Goal: Task Accomplishment & Management: Complete application form

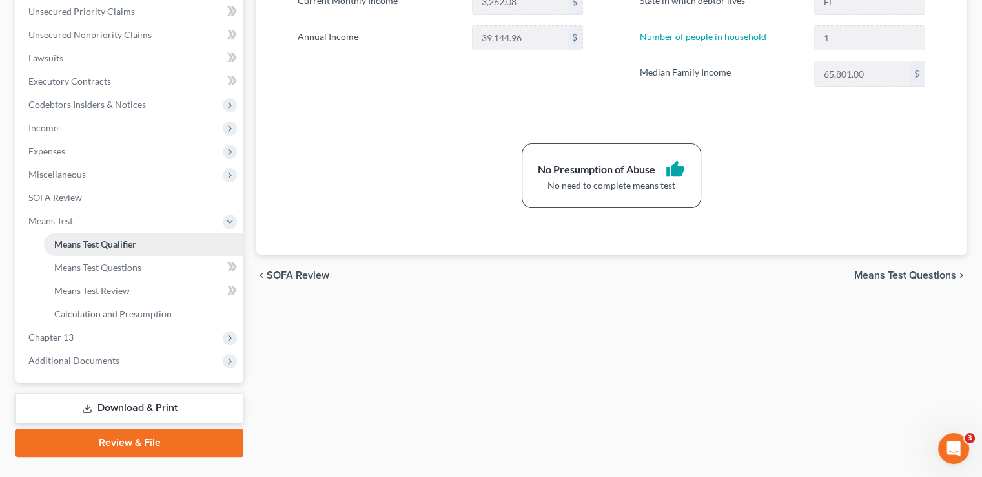
scroll to position [326, 0]
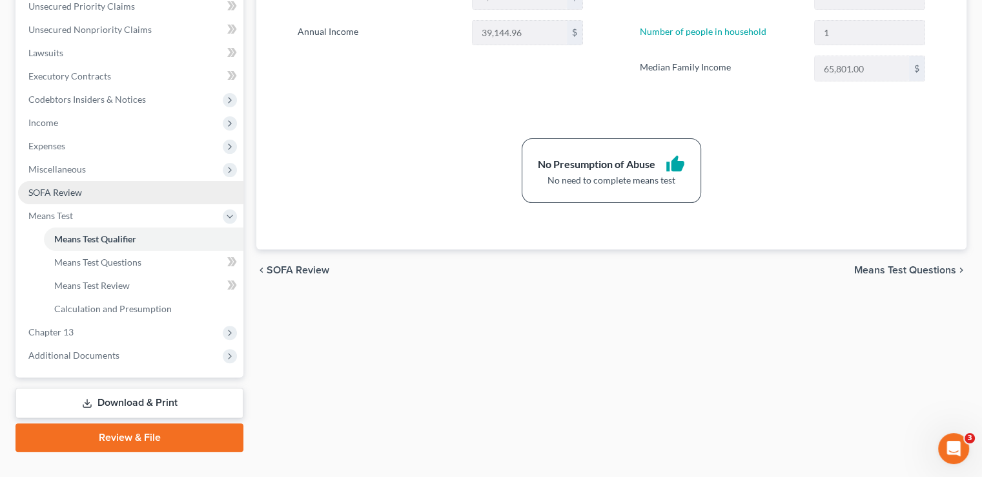
click at [88, 181] on link "SOFA Review" at bounding box center [130, 192] width 225 height 23
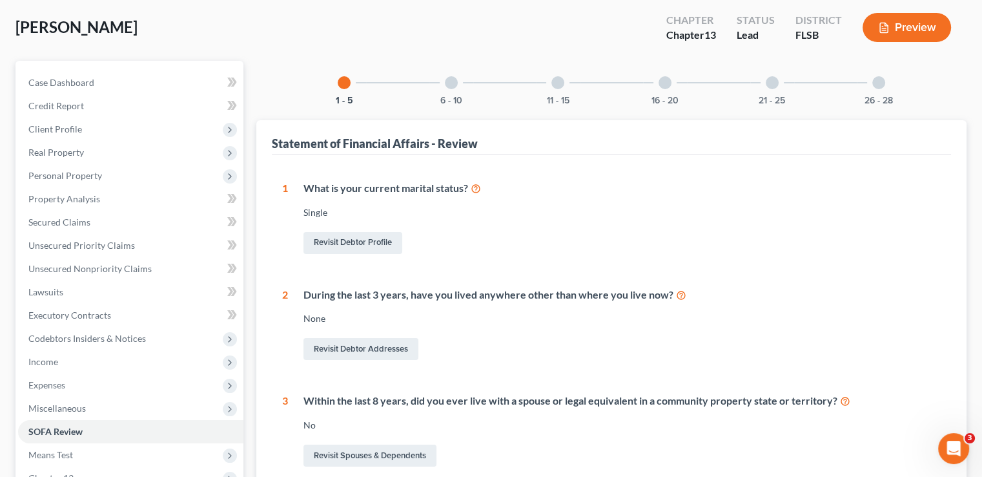
scroll to position [65, 0]
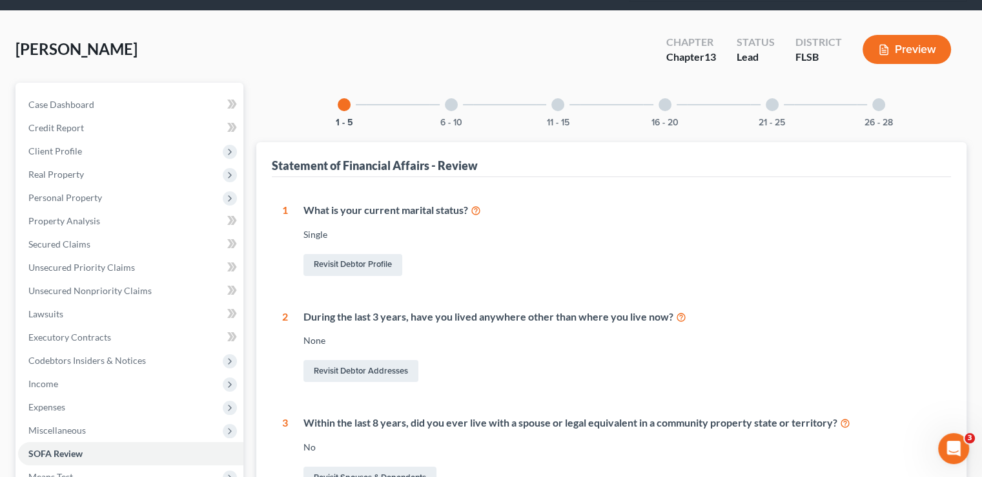
click at [453, 83] on div "6 - 10" at bounding box center [451, 105] width 44 height 44
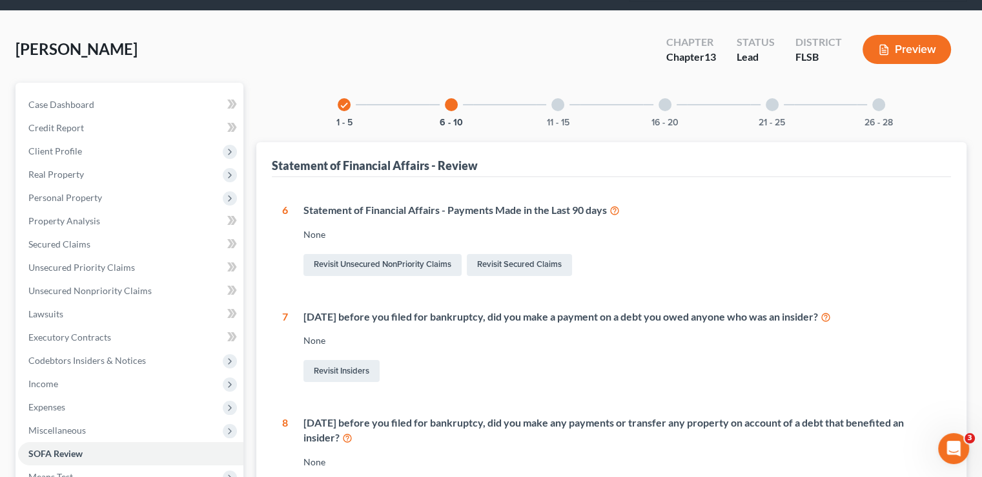
click at [557, 89] on div "11 - 15" at bounding box center [558, 105] width 44 height 44
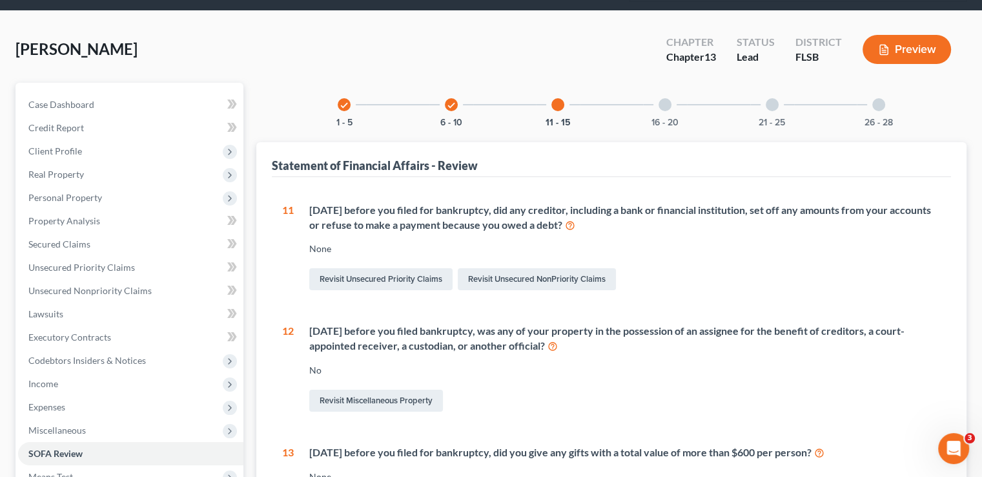
click at [667, 103] on div "check 1 - 5 check 6 - 10 11 - 15 16 - 20 21 - 25 26 - 28 Statement of Financial…" at bounding box center [611, 439] width 710 height 712
click at [669, 92] on div "16 - 20" at bounding box center [665, 105] width 44 height 44
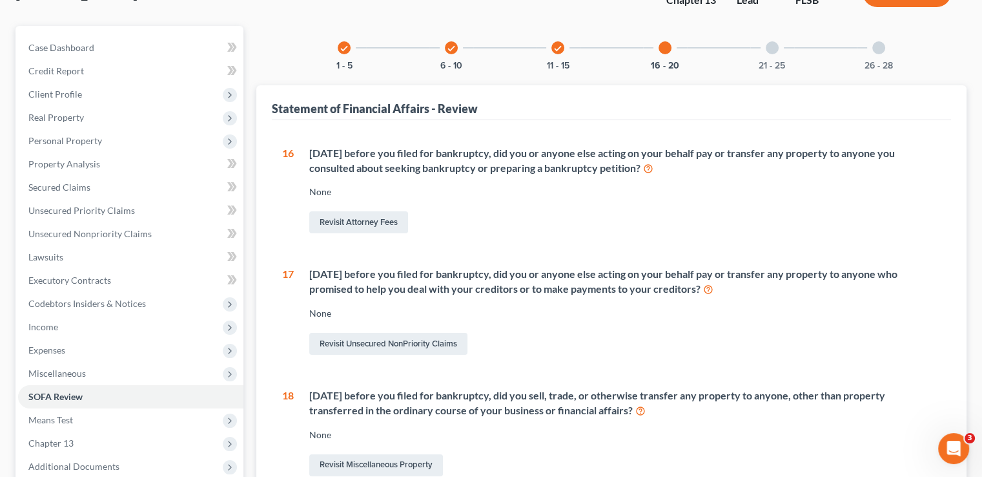
scroll to position [26, 0]
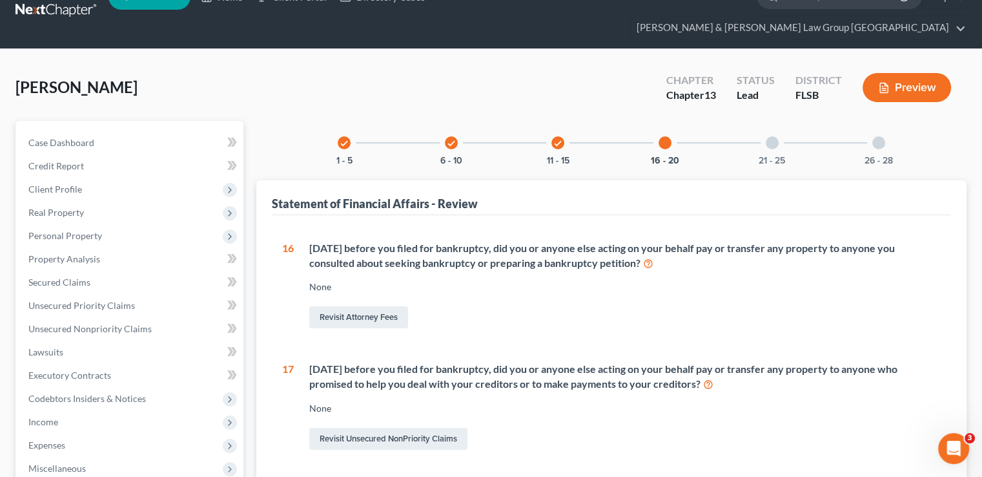
click at [772, 125] on div "21 - 25" at bounding box center [772, 143] width 44 height 44
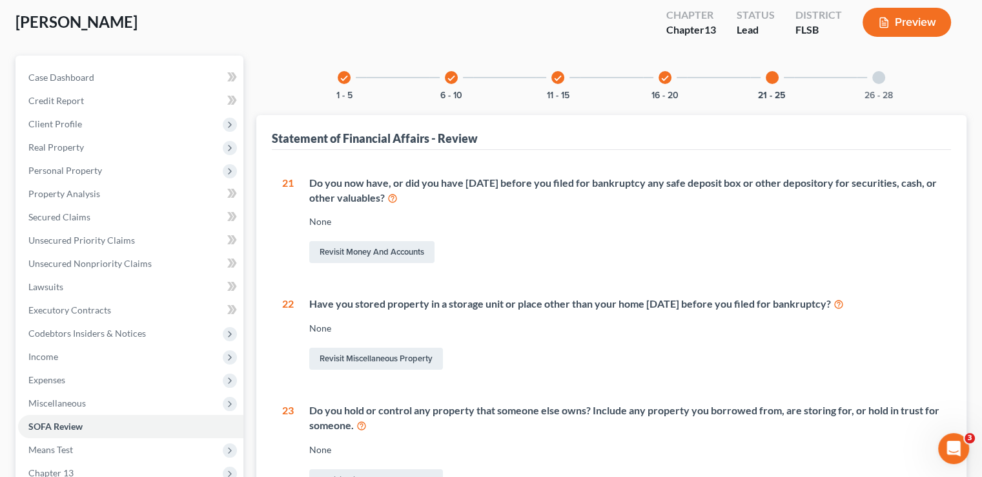
scroll to position [91, 0]
click at [885, 60] on div "26 - 28" at bounding box center [879, 78] width 44 height 44
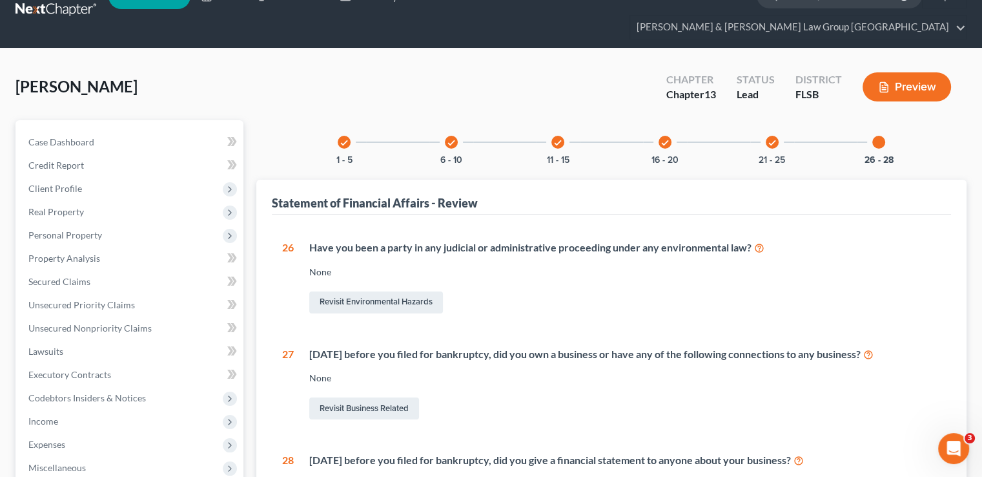
scroll to position [26, 0]
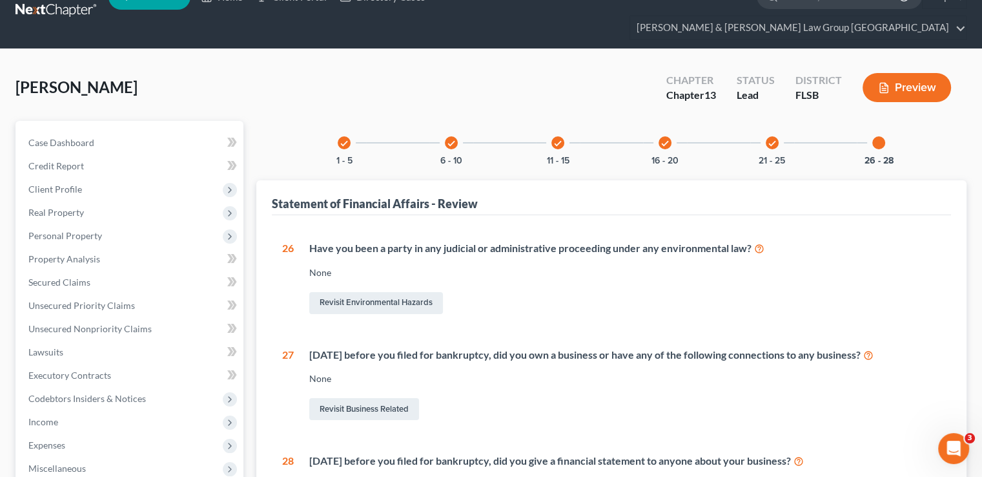
click at [341, 125] on div "check 1 - 5" at bounding box center [344, 143] width 44 height 44
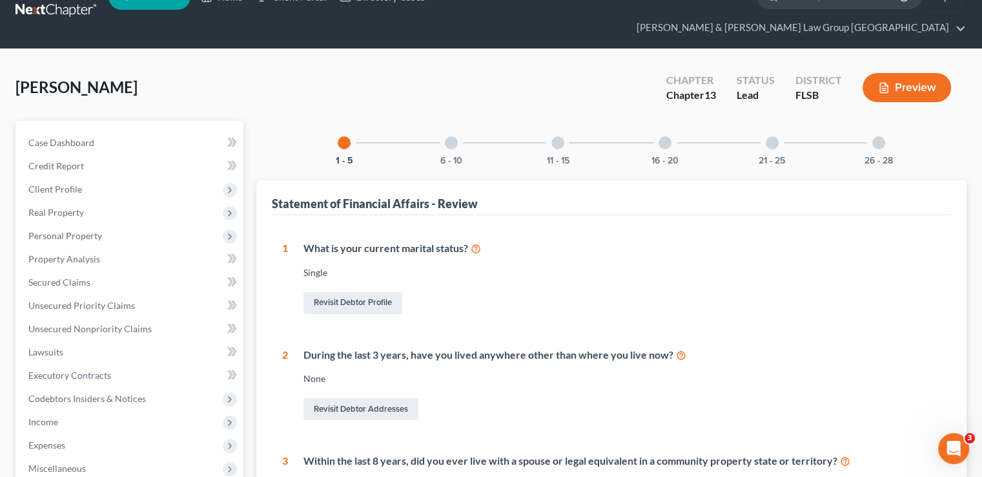
click at [437, 121] on div "6 - 10" at bounding box center [451, 143] width 44 height 44
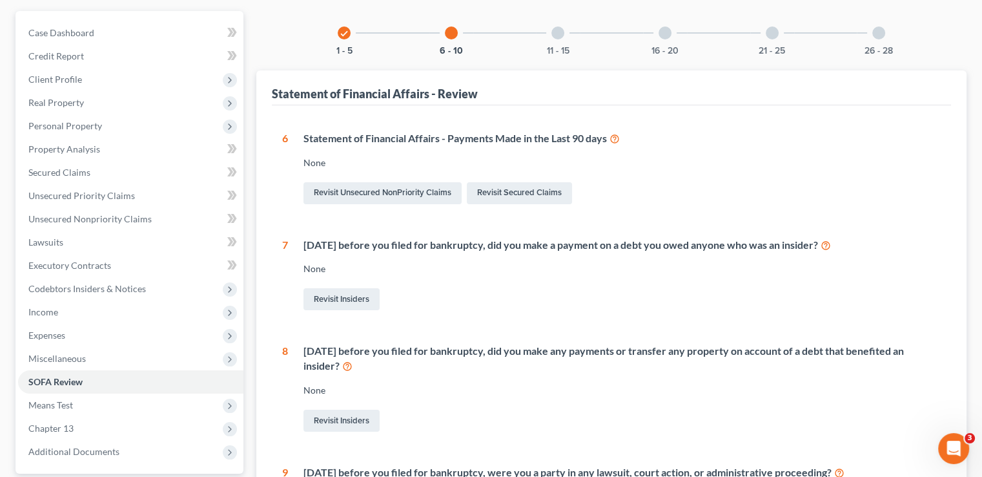
scroll to position [201, 0]
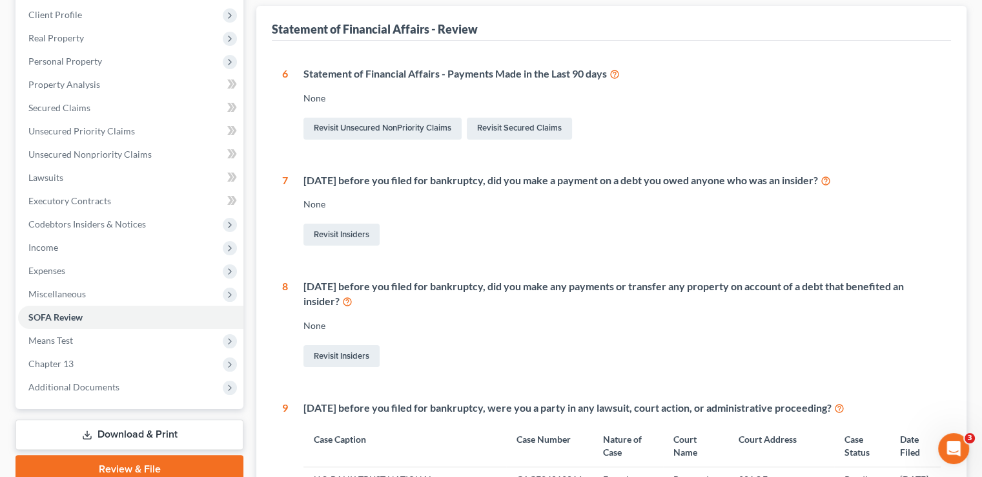
click at [831, 174] on icon at bounding box center [826, 180] width 10 height 12
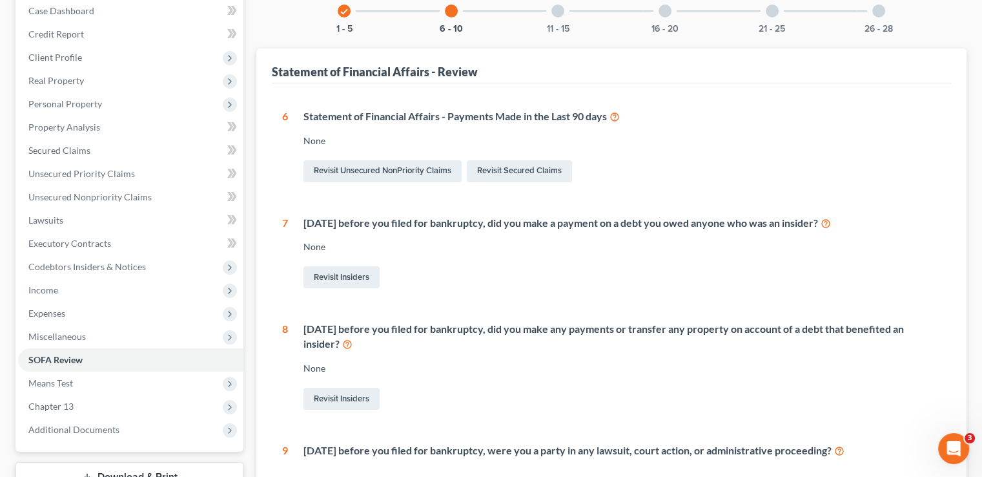
scroll to position [136, 0]
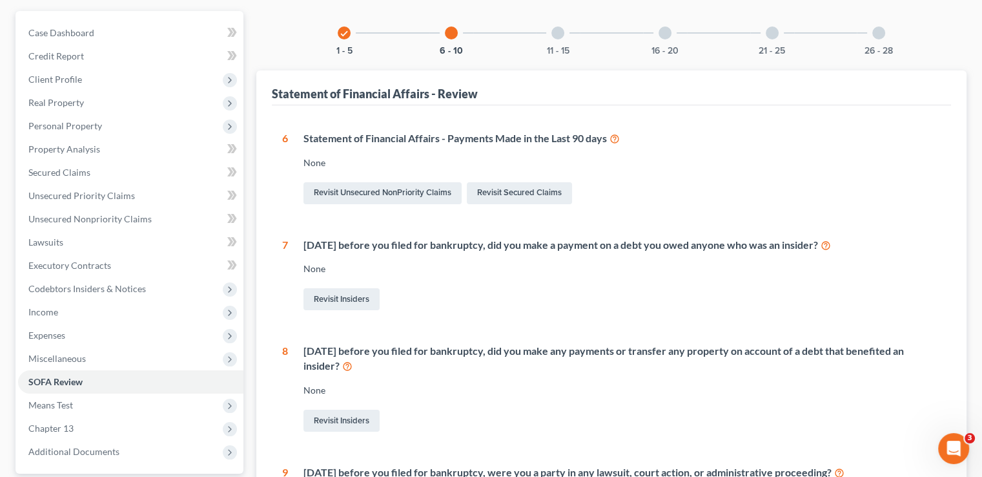
click at [338, 16] on div "check 1 - 5" at bounding box center [344, 33] width 44 height 44
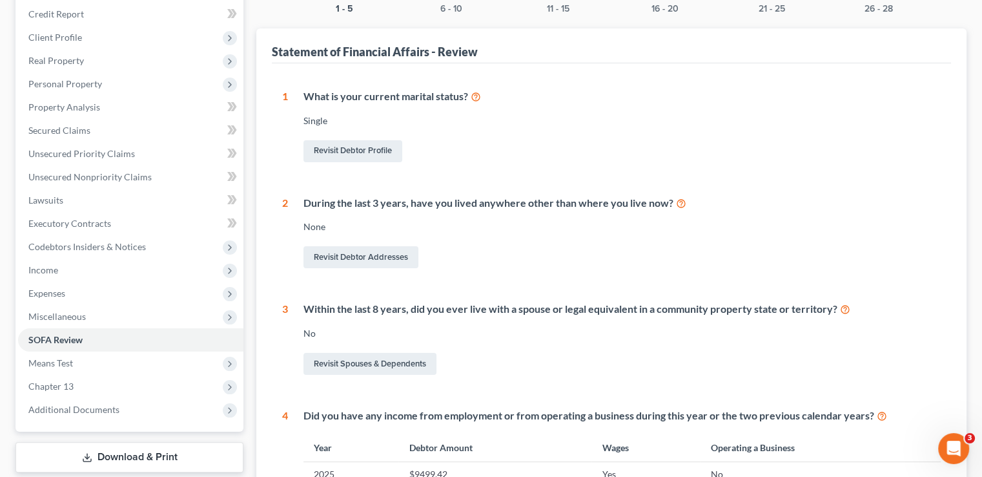
scroll to position [201, 0]
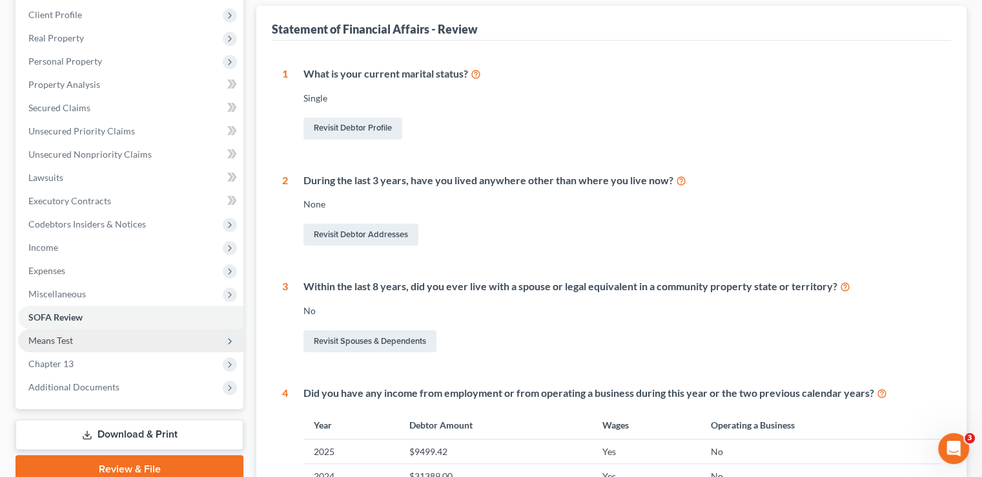
click at [85, 329] on span "Means Test" at bounding box center [130, 340] width 225 height 23
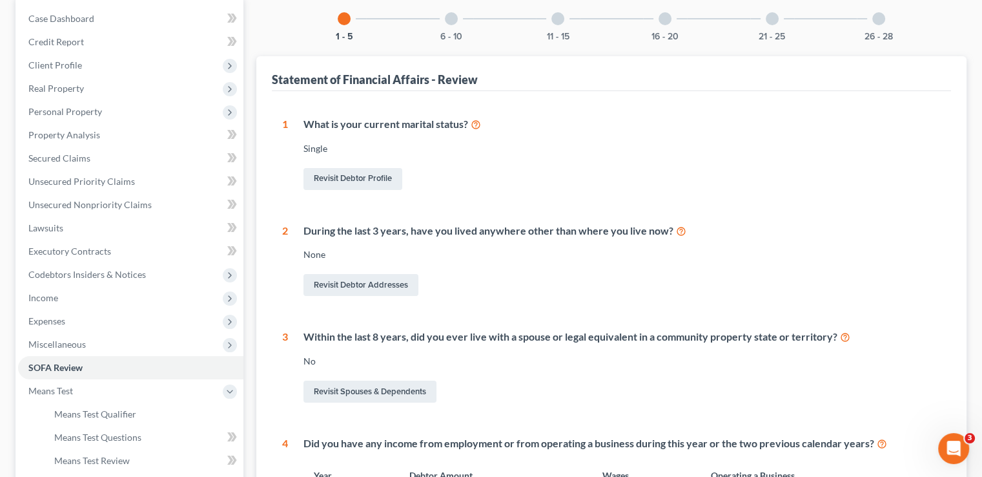
scroll to position [81, 0]
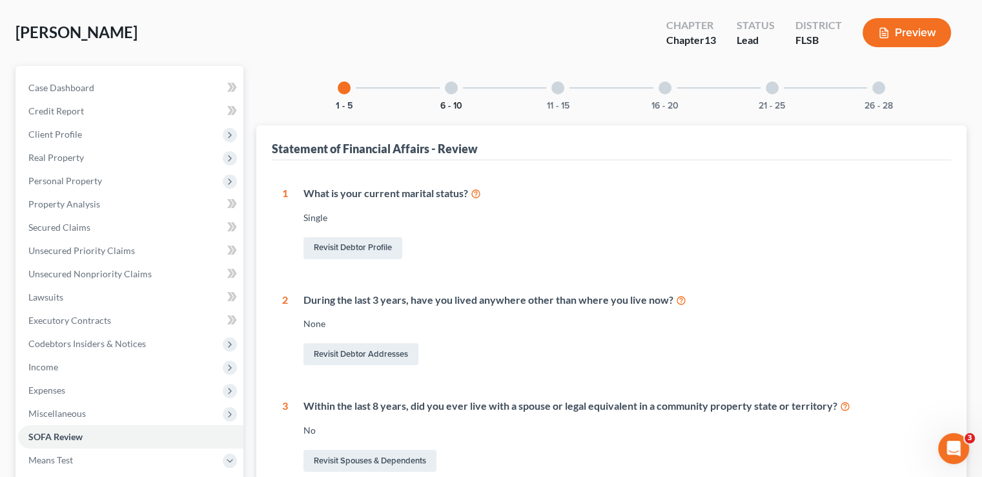
click at [450, 101] on button "6 - 10" at bounding box center [451, 105] width 22 height 9
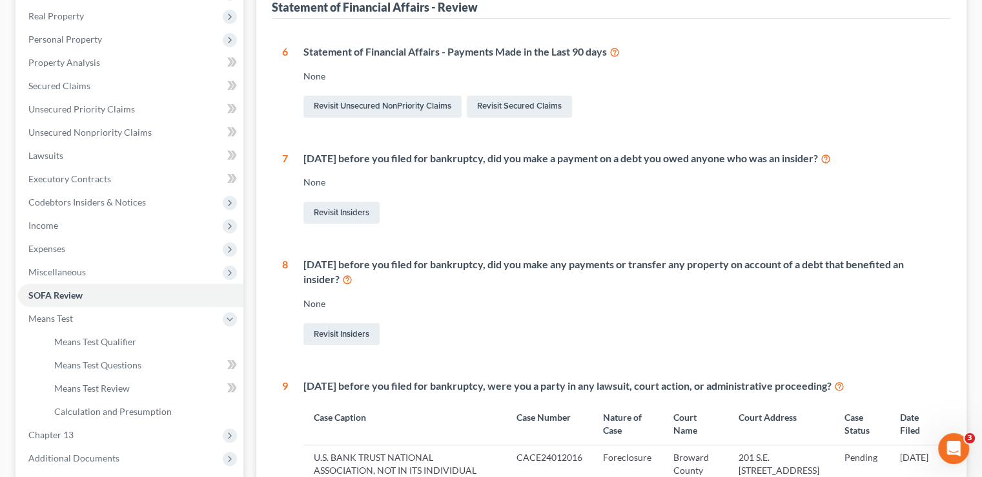
scroll to position [194, 0]
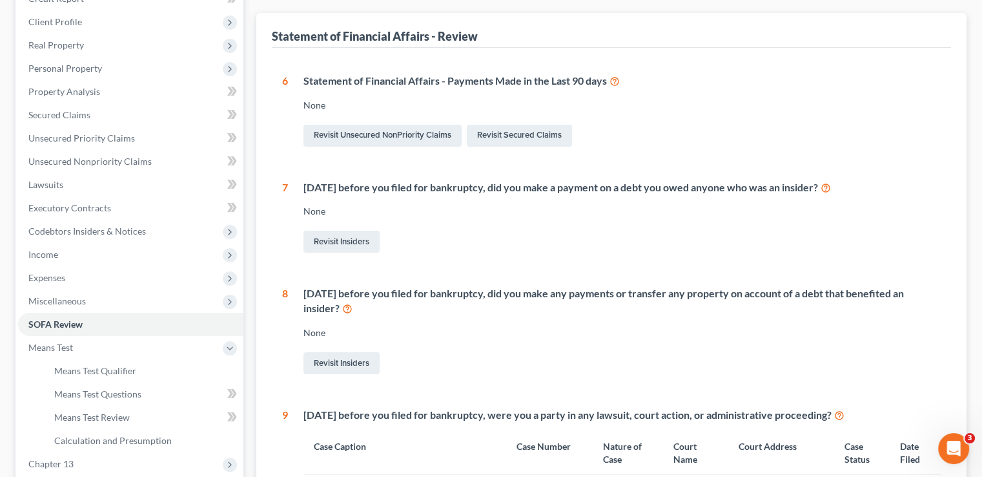
click at [619, 74] on icon at bounding box center [615, 80] width 10 height 12
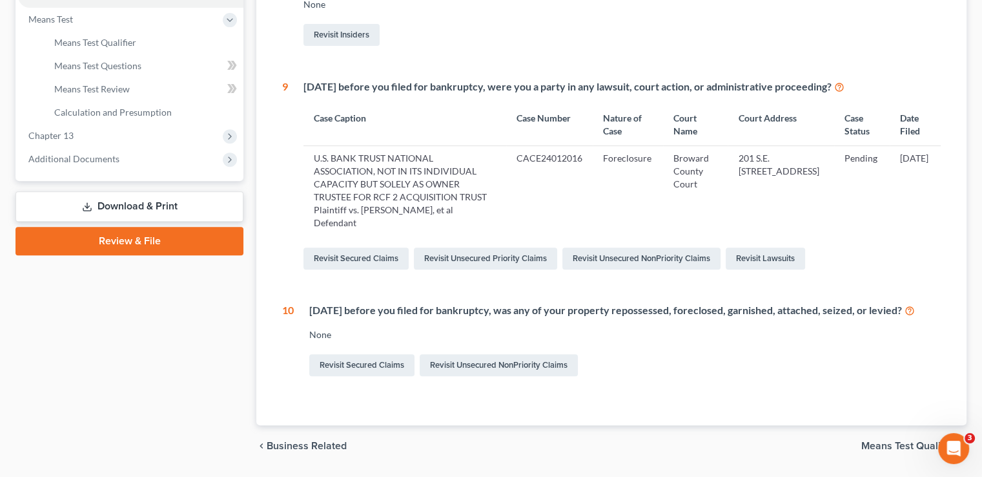
scroll to position [524, 0]
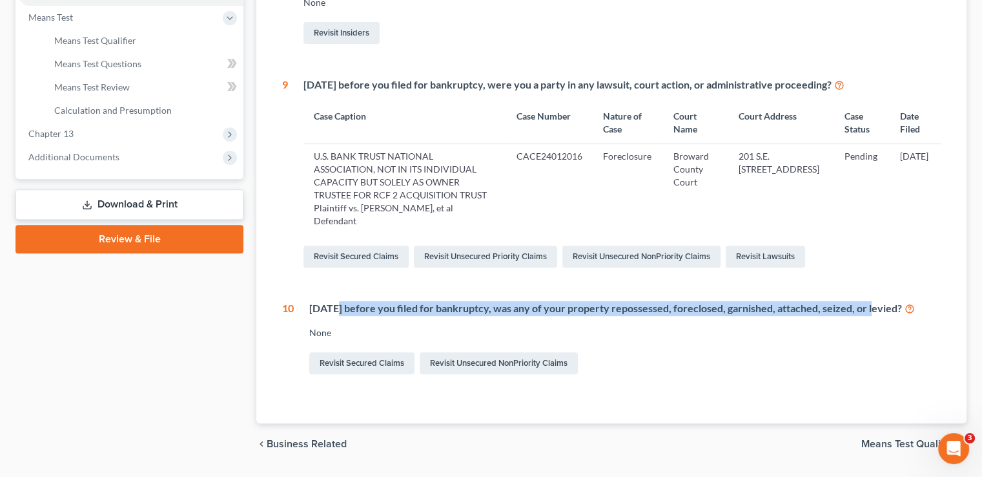
drag, startPoint x: 336, startPoint y: 274, endPoint x: 871, endPoint y: 265, distance: 534.8
click at [871, 301] on div "[DATE] before you filed for bankruptcy, was any of your property repossessed, f…" at bounding box center [625, 308] width 632 height 15
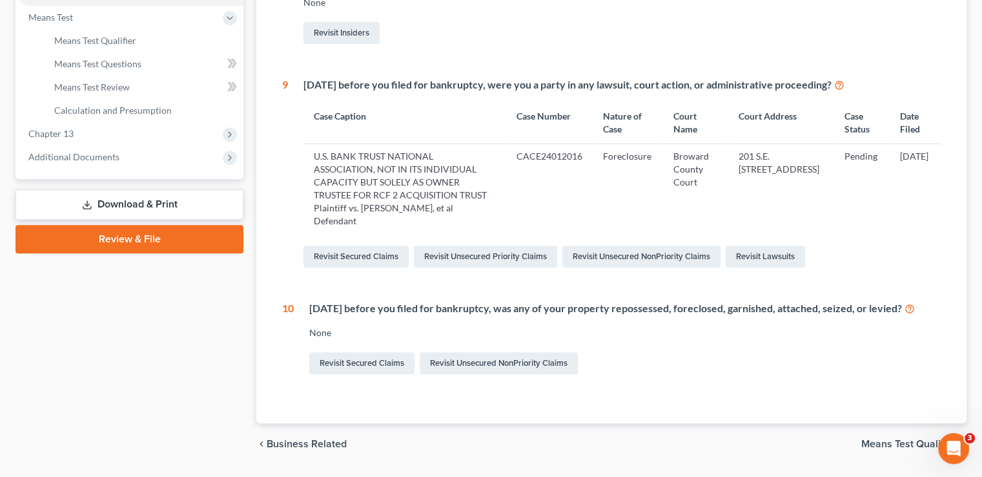
click at [861, 311] on div "[DATE] before you filed for bankruptcy, was any of your property repossessed, f…" at bounding box center [617, 339] width 647 height 76
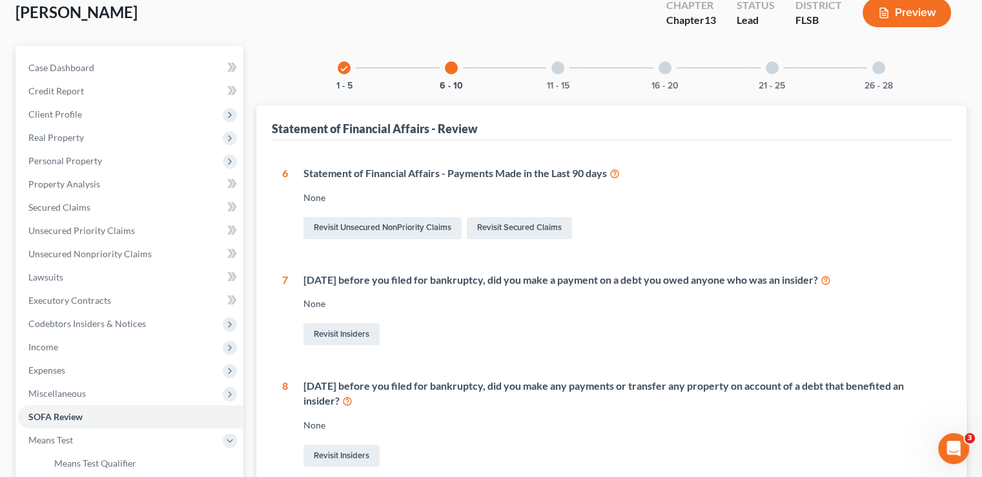
scroll to position [72, 0]
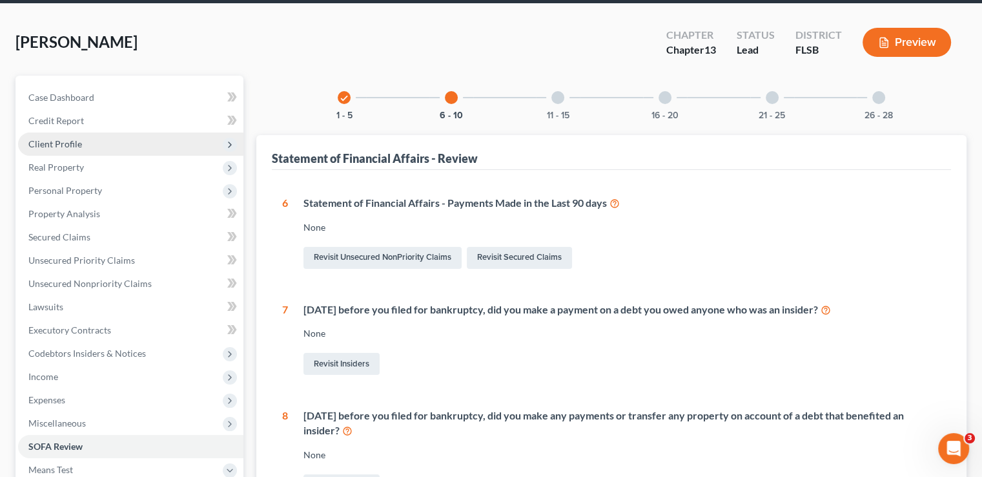
click at [78, 132] on span "Client Profile" at bounding box center [130, 143] width 225 height 23
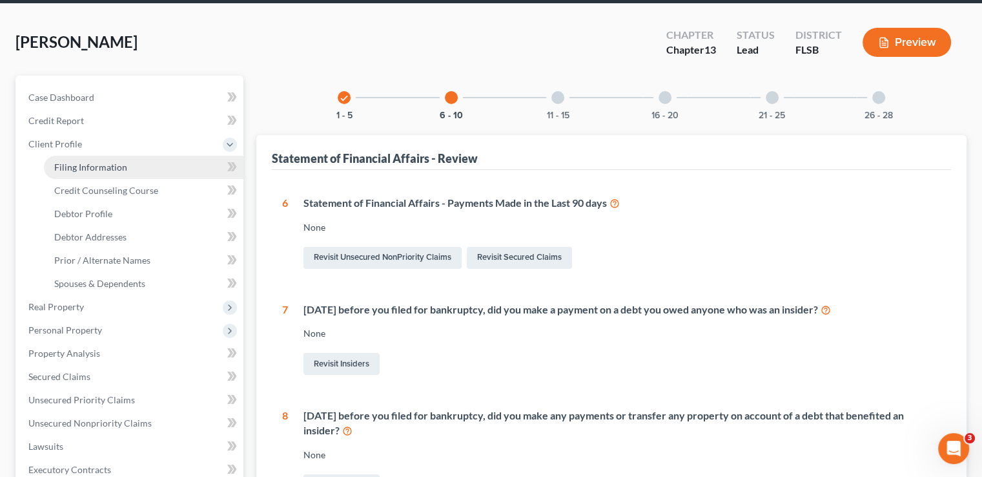
click at [78, 156] on link "Filing Information" at bounding box center [144, 167] width 200 height 23
select select "1"
select select "0"
select select "3"
select select "9"
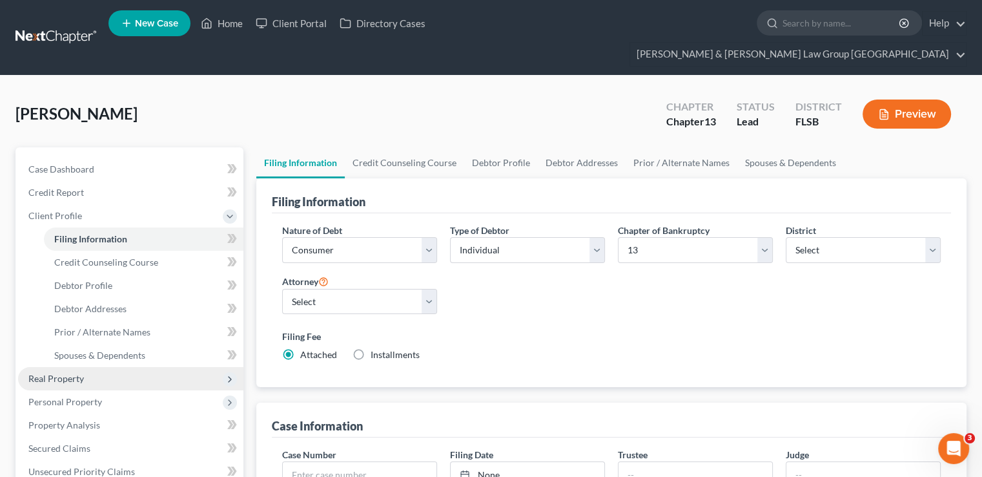
click at [99, 367] on span "Real Property" at bounding box center [130, 378] width 225 height 23
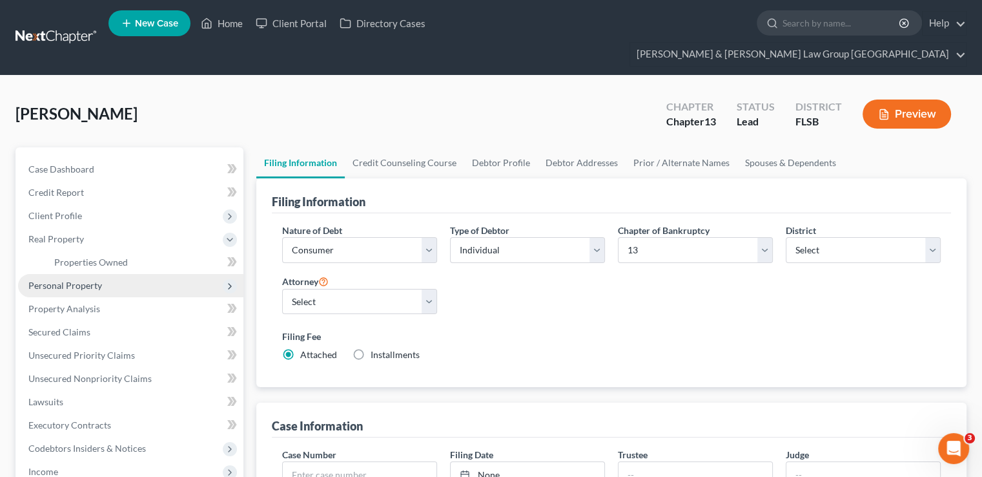
click at [109, 274] on span "Personal Property" at bounding box center [130, 285] width 225 height 23
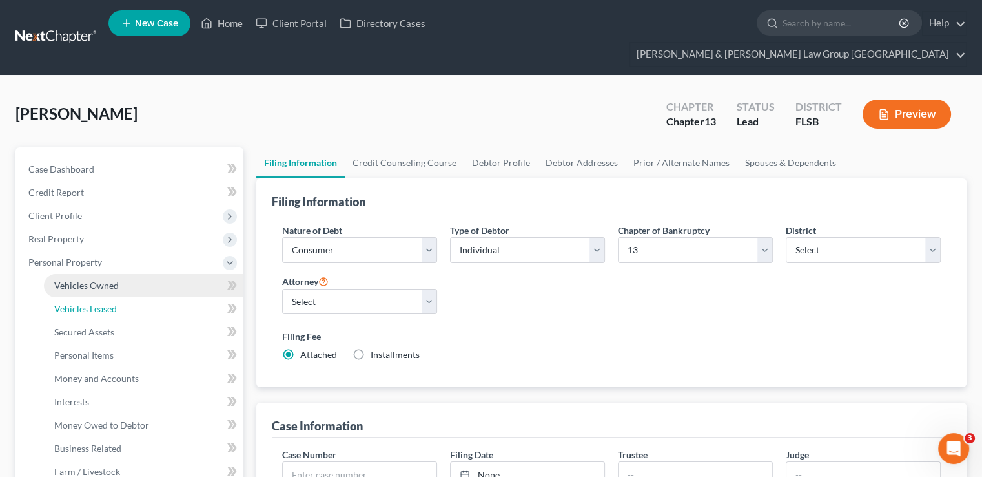
click at [103, 303] on span "Vehicles Leased" at bounding box center [85, 308] width 63 height 11
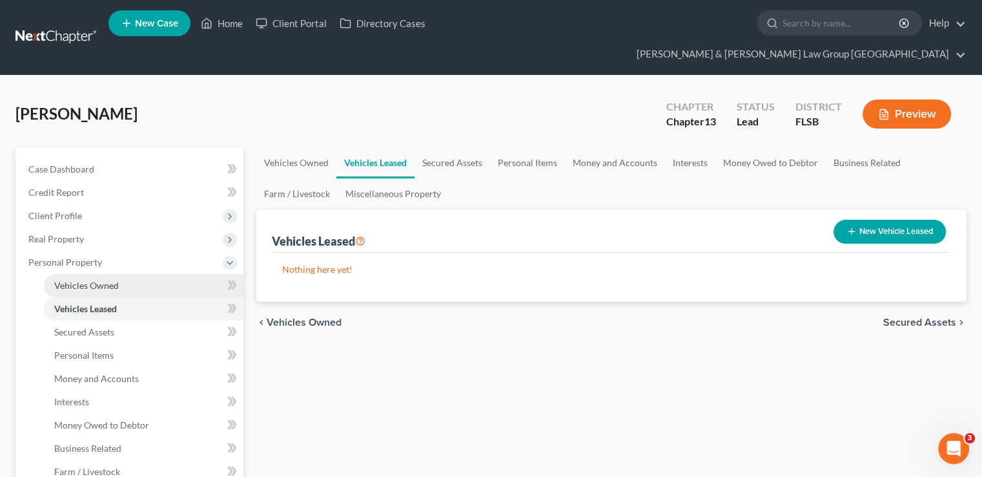
click at [106, 280] on span "Vehicles Owned" at bounding box center [86, 285] width 65 height 11
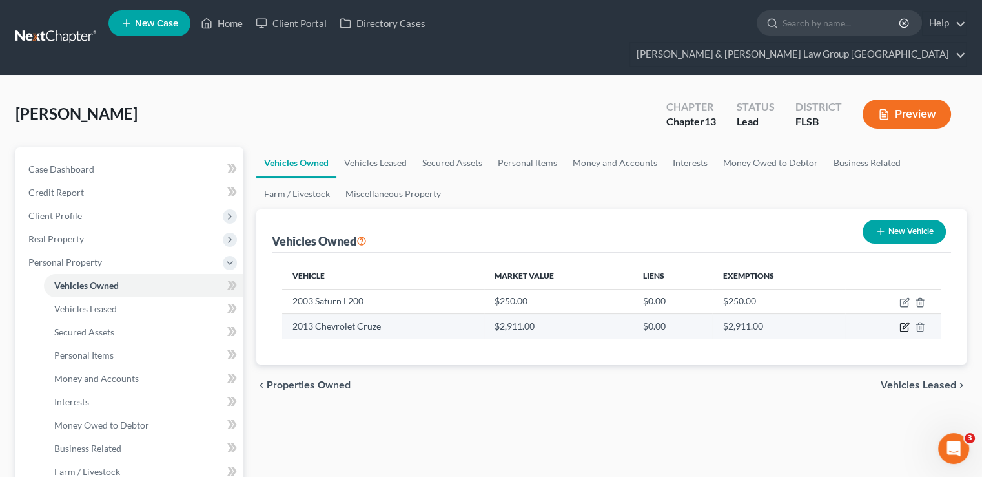
click at [900, 324] on icon "button" at bounding box center [904, 328] width 8 height 8
select select "0"
select select "13"
select select "2"
select select "0"
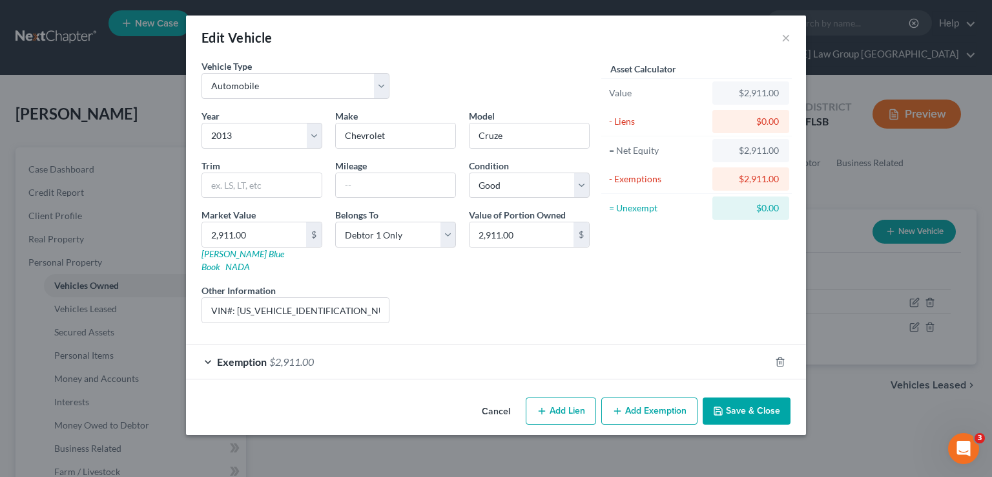
click at [793, 33] on div "Edit Vehicle ×" at bounding box center [496, 38] width 620 height 44
click at [789, 37] on button "×" at bounding box center [785, 38] width 9 height 16
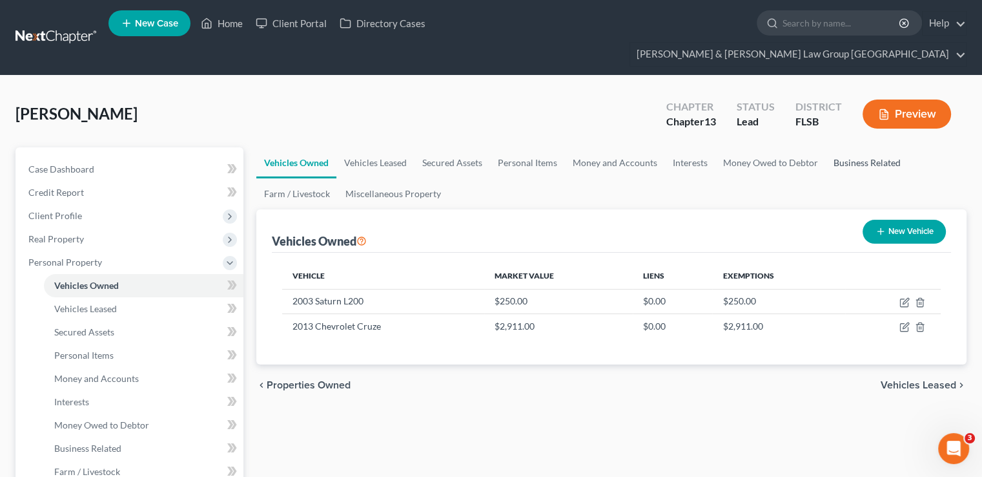
click at [850, 147] on link "Business Related" at bounding box center [867, 162] width 83 height 31
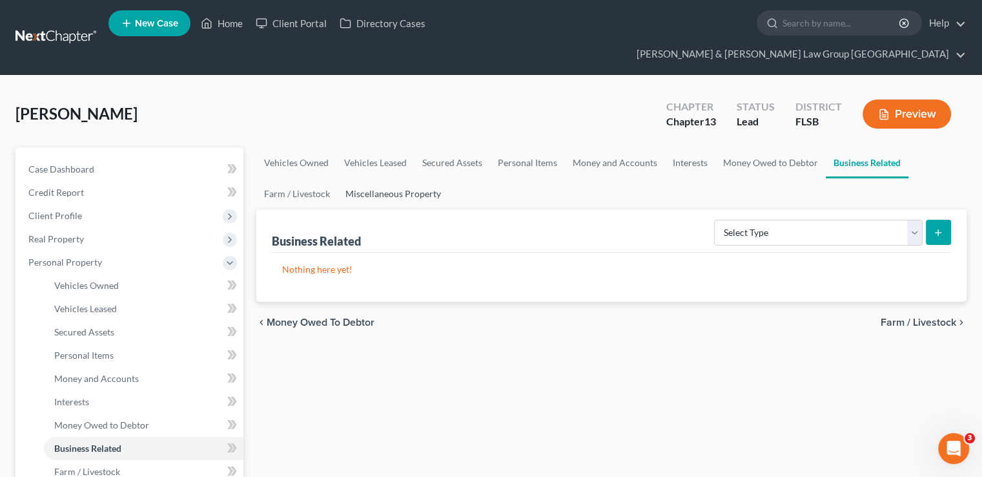
click at [378, 178] on link "Miscellaneous Property" at bounding box center [393, 193] width 111 height 31
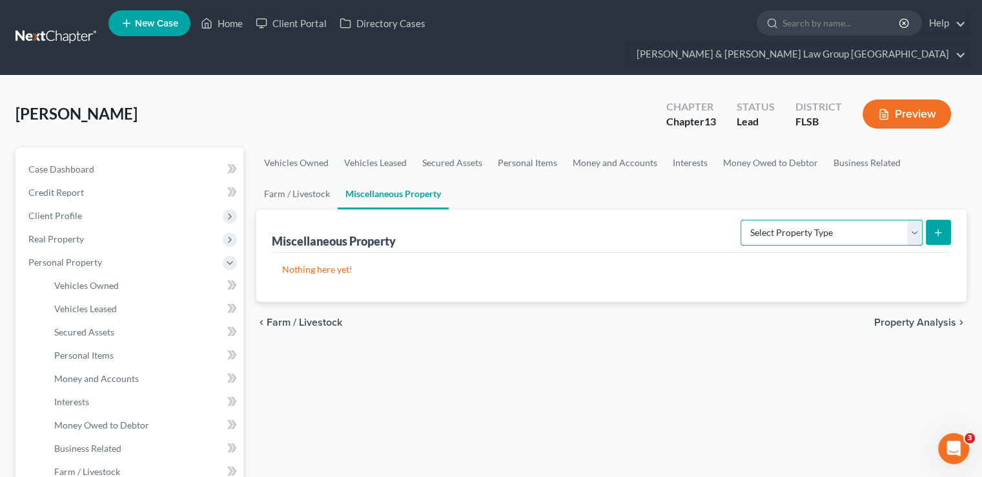
click at [838, 220] on select "Select Property Type Assigned for Creditor Benefit [DATE] Holding for Another N…" at bounding box center [832, 233] width 182 height 26
click at [871, 147] on link "Business Related" at bounding box center [867, 162] width 83 height 31
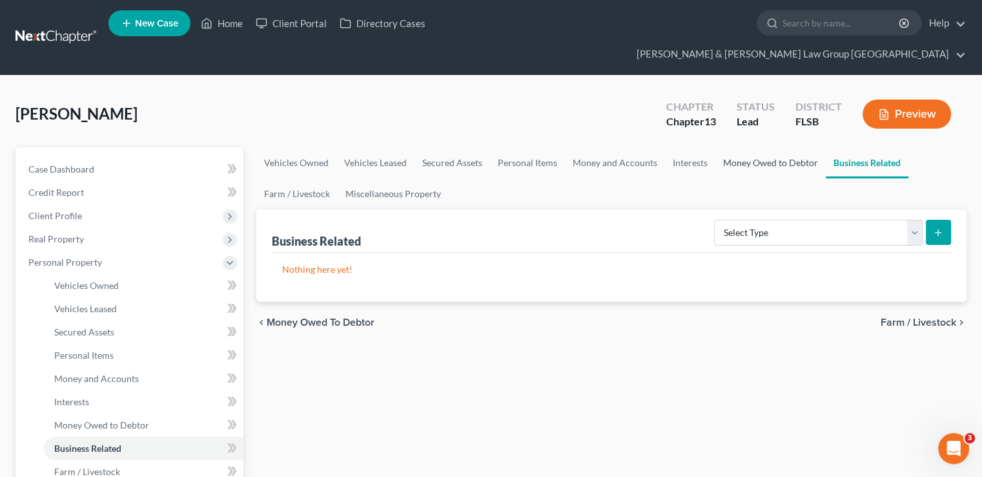
click at [769, 147] on link "Money Owed to Debtor" at bounding box center [771, 162] width 110 height 31
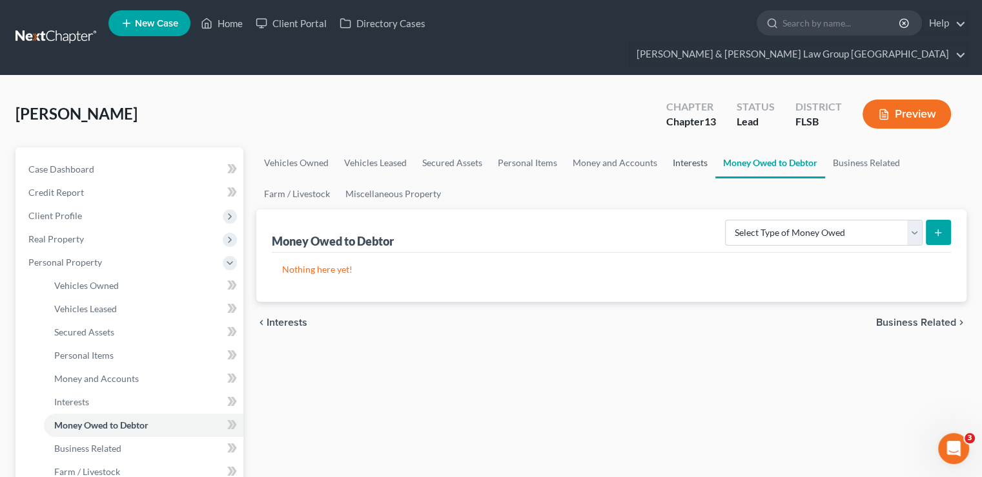
click at [695, 147] on link "Interests" at bounding box center [690, 162] width 50 height 31
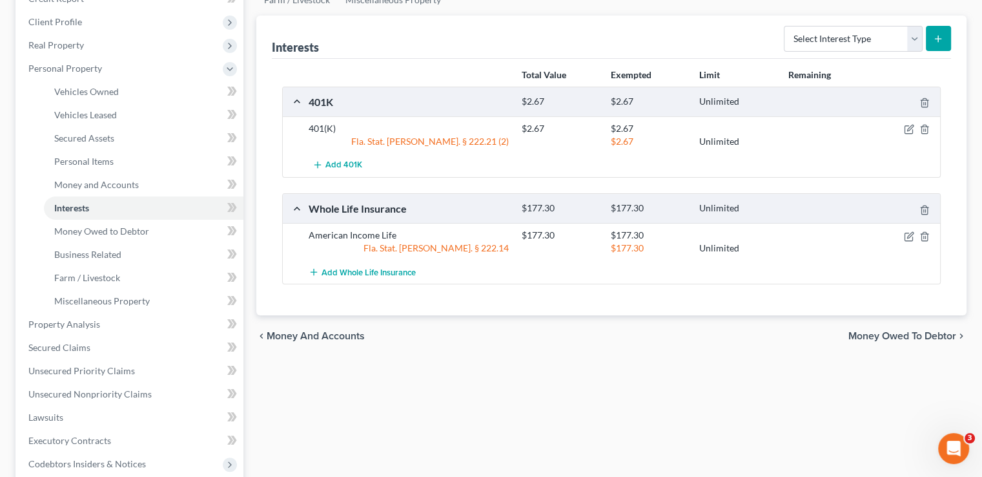
scroll to position [65, 0]
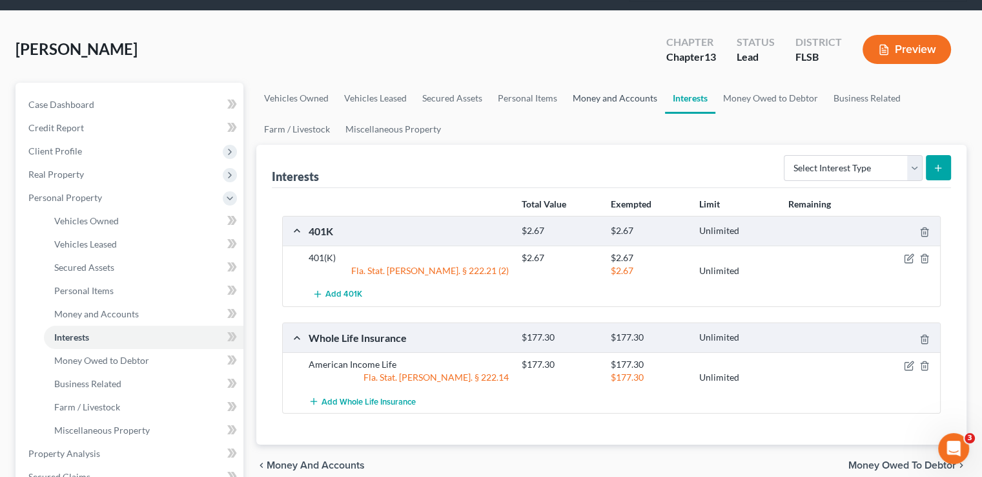
click at [639, 83] on link "Money and Accounts" at bounding box center [615, 98] width 100 height 31
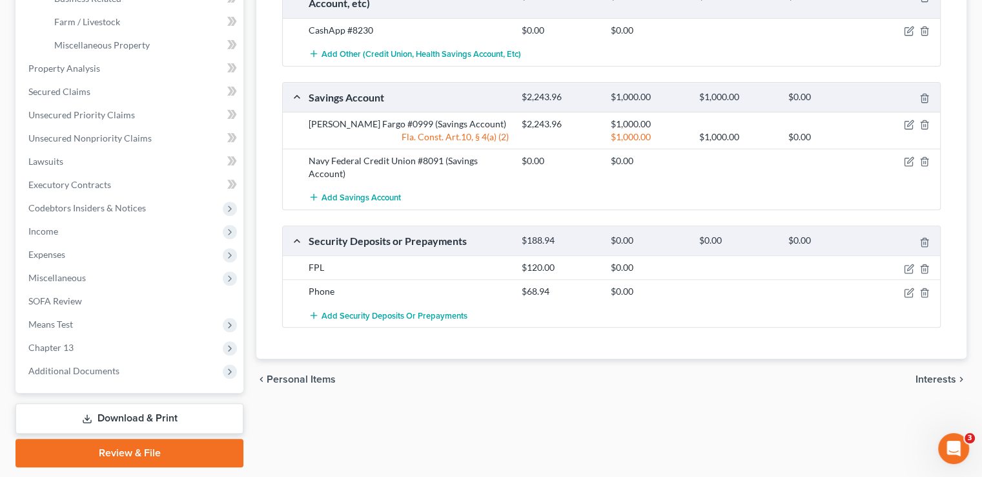
scroll to position [452, 0]
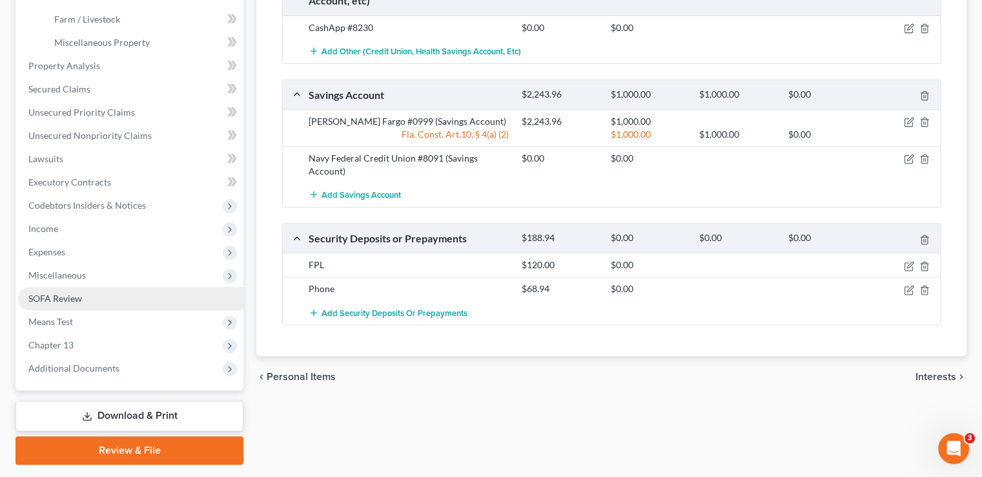
click at [101, 287] on link "SOFA Review" at bounding box center [130, 298] width 225 height 23
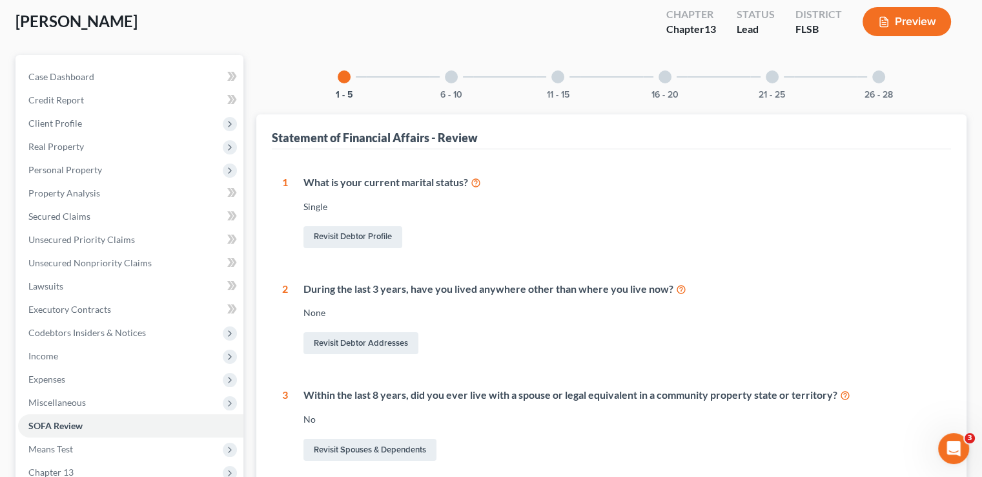
scroll to position [65, 0]
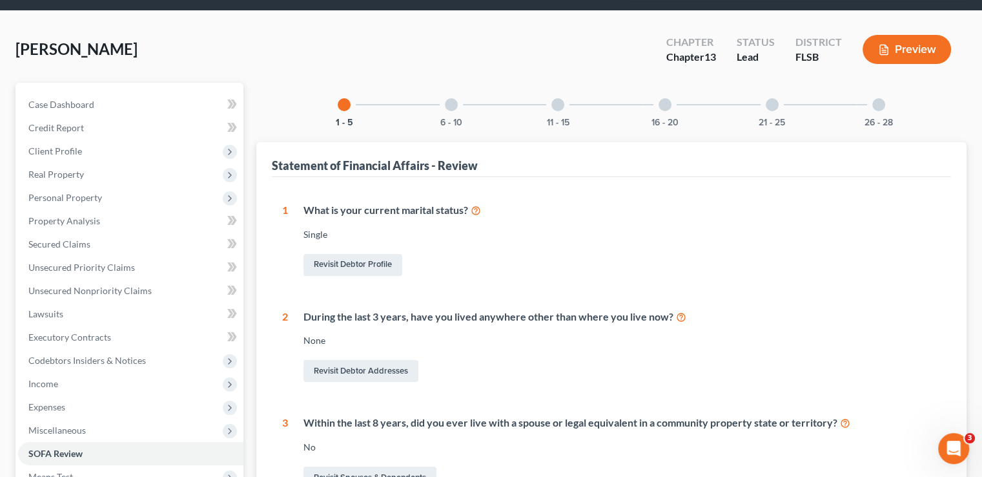
click at [450, 91] on div "6 - 10" at bounding box center [451, 105] width 44 height 44
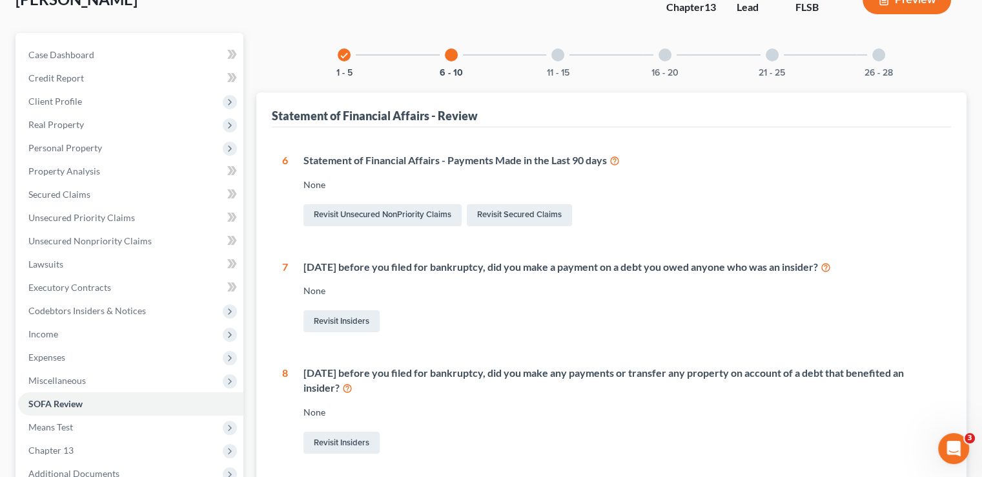
scroll to position [0, 0]
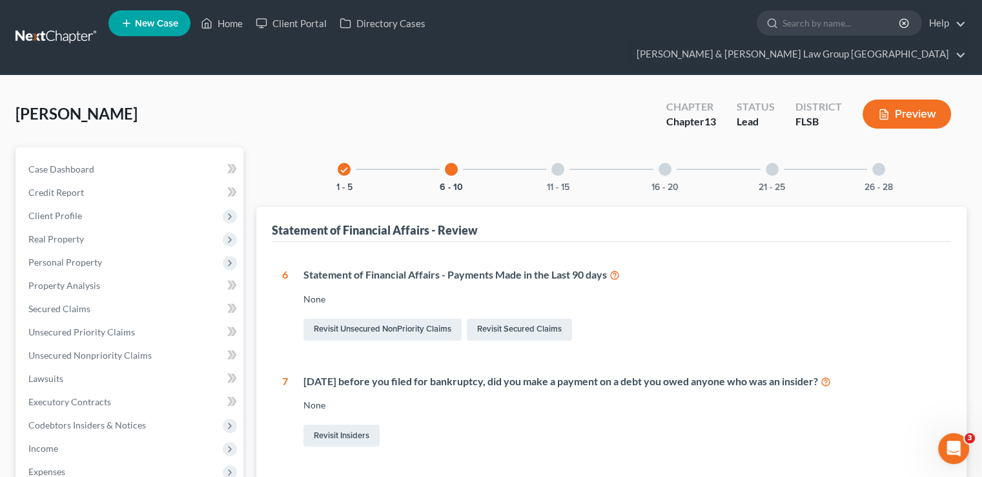
click at [563, 163] on div at bounding box center [558, 169] width 13 height 13
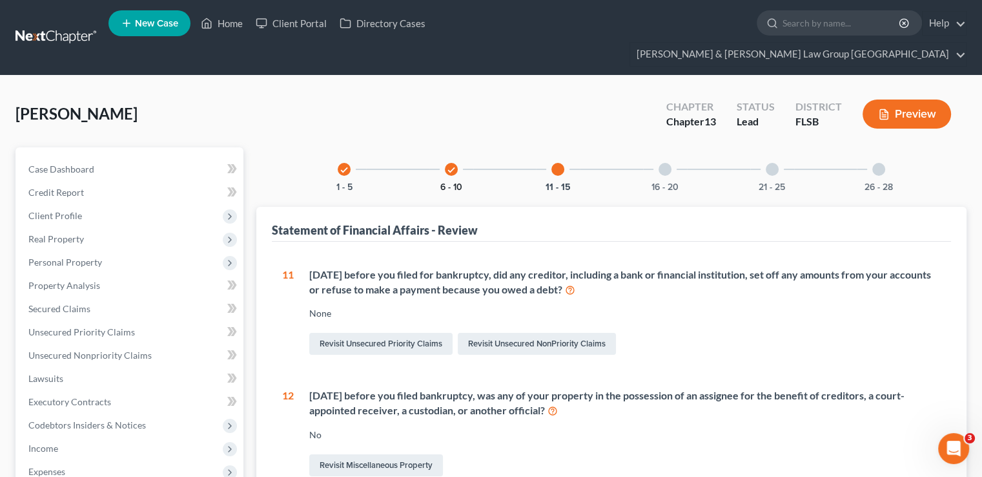
click at [448, 183] on button "6 - 10" at bounding box center [451, 187] width 22 height 9
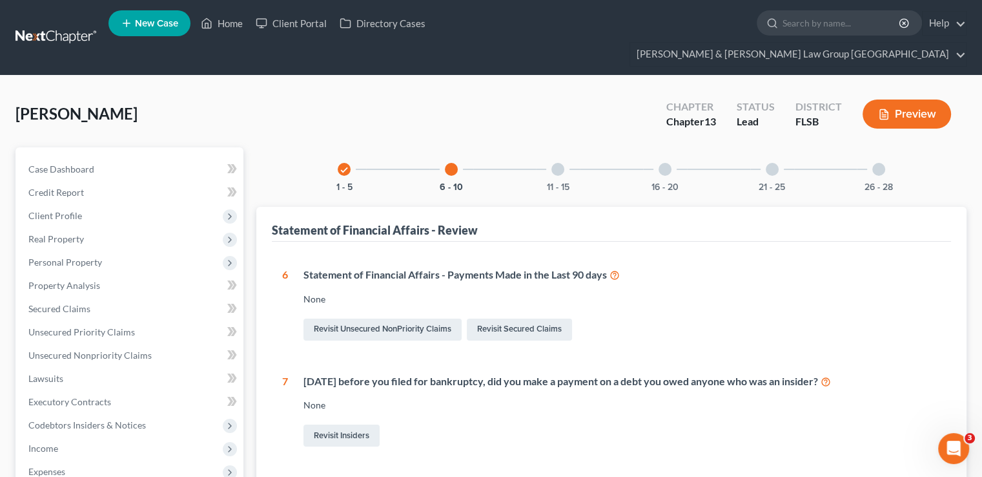
click at [566, 147] on div "11 - 15" at bounding box center [558, 169] width 44 height 44
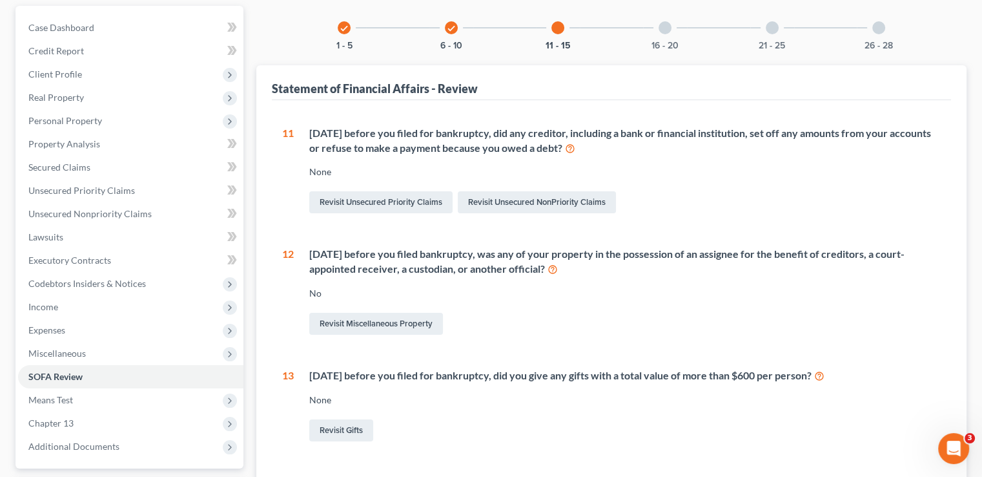
scroll to position [12, 0]
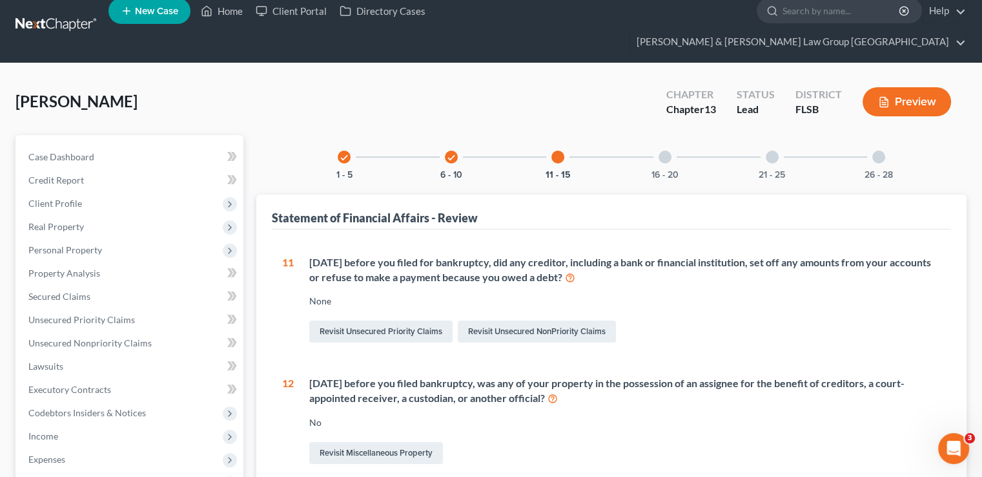
click at [667, 150] on div at bounding box center [665, 156] width 13 height 13
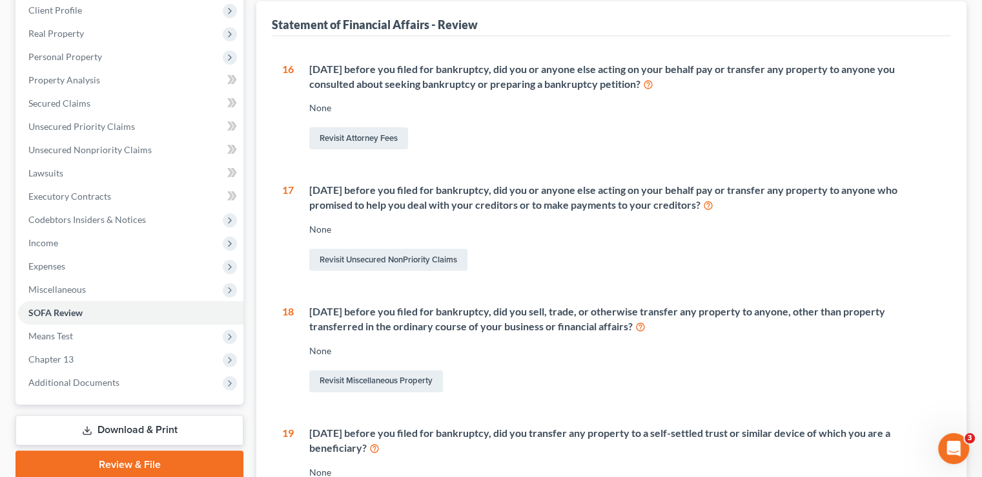
scroll to position [206, 0]
click at [957, 450] on icon "Open Intercom Messenger" at bounding box center [952, 446] width 21 height 21
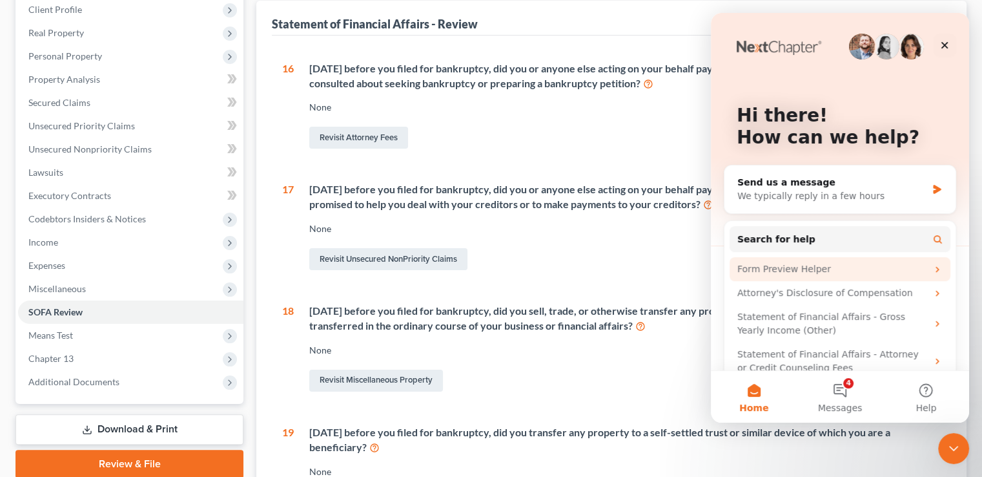
scroll to position [21, 0]
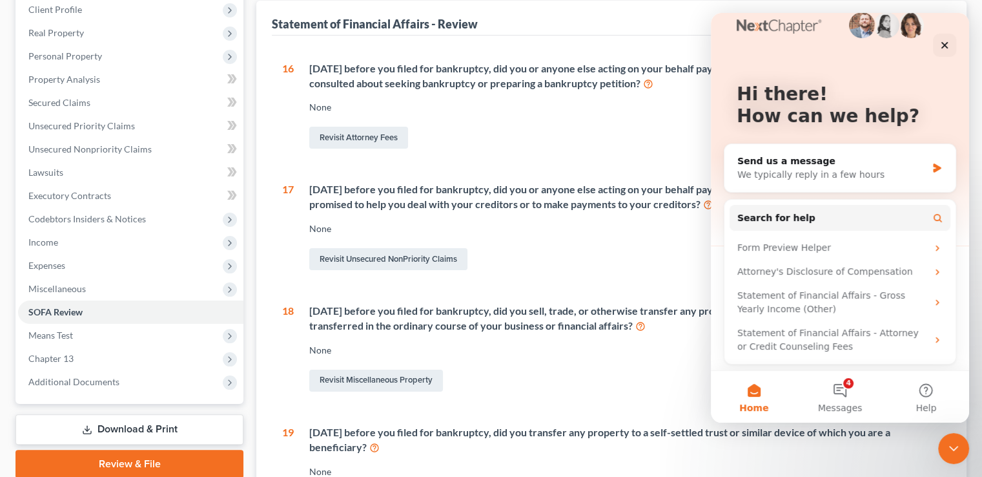
click at [827, 422] on button "4 Messages" at bounding box center [840, 397] width 86 height 52
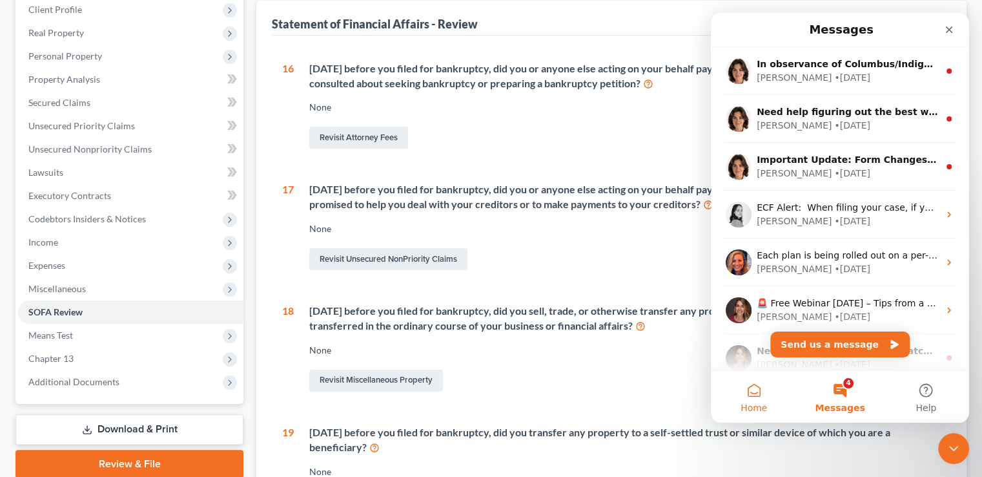
click at [765, 388] on button "Home" at bounding box center [754, 397] width 86 height 52
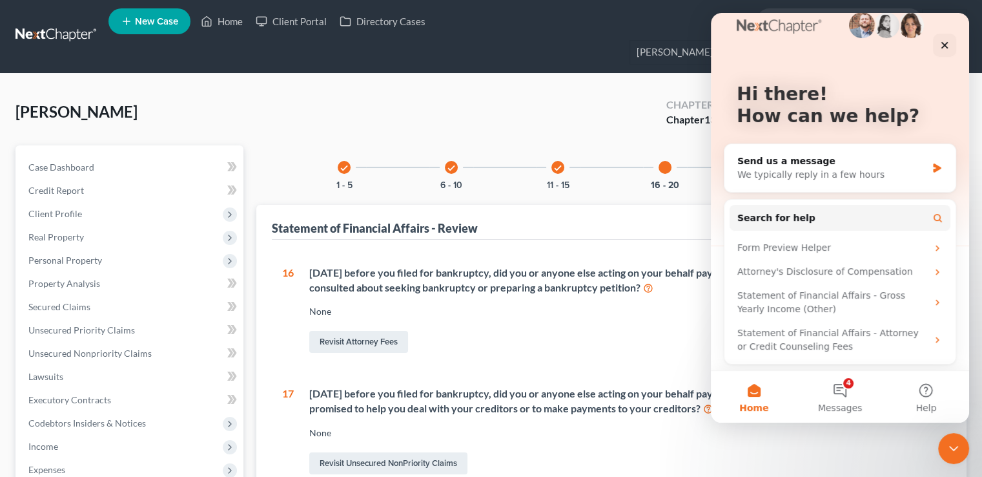
scroll to position [0, 0]
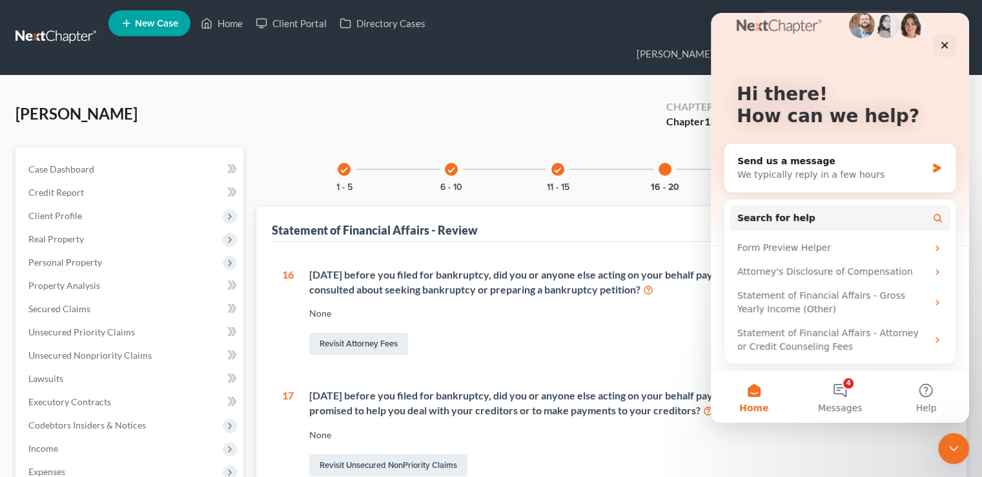
click at [349, 147] on div "check 1 - 5" at bounding box center [344, 169] width 44 height 44
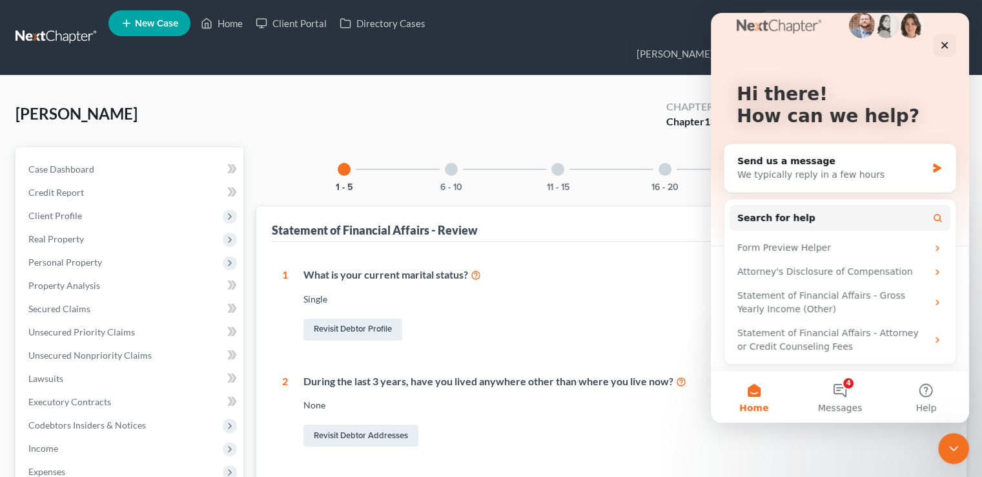
click at [444, 150] on div "6 - 10" at bounding box center [451, 169] width 44 height 44
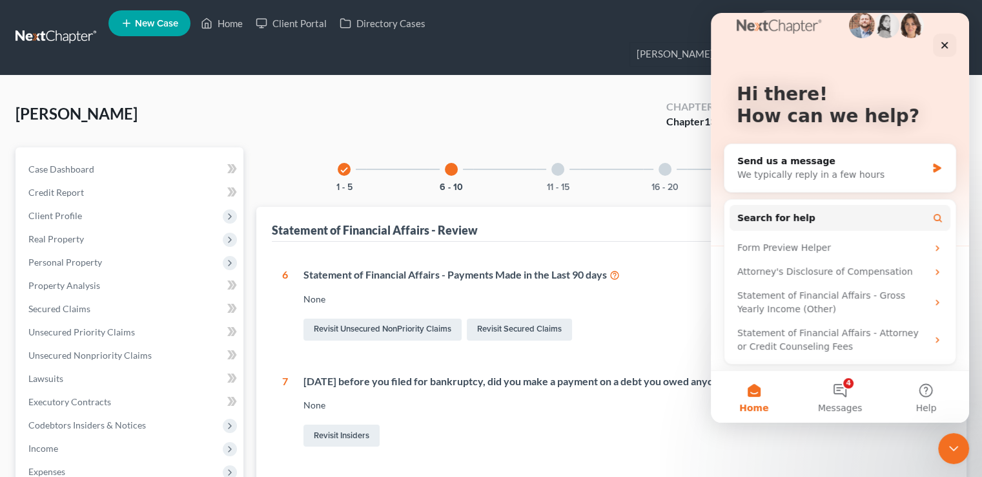
click at [617, 268] on icon at bounding box center [615, 274] width 10 height 12
click at [951, 45] on div "Close" at bounding box center [944, 45] width 23 height 23
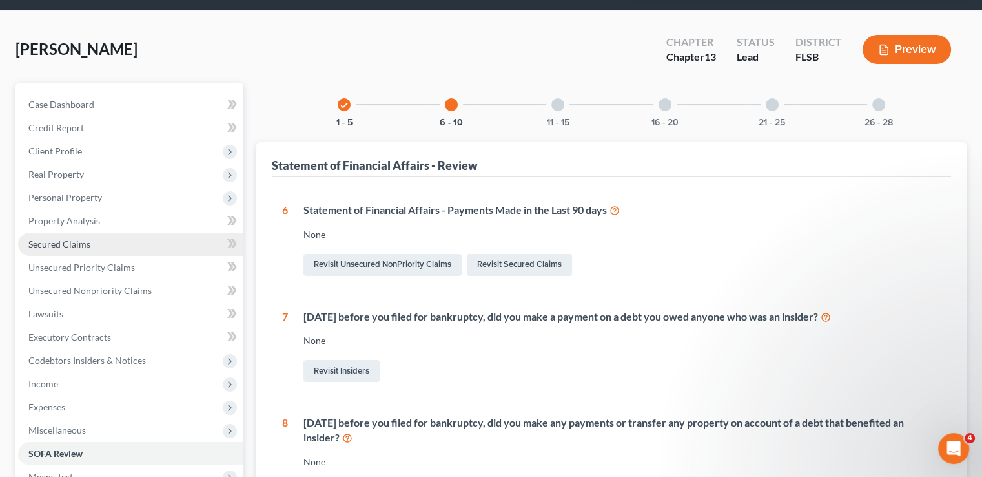
click at [88, 233] on link "Secured Claims" at bounding box center [130, 244] width 225 height 23
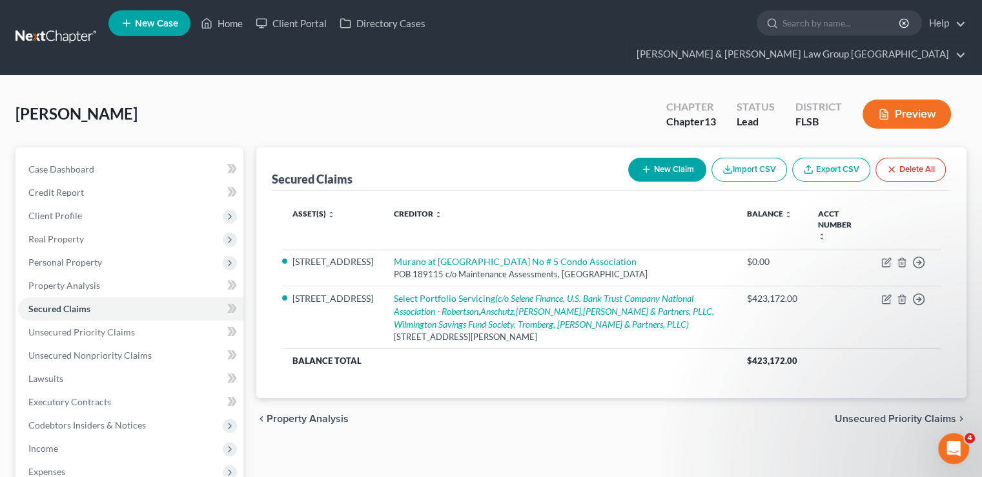
click at [670, 158] on button "New Claim" at bounding box center [667, 170] width 78 height 24
select select "0"
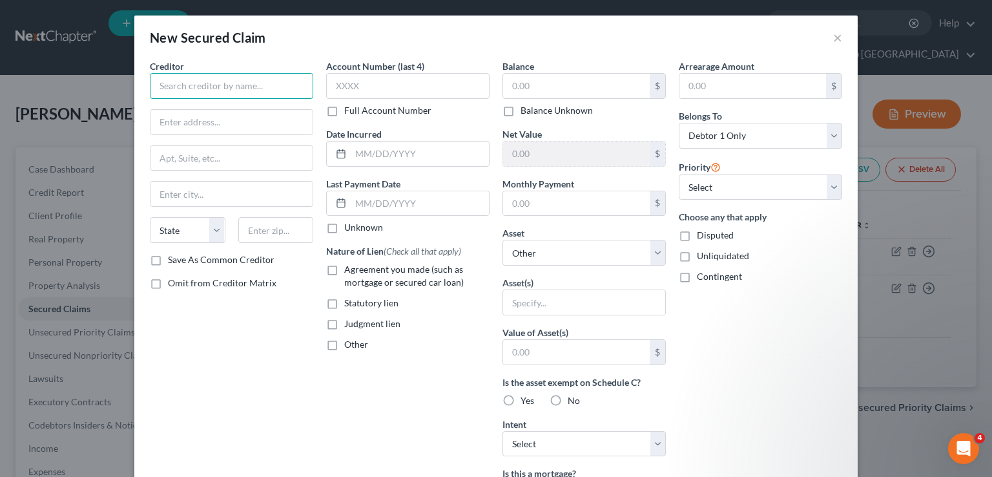
click at [287, 86] on input "text" at bounding box center [231, 86] width 163 height 26
click at [389, 154] on input "text" at bounding box center [420, 153] width 138 height 25
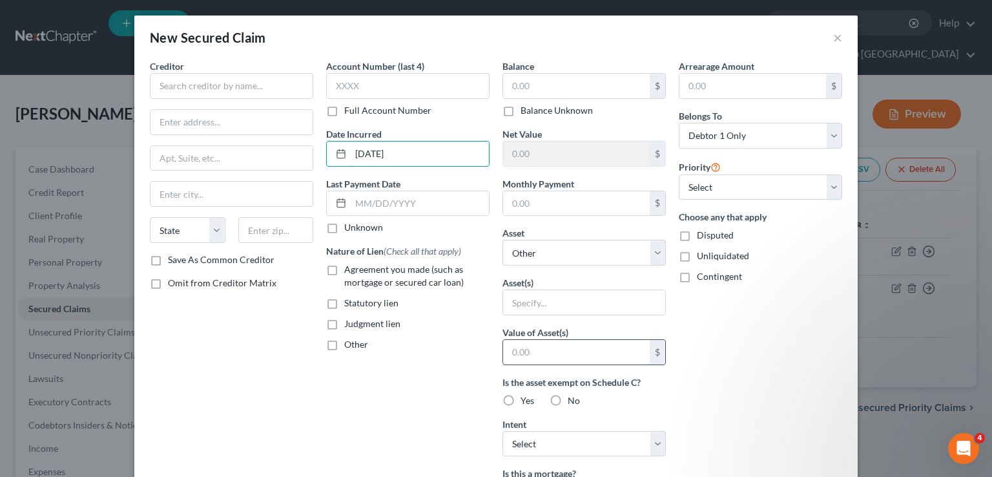
type input "[DATE]"
click at [550, 351] on input "text" at bounding box center [576, 352] width 147 height 25
click at [594, 304] on input "text" at bounding box center [584, 302] width 162 height 25
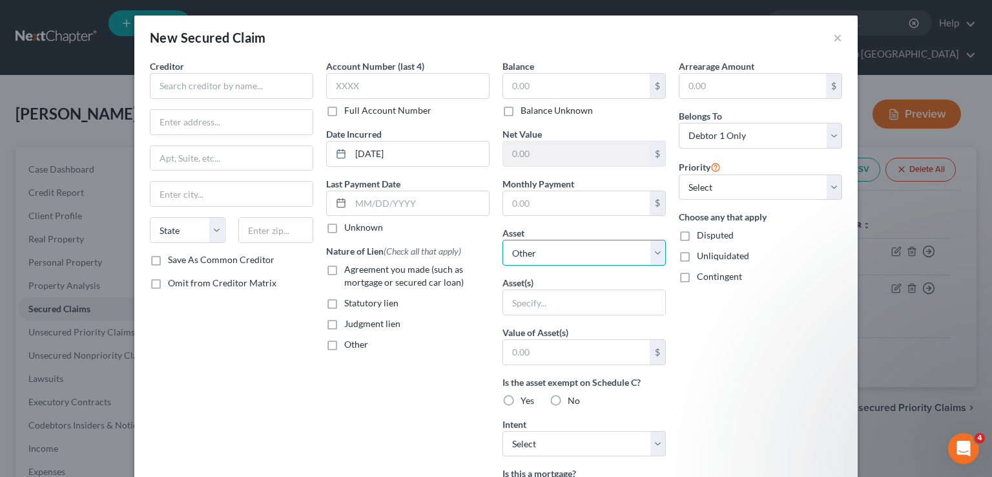
click at [586, 254] on select "Select Other Multiple Assets 8384 SW 25th CT - $343600.0 401(K) - $2.67 2003 Sa…" at bounding box center [583, 253] width 163 height 26
select select "5"
click at [502, 240] on select "Select Other Multiple Assets 8384 SW 25th CT - $343600.0 401(K) - $2.67 2003 Sa…" at bounding box center [583, 253] width 163 height 26
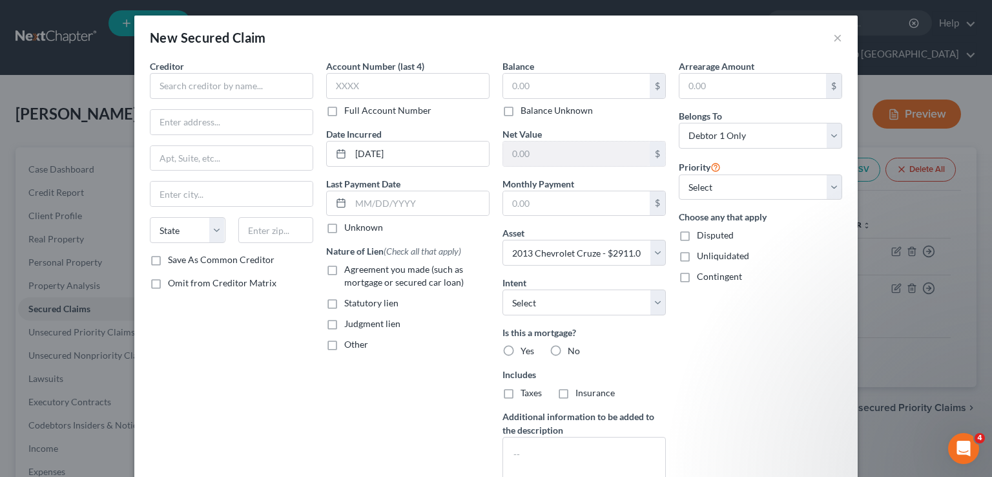
click at [168, 285] on label "Omit from Creditor Matrix" at bounding box center [222, 282] width 109 height 13
click at [173, 285] on input "Omit from Creditor Matrix" at bounding box center [177, 280] width 8 height 8
checkbox input "true"
click at [378, 197] on input "text" at bounding box center [420, 203] width 138 height 25
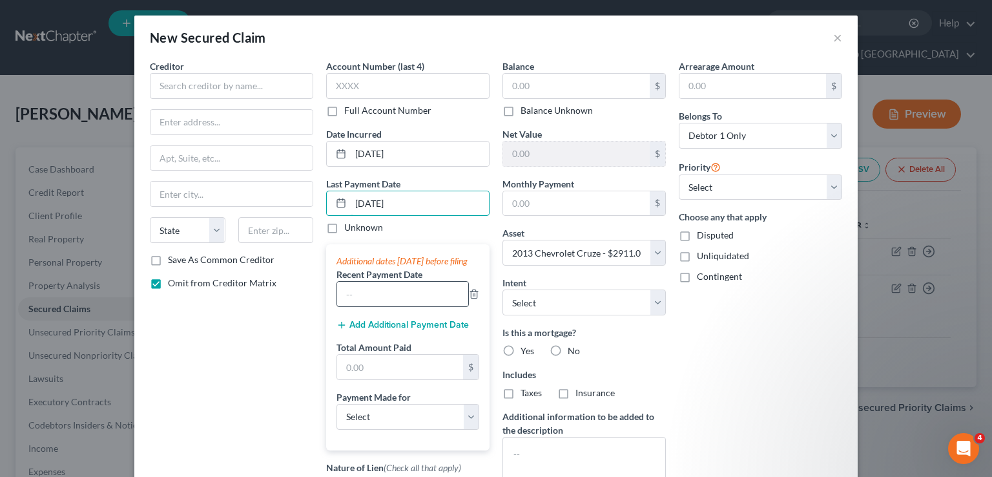
type input "[DATE]"
click at [393, 305] on input "text" at bounding box center [402, 294] width 131 height 25
type input "[DATE]"
click at [377, 378] on input "text" at bounding box center [400, 367] width 126 height 25
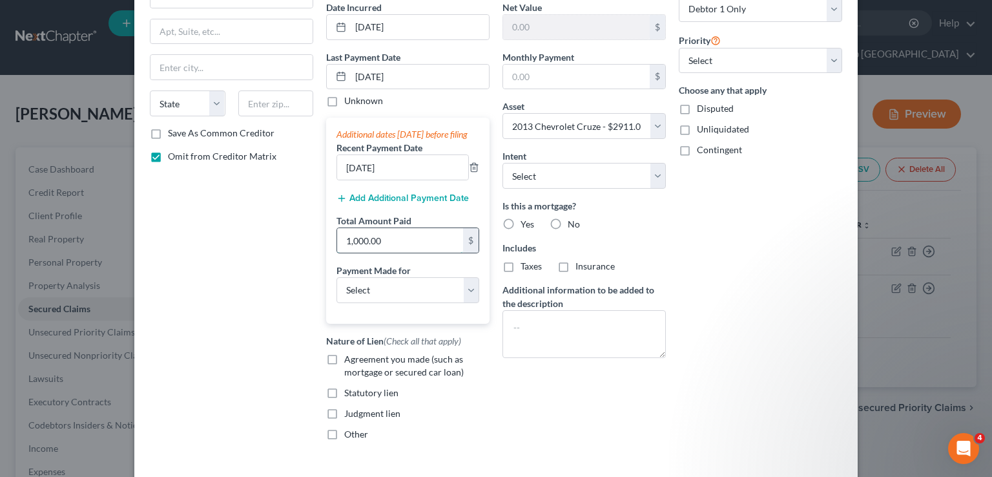
scroll to position [129, 0]
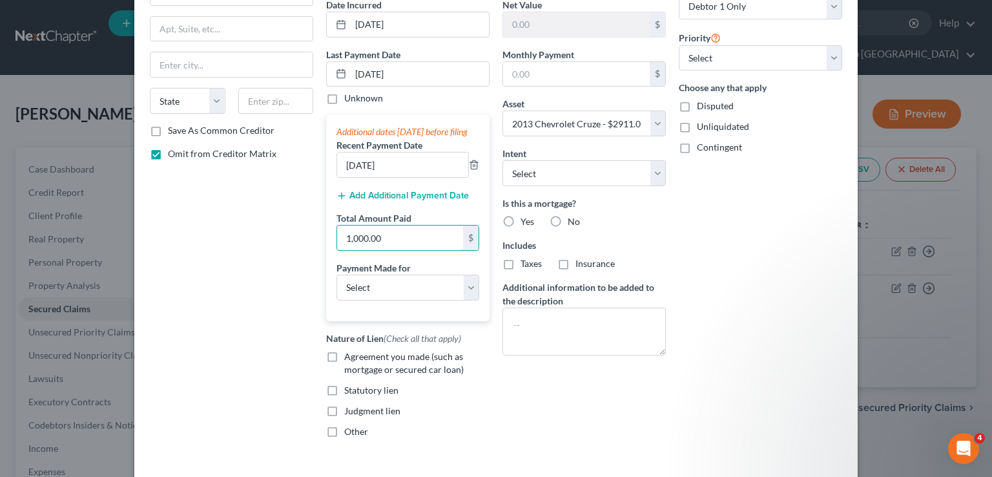
type input "1,000.00"
click at [400, 274] on label "Payment Made for" at bounding box center [373, 268] width 74 height 14
click at [402, 299] on select "Select Car Credit Card Loan Repayment Mortgage Other Suppliers Or Vendors" at bounding box center [407, 287] width 143 height 26
select select "0"
click at [336, 286] on select "Select Car Credit Card Loan Repayment Mortgage Other Suppliers Or Vendors" at bounding box center [407, 287] width 143 height 26
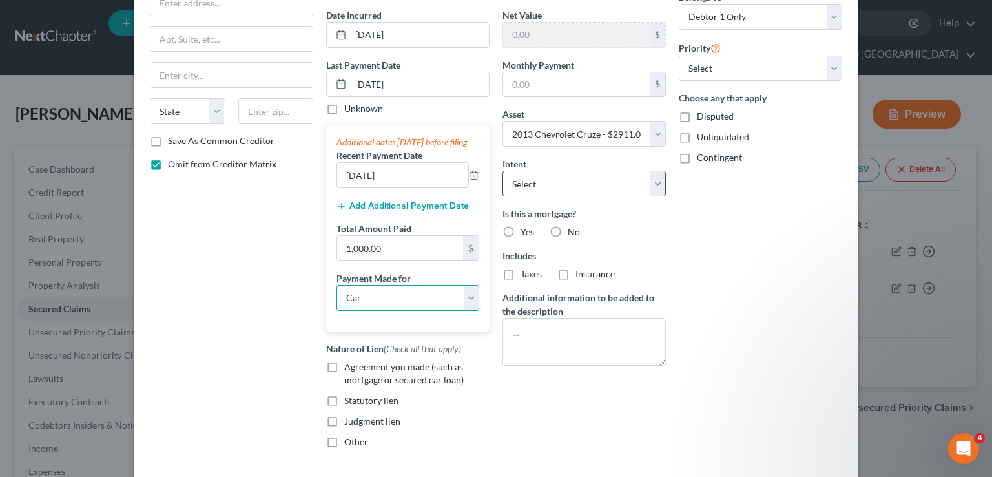
scroll to position [193, 0]
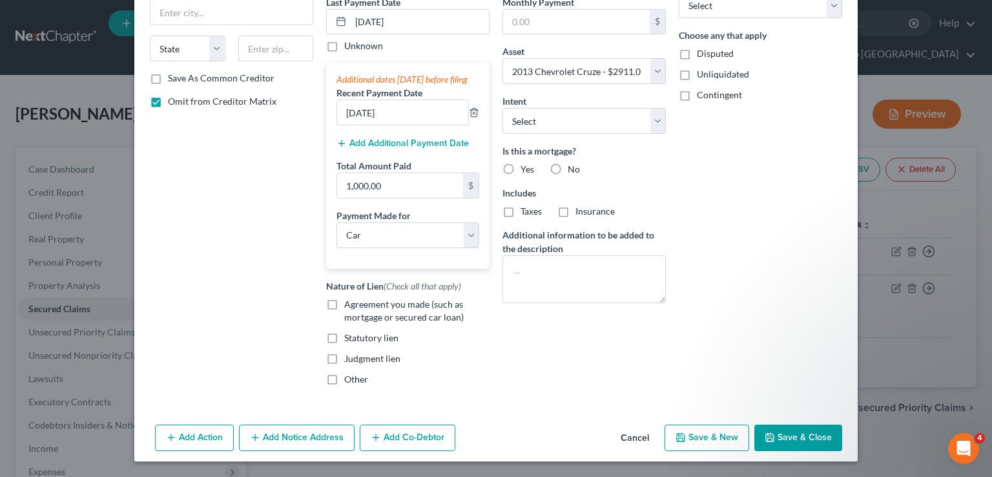
click at [791, 446] on button "Save & Close" at bounding box center [798, 437] width 88 height 27
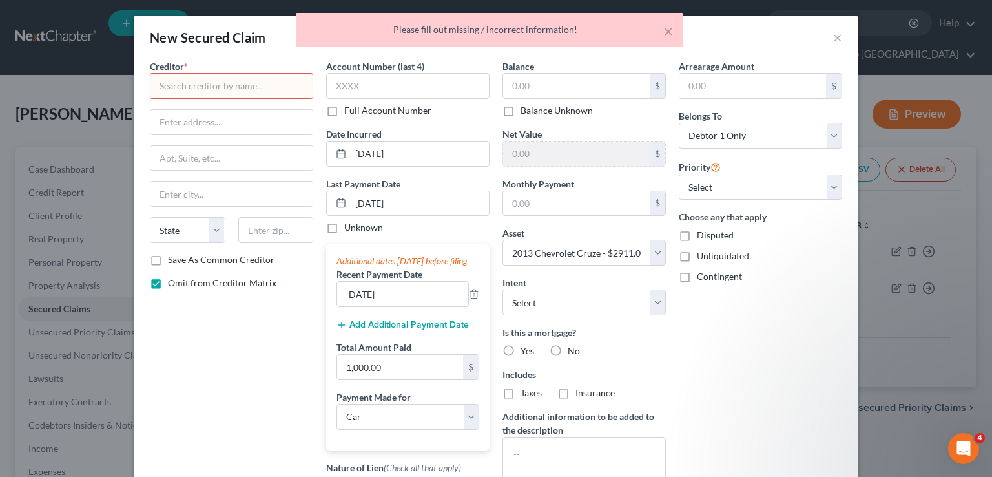
scroll to position [0, 0]
click at [231, 81] on input "text" at bounding box center [231, 86] width 163 height 26
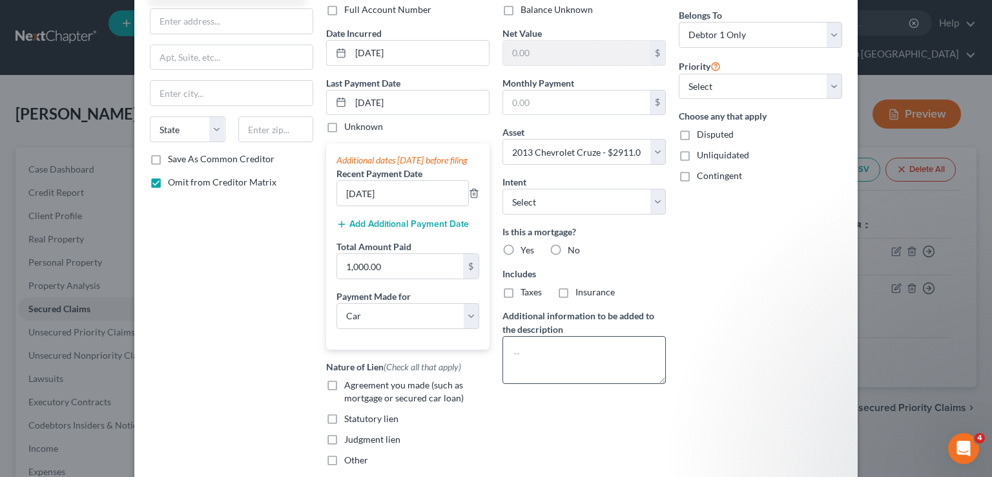
scroll to position [193, 0]
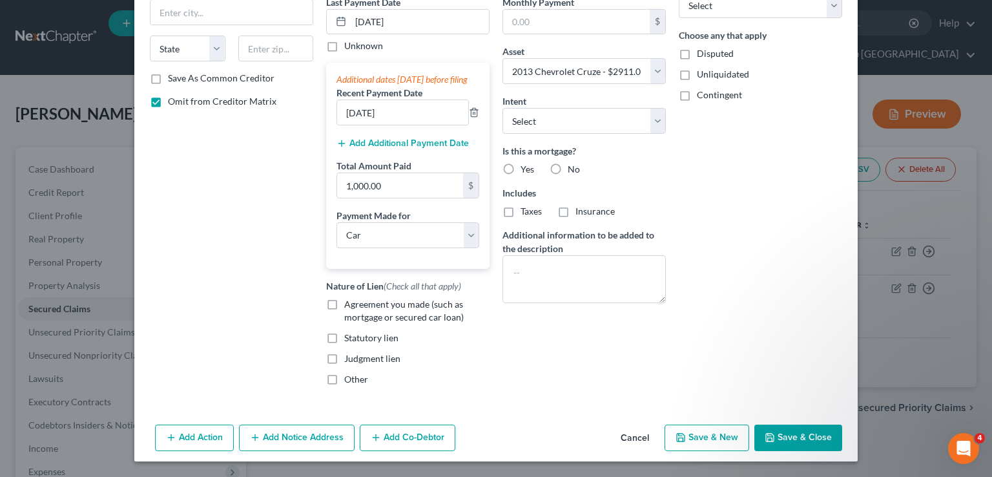
type input "[PERSON_NAME]"
click at [787, 442] on button "Save & Close" at bounding box center [798, 437] width 88 height 27
select select
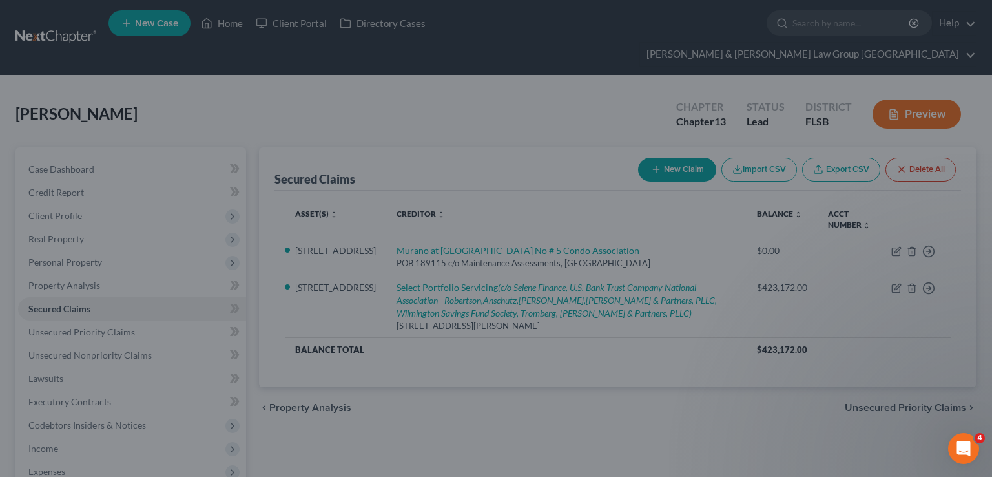
type input "0.00"
type input "2,911.00"
type input "0.00"
select select "5"
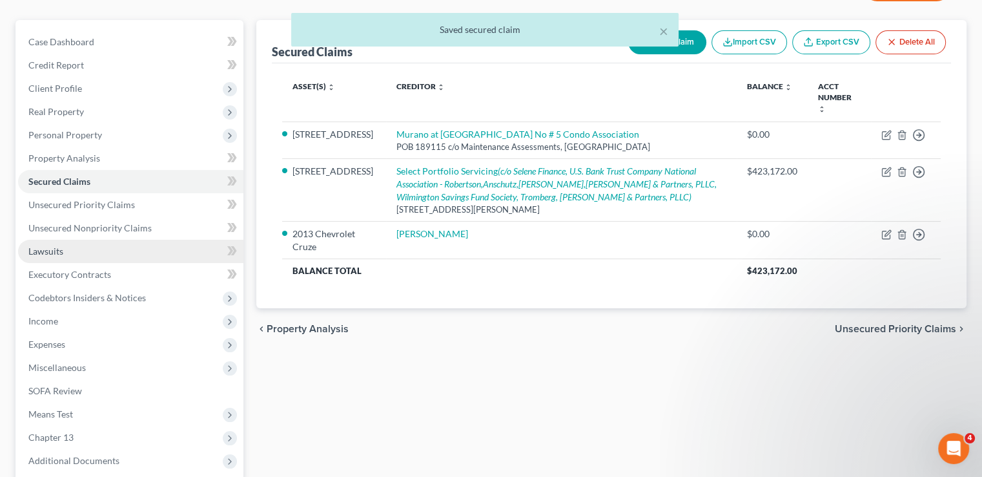
scroll to position [233, 0]
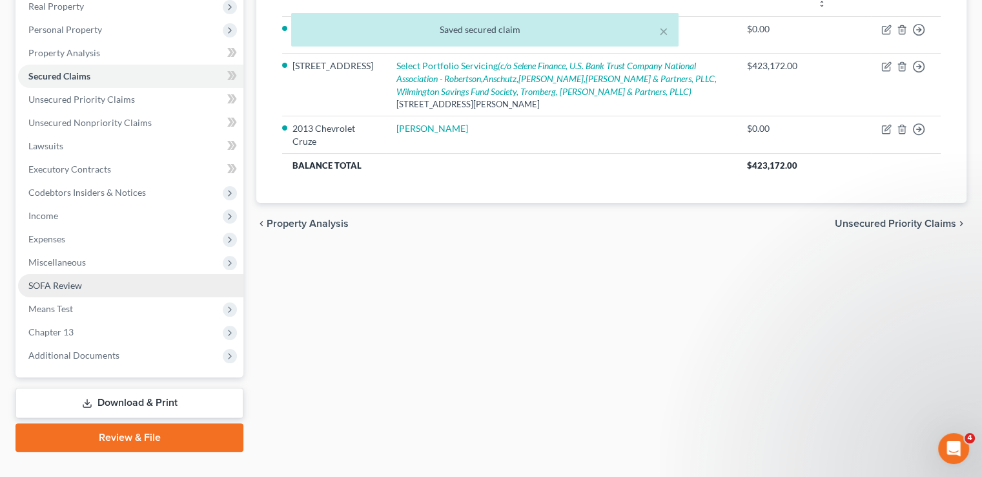
click at [78, 280] on span "SOFA Review" at bounding box center [55, 285] width 54 height 11
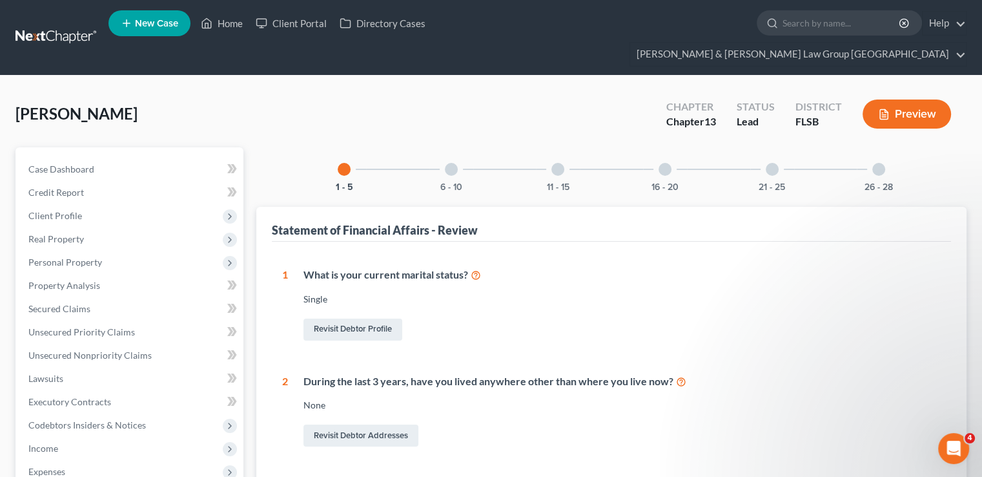
click at [438, 147] on div "6 - 10" at bounding box center [451, 169] width 44 height 44
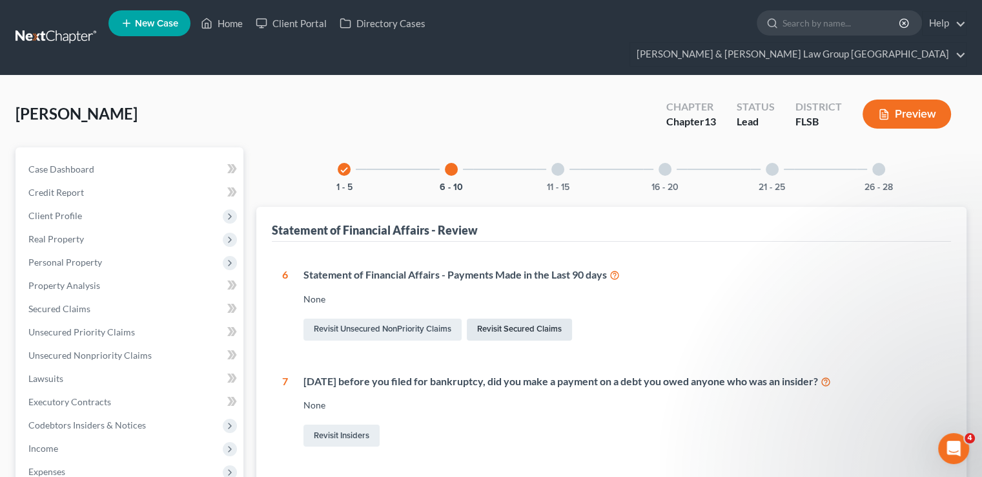
click at [499, 318] on link "Revisit Secured Claims" at bounding box center [519, 329] width 105 height 22
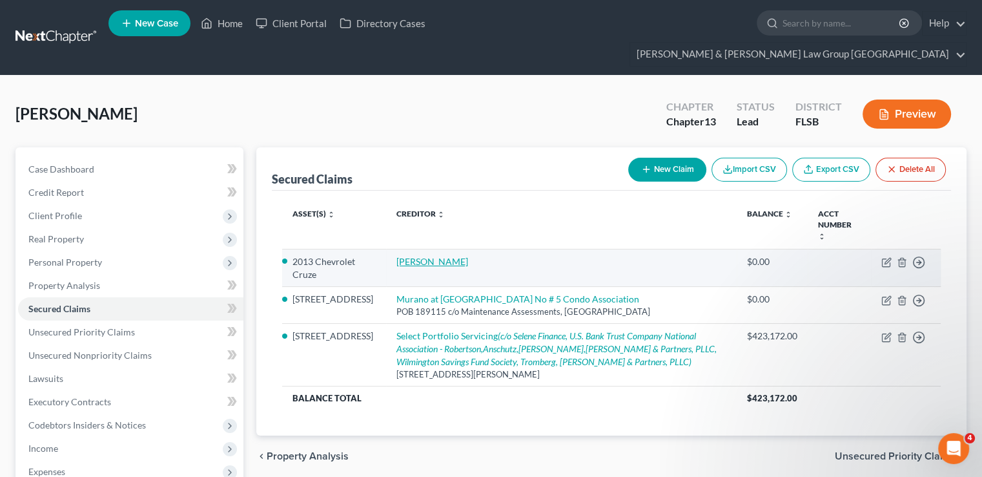
click at [414, 256] on link "[PERSON_NAME]" at bounding box center [433, 261] width 72 height 11
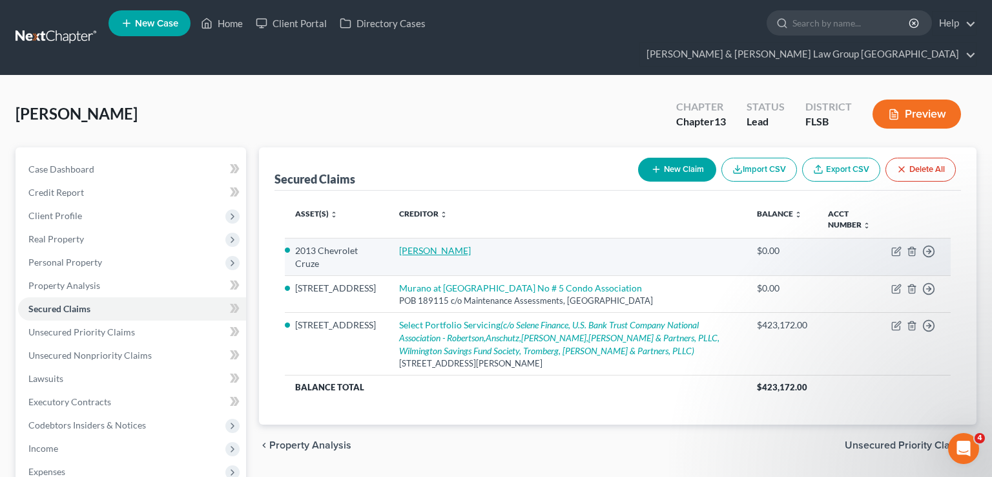
select select "0"
select select "5"
select select "0"
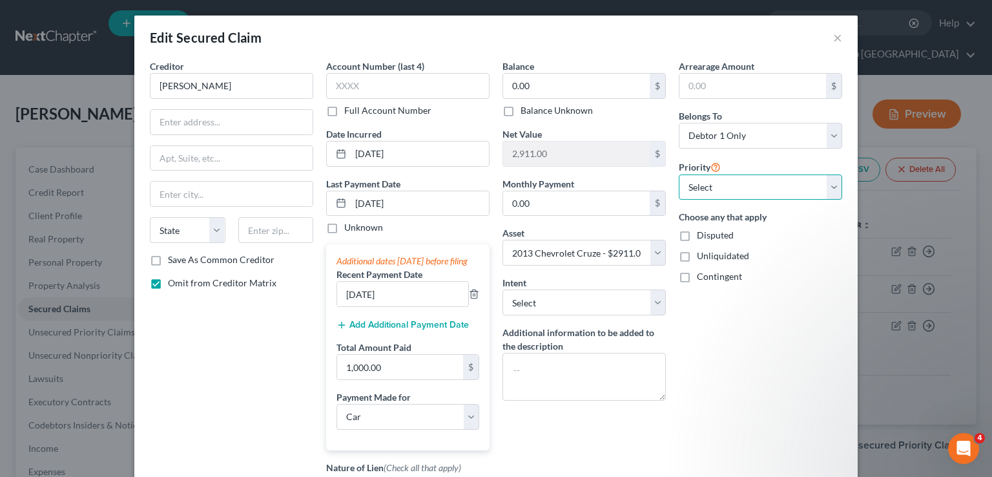
click at [726, 179] on select "Select 1st 2nd 3rd 4th 5th 6th 7th 8th 9th 10th 11th 12th 13th 14th 15th 16th 1…" at bounding box center [760, 187] width 163 height 26
click at [720, 198] on select "Select 1st 2nd 3rd 4th 5th 6th 7th 8th 9th 10th 11th 12th 13th 14th 15th 16th 1…" at bounding box center [760, 187] width 163 height 26
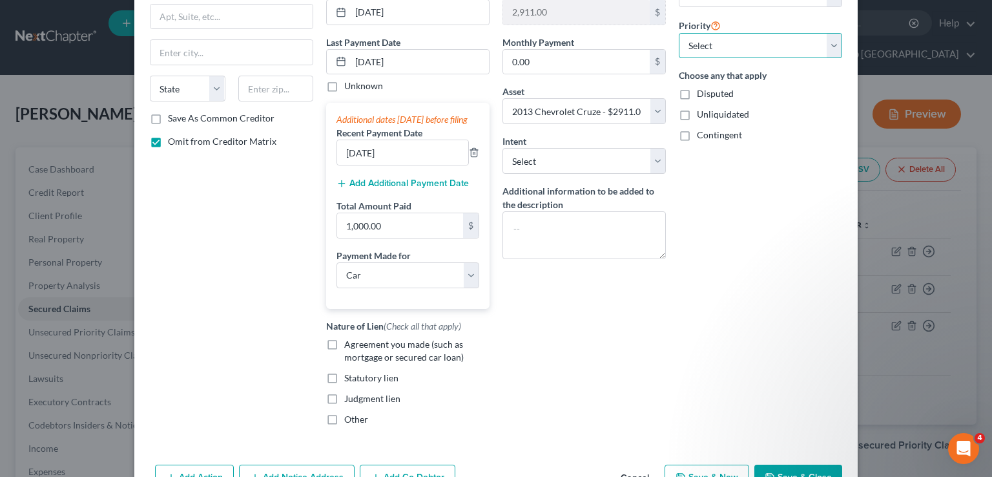
scroll to position [36, 0]
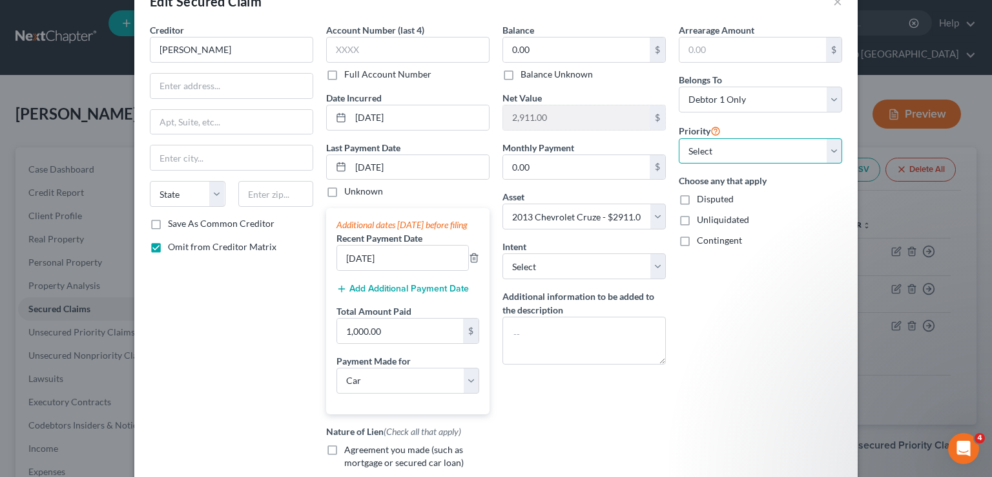
click at [724, 156] on select "Select 1st 2nd 3rd 4th 5th 6th 7th 8th 9th 10th 11th 12th 13th 14th 15th 16th 1…" at bounding box center [760, 151] width 163 height 26
click at [755, 154] on select "Select 1st 2nd 3rd 4th 5th 6th 7th 8th 9th 10th 11th 12th 13th 14th 15th 16th 1…" at bounding box center [760, 151] width 163 height 26
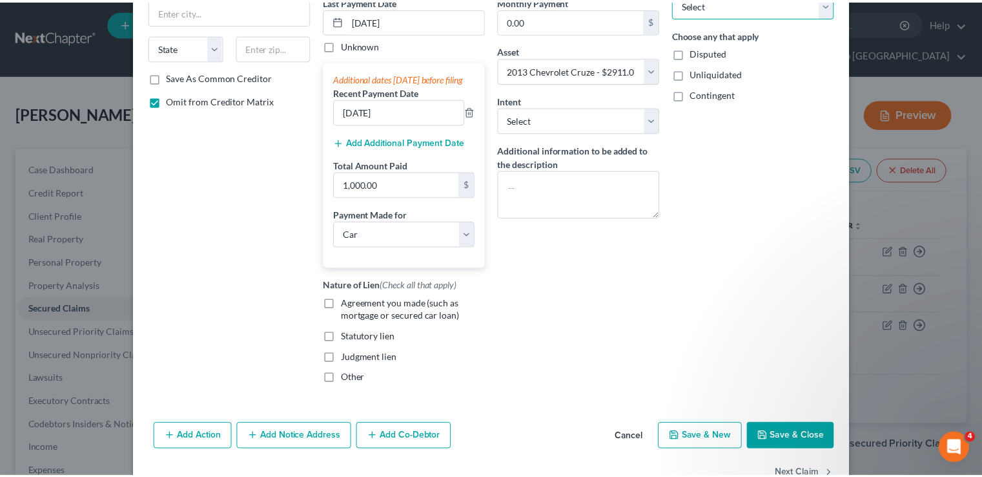
scroll to position [230, 0]
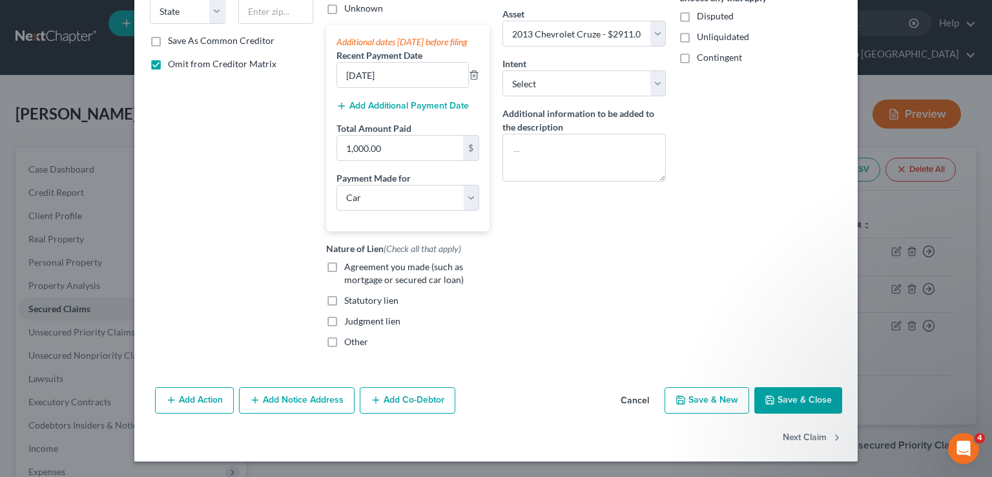
click at [806, 396] on button "Save & Close" at bounding box center [798, 400] width 88 height 27
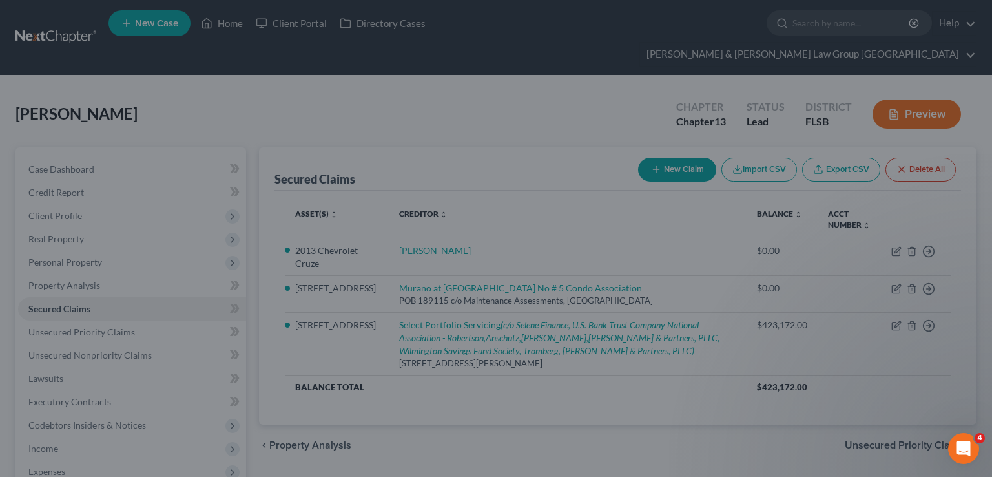
select select "5"
type input "0"
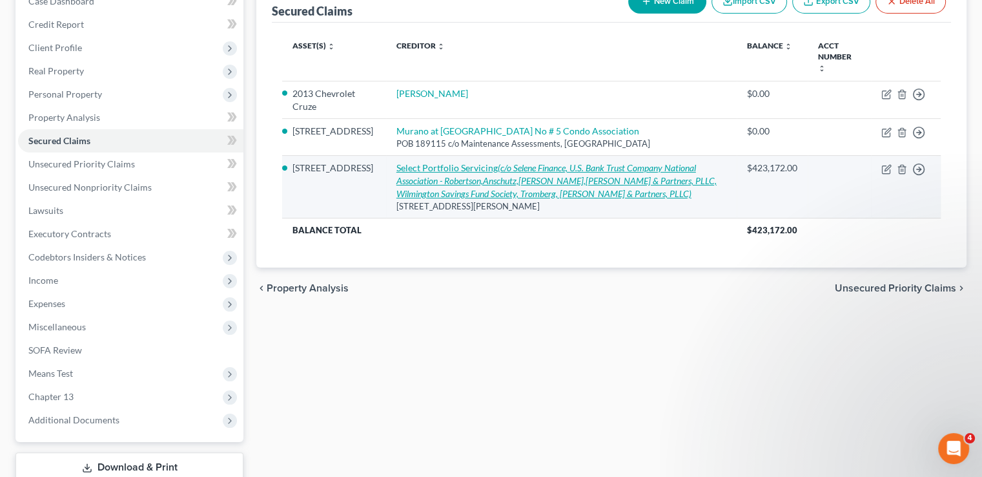
scroll to position [103, 0]
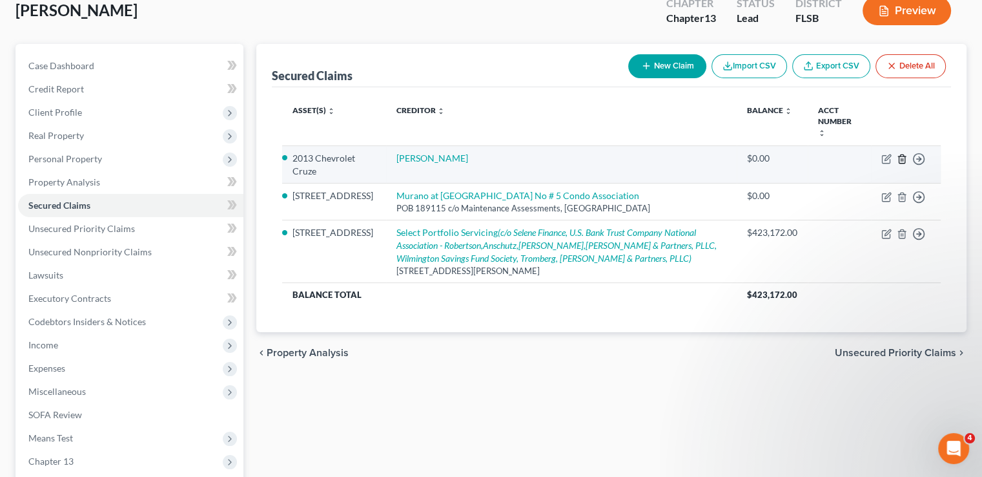
click at [899, 155] on icon "button" at bounding box center [902, 159] width 6 height 8
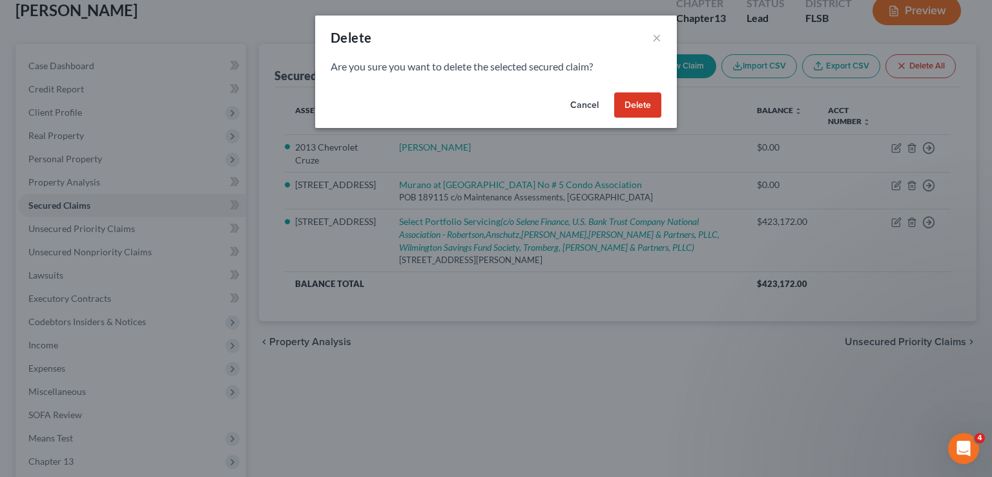
click at [644, 101] on button "Delete" at bounding box center [637, 105] width 47 height 26
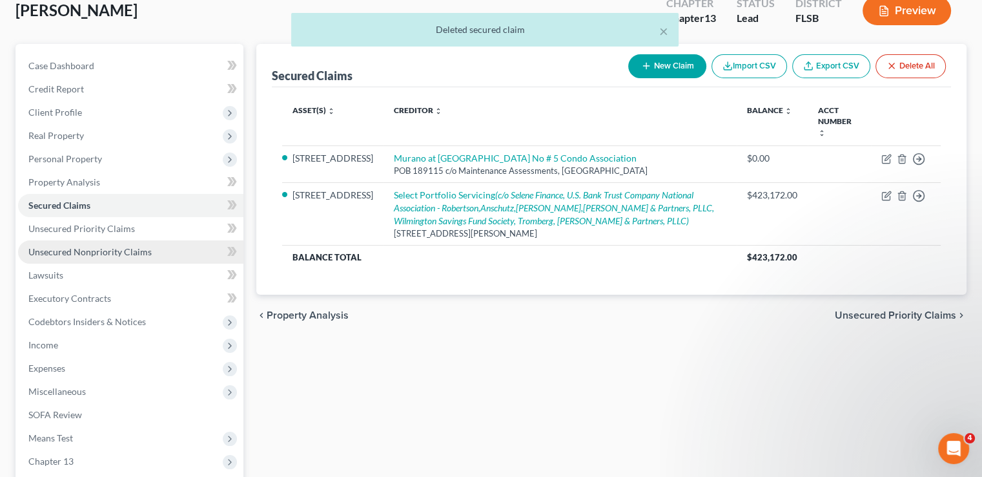
click at [109, 246] on span "Unsecured Nonpriority Claims" at bounding box center [89, 251] width 123 height 11
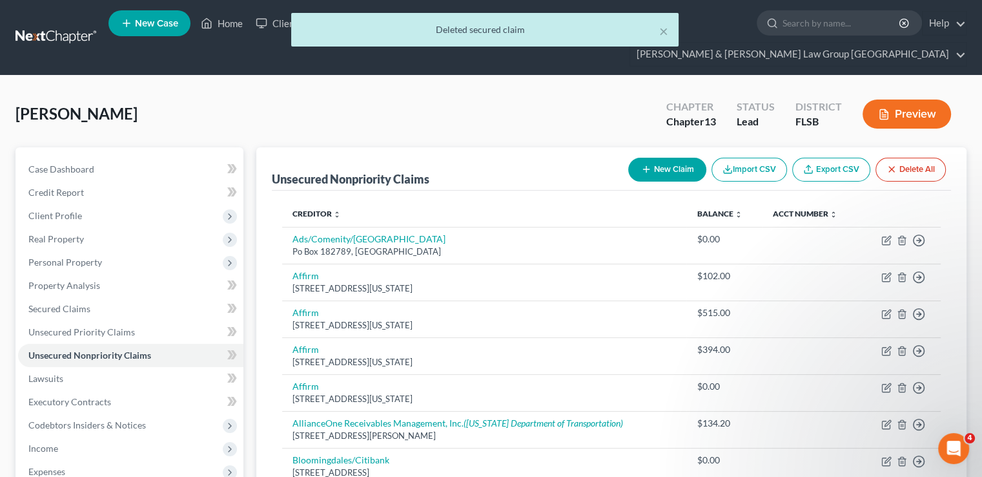
click at [661, 158] on button "New Claim" at bounding box center [667, 170] width 78 height 24
select select "0"
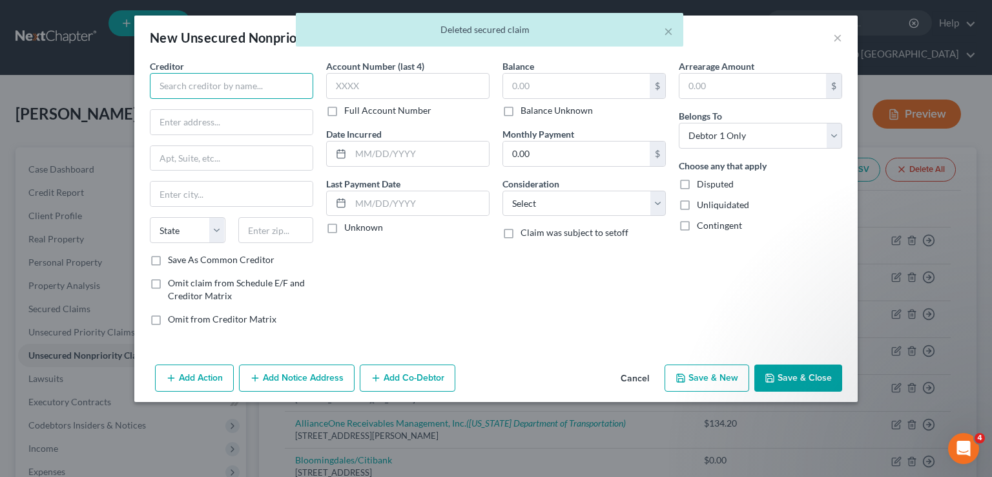
click at [245, 91] on input "text" at bounding box center [231, 86] width 163 height 26
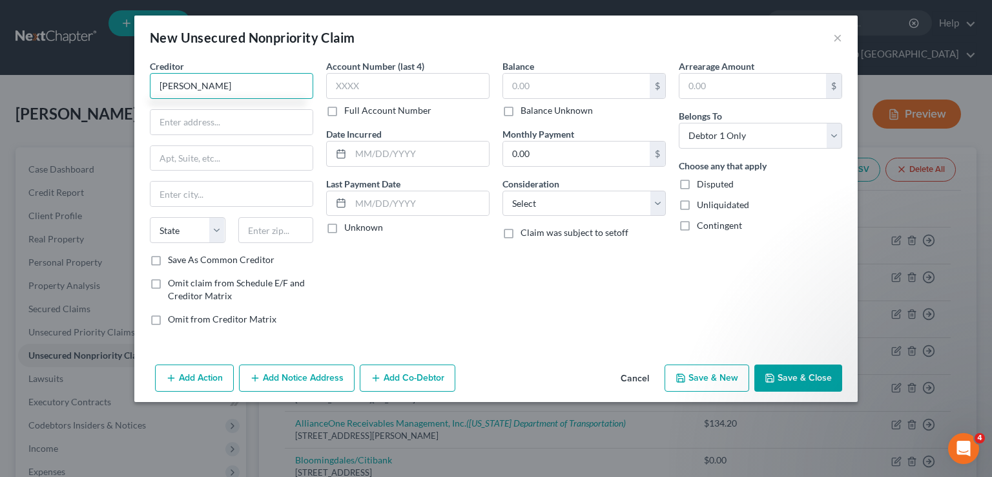
type input "[PERSON_NAME]"
click at [168, 285] on label "Omit claim from Schedule E/F and Creditor Matrix" at bounding box center [240, 289] width 145 height 26
click at [173, 285] on input "Omit claim from Schedule E/F and Creditor Matrix" at bounding box center [177, 280] width 8 height 8
checkbox input "true"
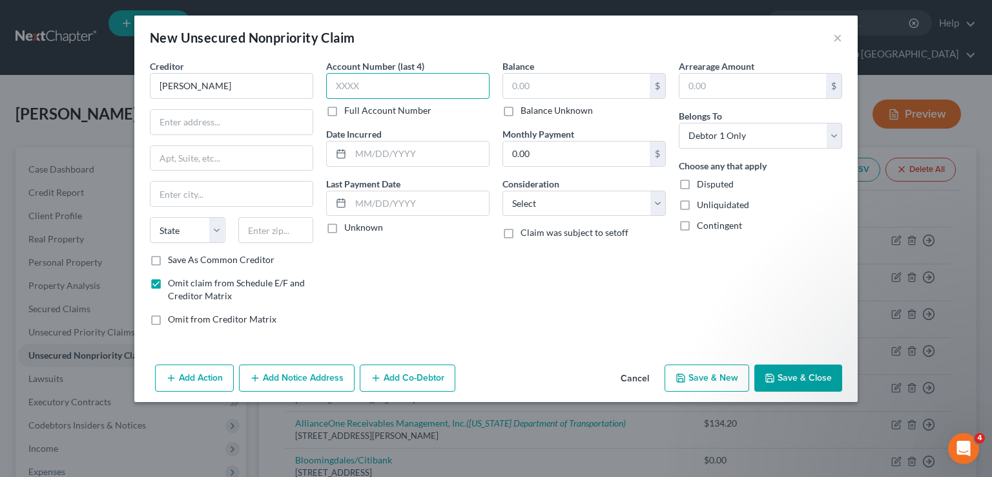
click at [374, 89] on input "text" at bounding box center [407, 86] width 163 height 26
click at [424, 149] on input "text" at bounding box center [420, 153] width 138 height 25
type input "[DATE]"
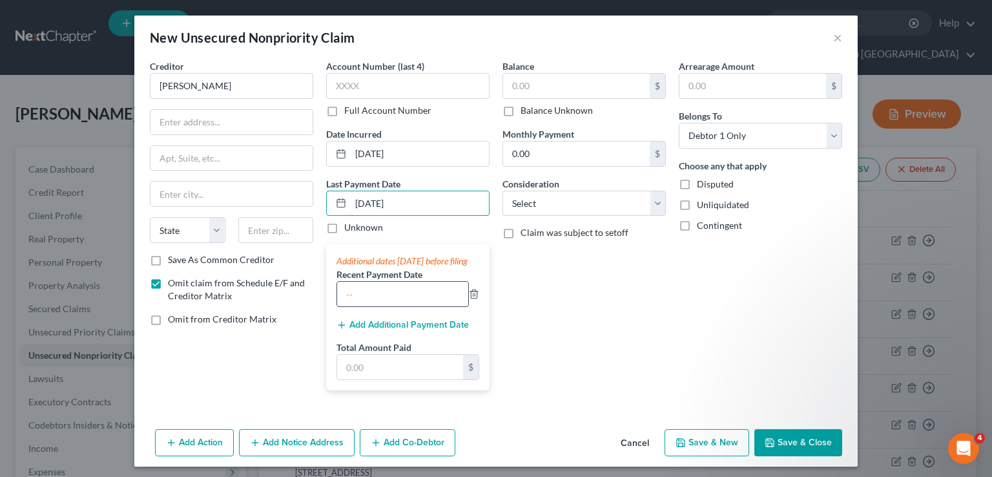
type input "[DATE]"
click at [393, 300] on input "text" at bounding box center [402, 294] width 131 height 25
type input "[DATE]"
click at [380, 379] on input "text" at bounding box center [400, 367] width 126 height 25
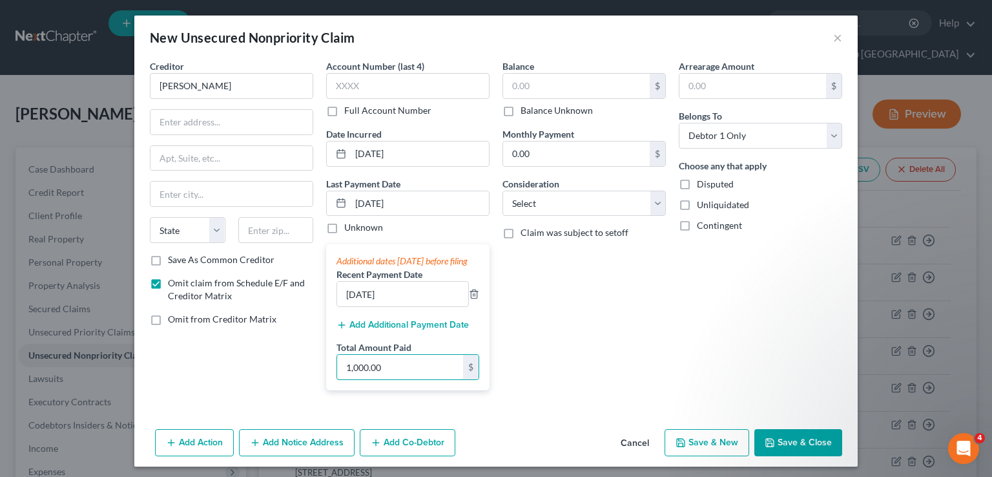
type input "1,000.00"
click at [614, 346] on div "Balance $ Balance Unknown Balance Undetermined $ Balance Unknown Monthly Paymen…" at bounding box center [584, 229] width 176 height 341
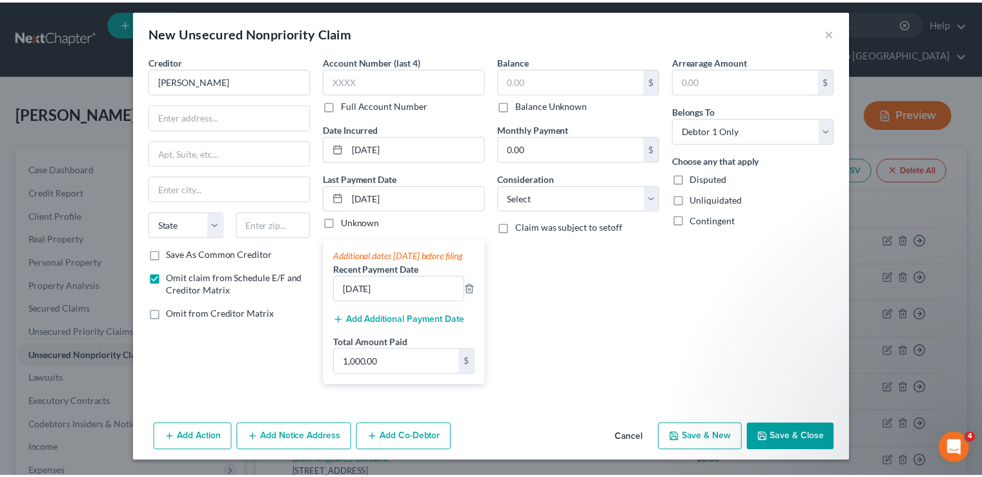
scroll to position [17, 0]
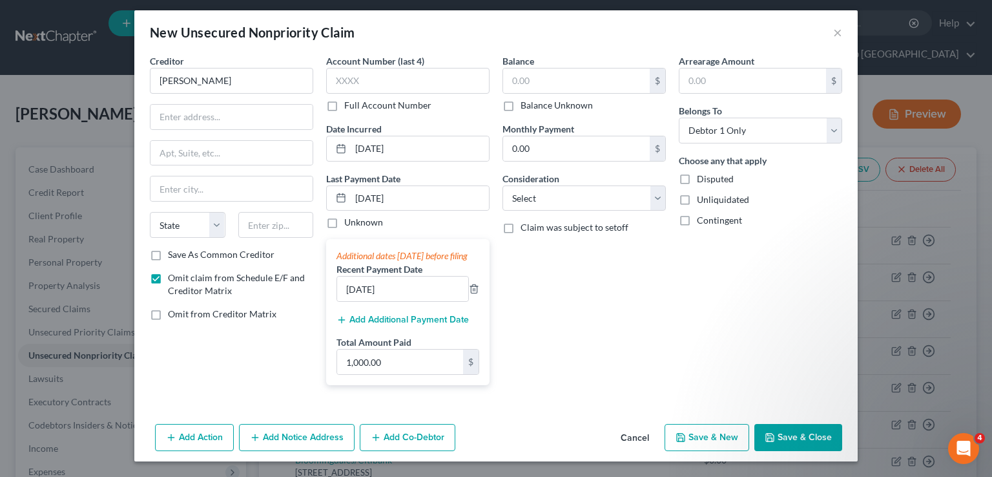
click at [791, 430] on button "Save & Close" at bounding box center [798, 437] width 88 height 27
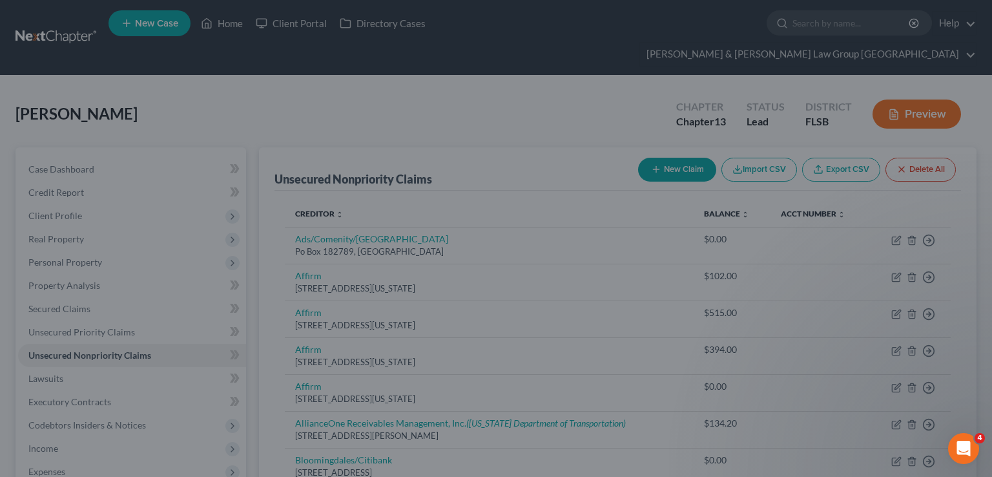
type input "0.00"
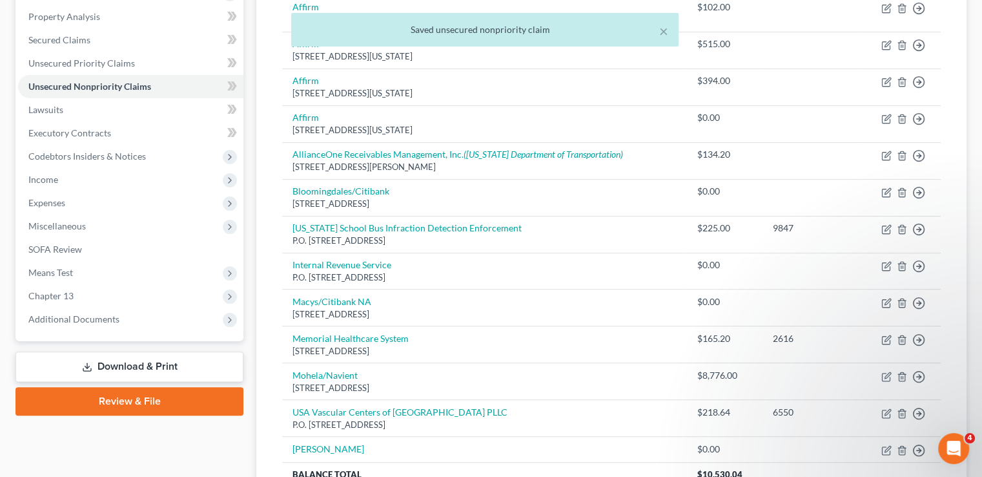
scroll to position [175, 0]
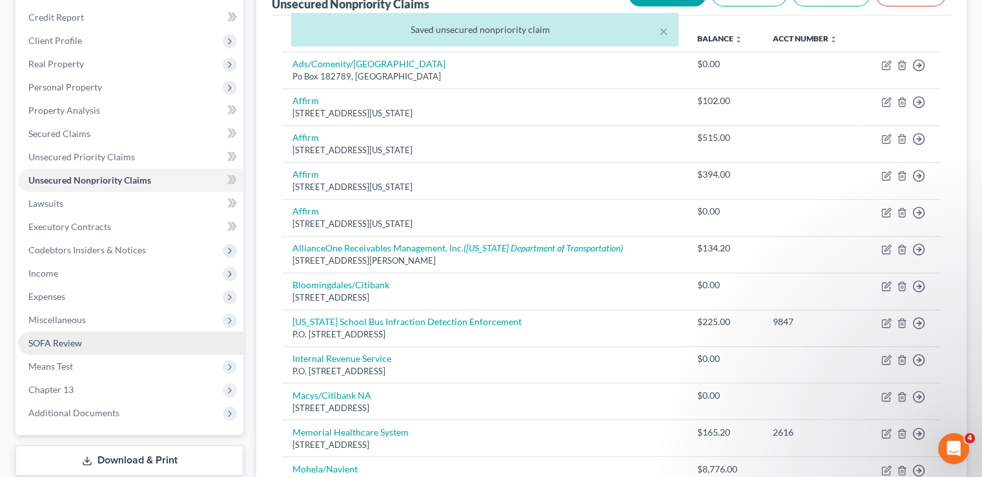
click at [58, 337] on span "SOFA Review" at bounding box center [55, 342] width 54 height 11
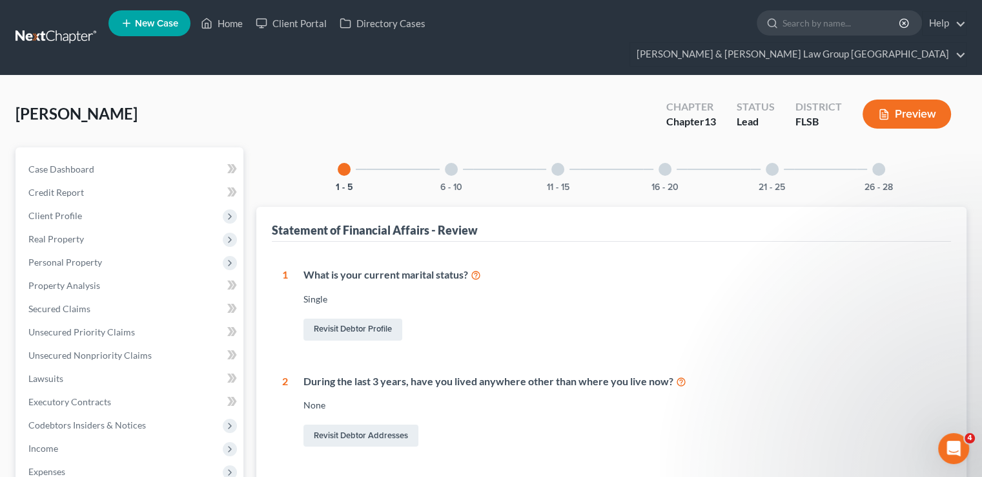
click at [455, 153] on div "6 - 10" at bounding box center [451, 169] width 44 height 44
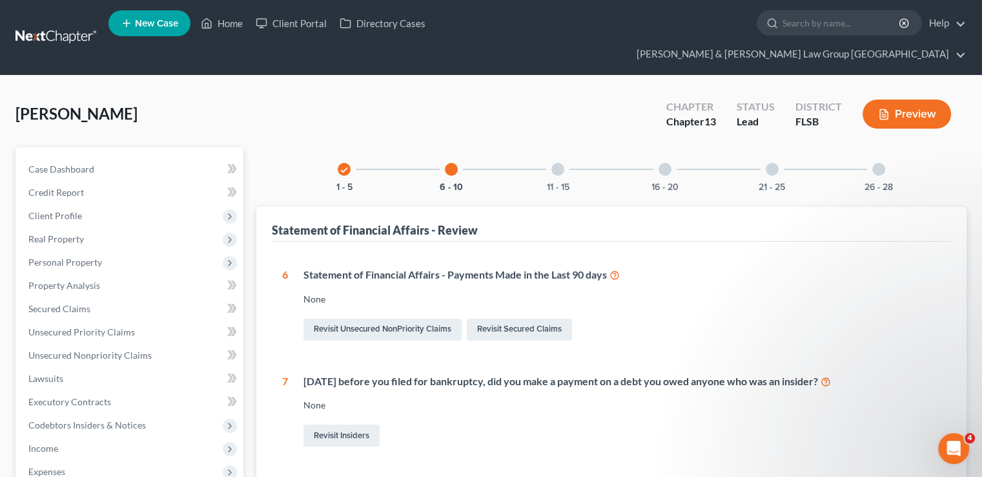
click at [618, 268] on icon at bounding box center [615, 274] width 10 height 12
click at [105, 349] on span "Unsecured Nonpriority Claims" at bounding box center [89, 354] width 123 height 11
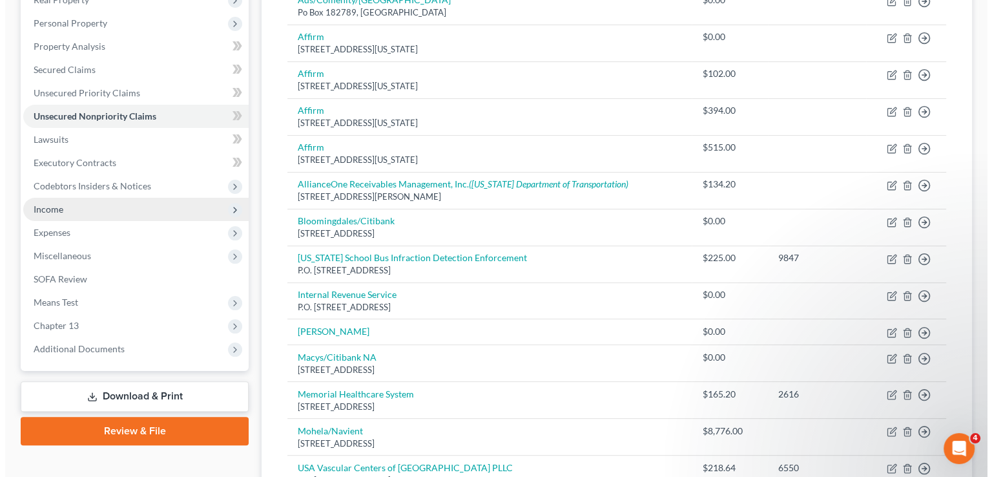
scroll to position [323, 0]
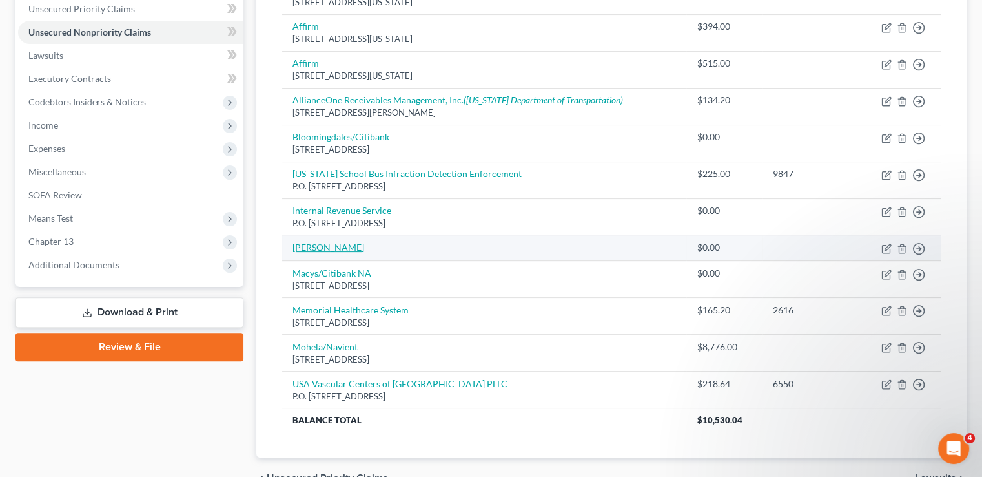
click at [328, 242] on link "[PERSON_NAME]" at bounding box center [329, 247] width 72 height 11
select select "0"
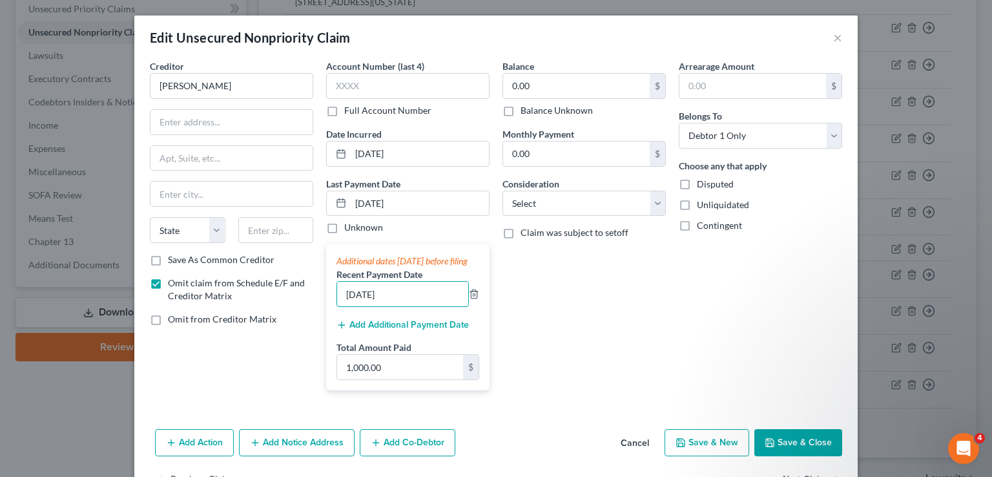
drag, startPoint x: 390, startPoint y: 307, endPoint x: 315, endPoint y: 311, distance: 75.7
click at [320, 311] on div "Account Number (last 4) Full Account Number Date Incurred [DATE] Last Payment D…" at bounding box center [408, 229] width 176 height 341
click at [612, 316] on div "Balance 0.00 $ Balance Unknown Balance Undetermined 0.00 $ Balance Unknown Mont…" at bounding box center [584, 229] width 176 height 341
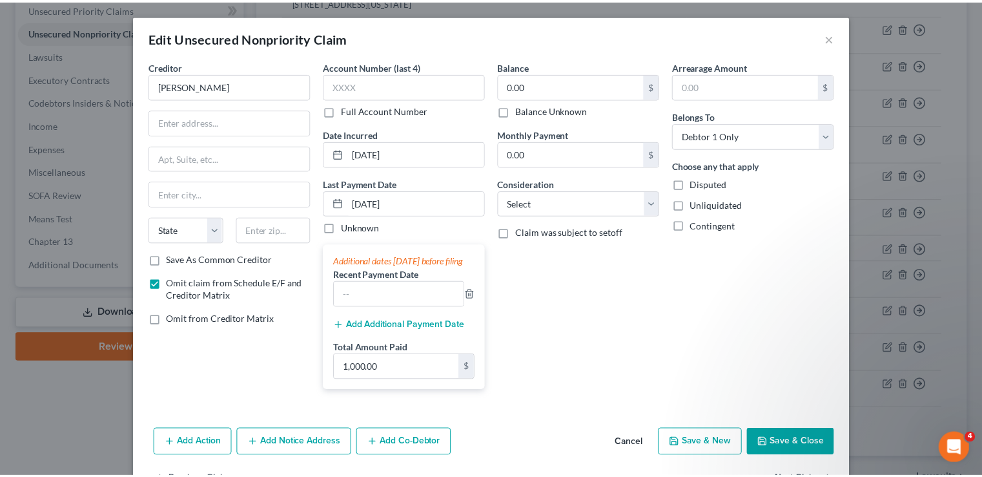
scroll to position [54, 0]
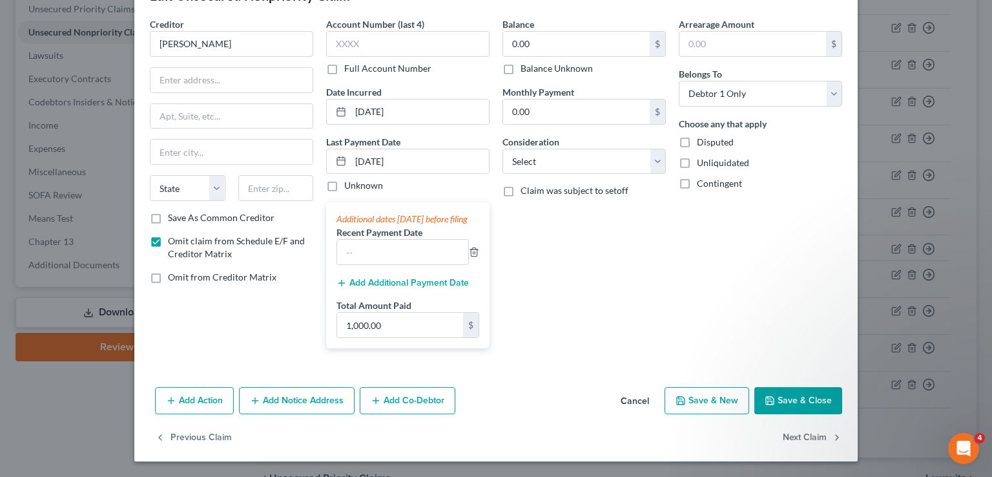
click at [776, 395] on button "Save & Close" at bounding box center [798, 400] width 88 height 27
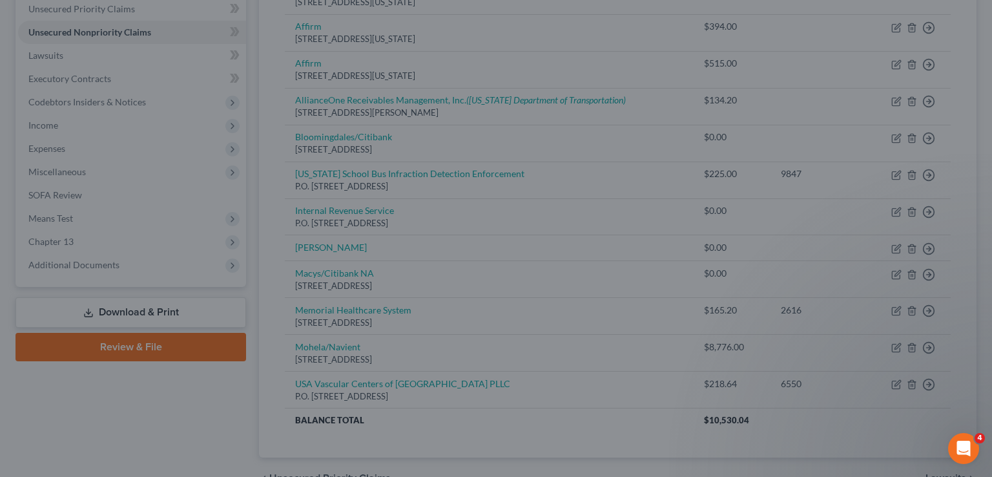
type input "0"
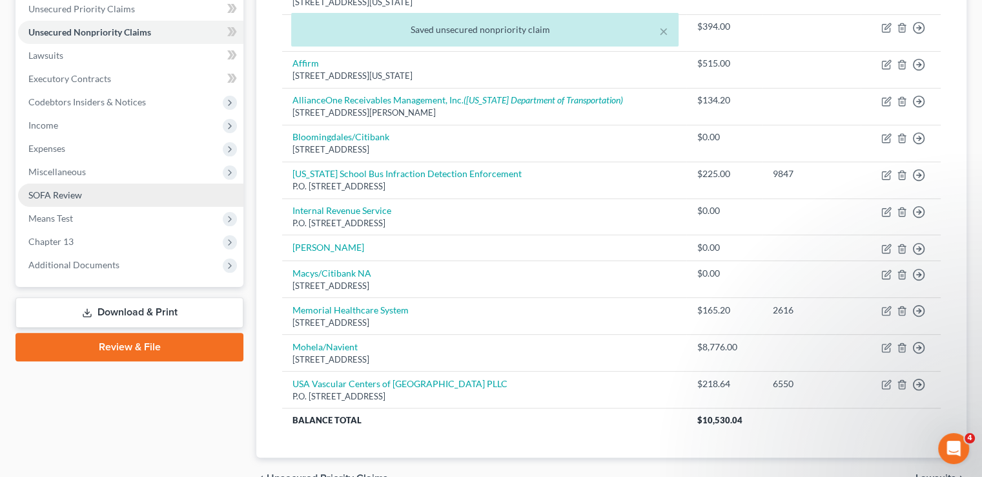
click at [79, 183] on link "SOFA Review" at bounding box center [130, 194] width 225 height 23
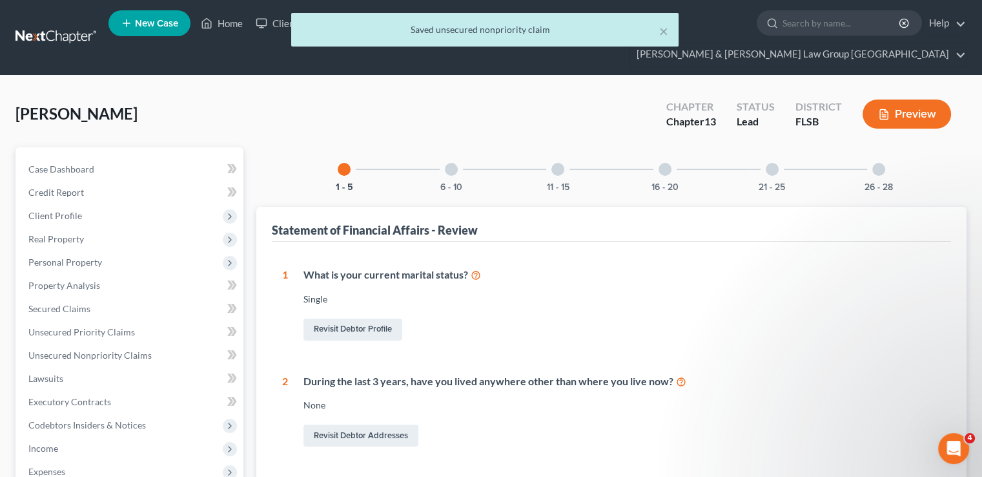
click at [456, 163] on div at bounding box center [451, 169] width 13 height 13
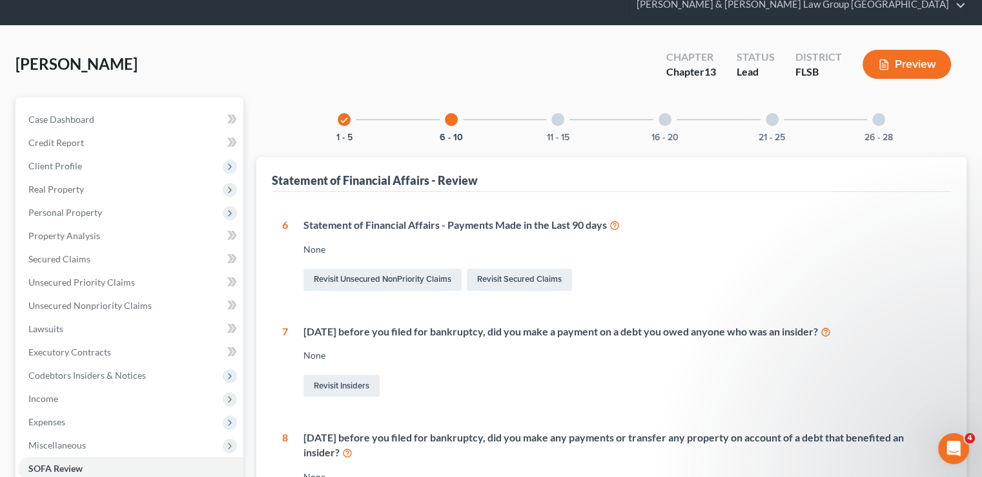
scroll to position [129, 0]
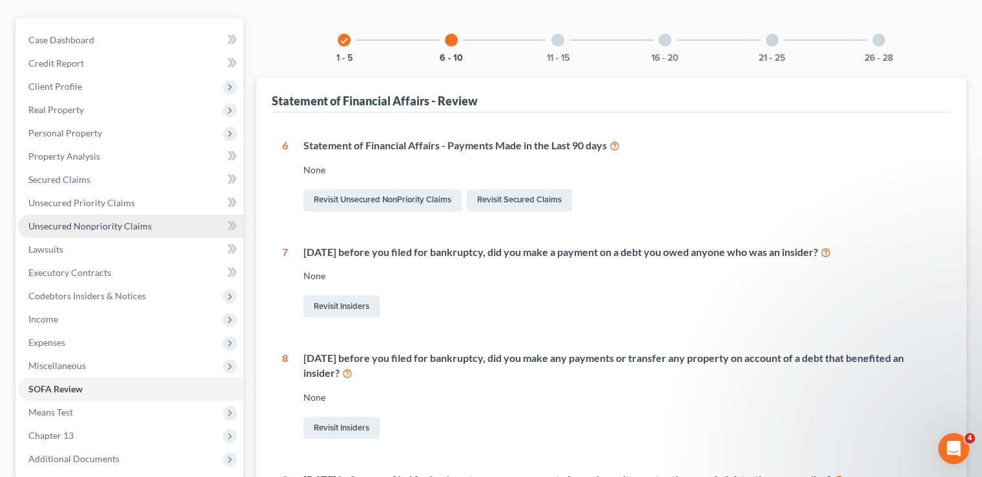
click at [107, 220] on span "Unsecured Nonpriority Claims" at bounding box center [89, 225] width 123 height 11
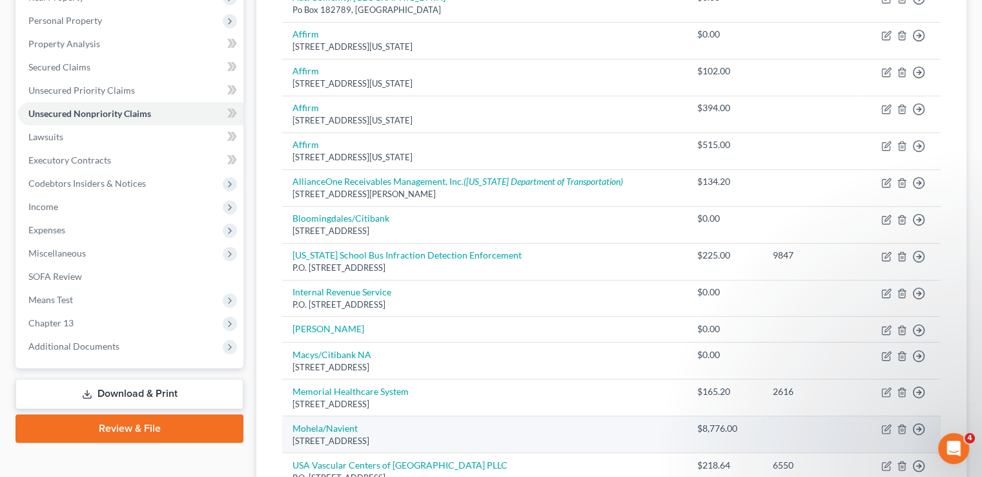
scroll to position [110, 0]
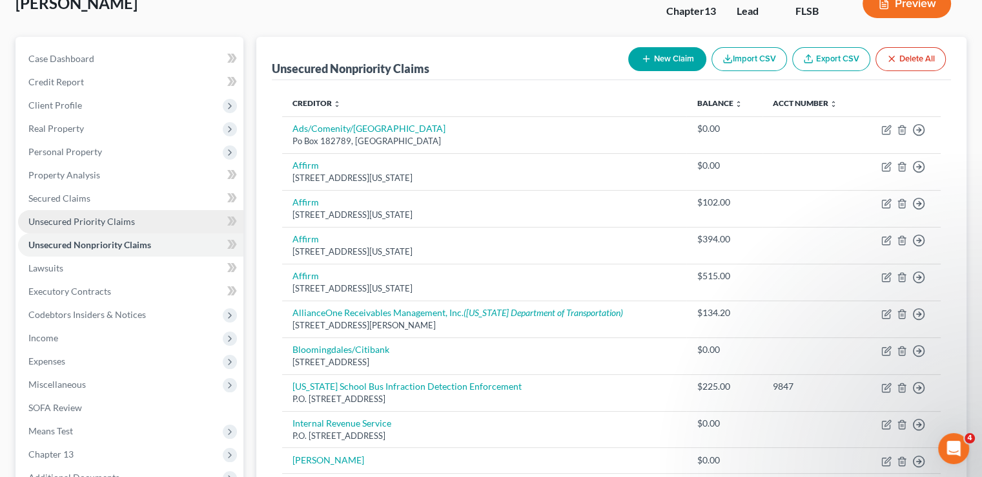
click at [66, 210] on link "Unsecured Priority Claims" at bounding box center [130, 221] width 225 height 23
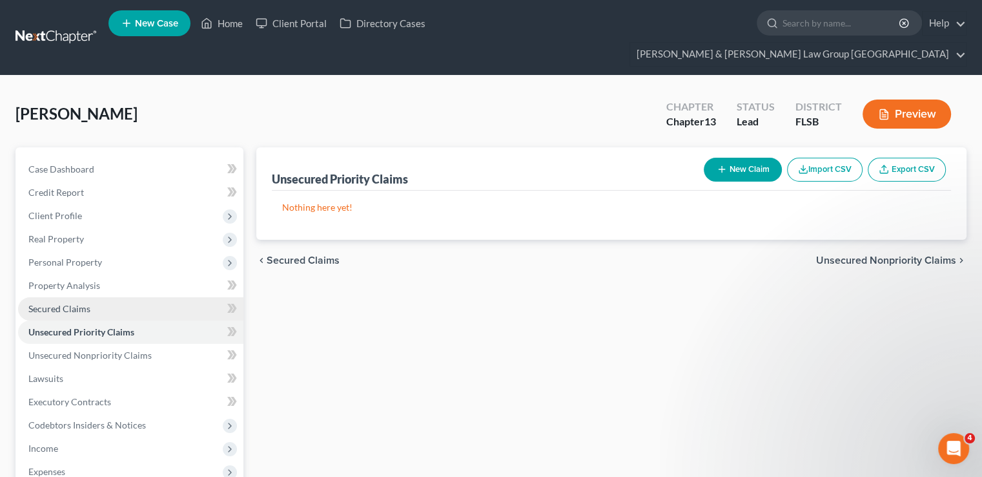
click at [96, 297] on link "Secured Claims" at bounding box center [130, 308] width 225 height 23
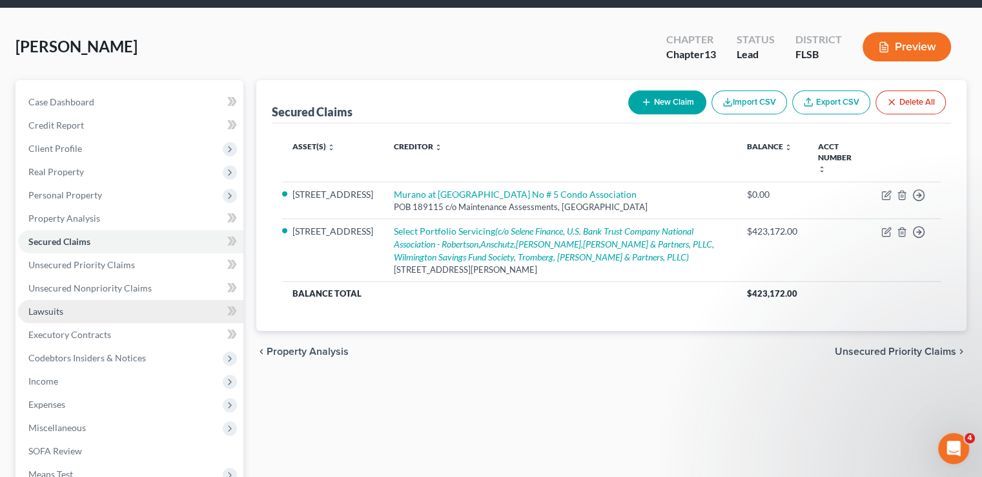
scroll to position [233, 0]
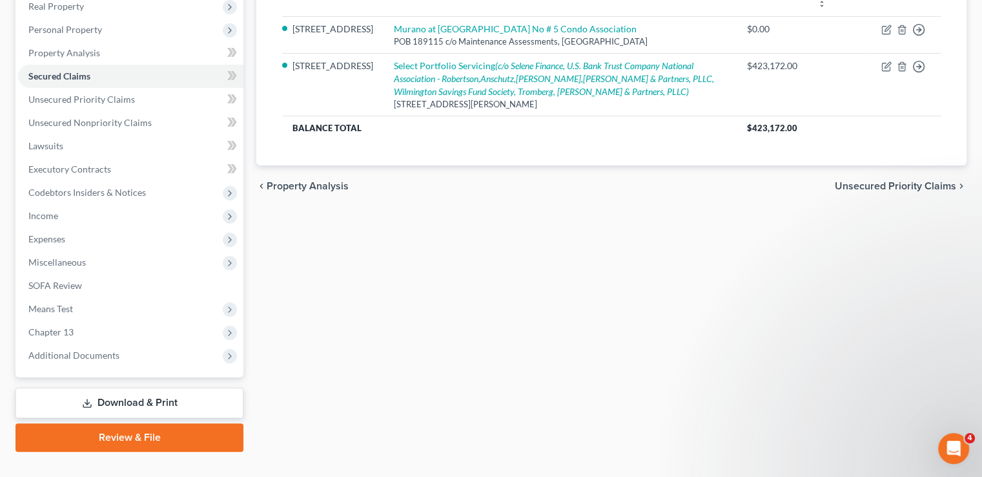
click at [103, 388] on link "Download & Print" at bounding box center [130, 403] width 228 height 30
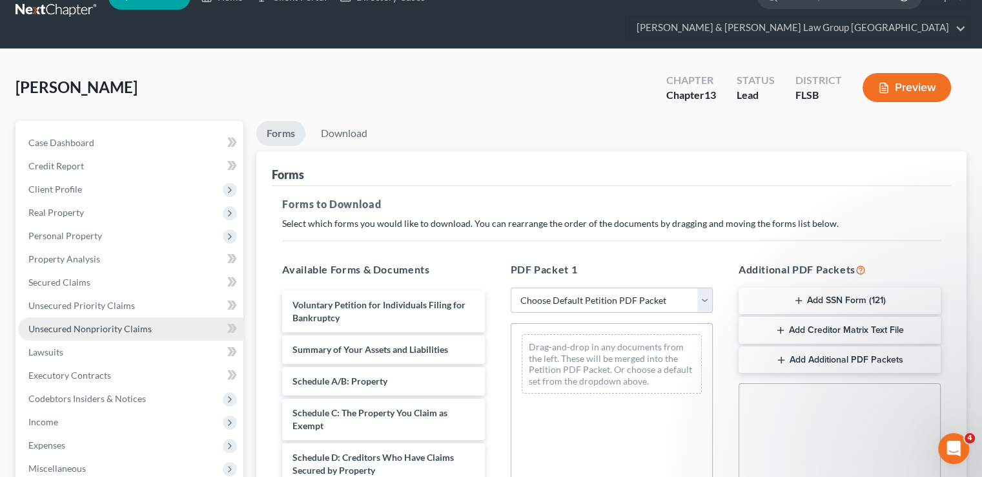
scroll to position [194, 0]
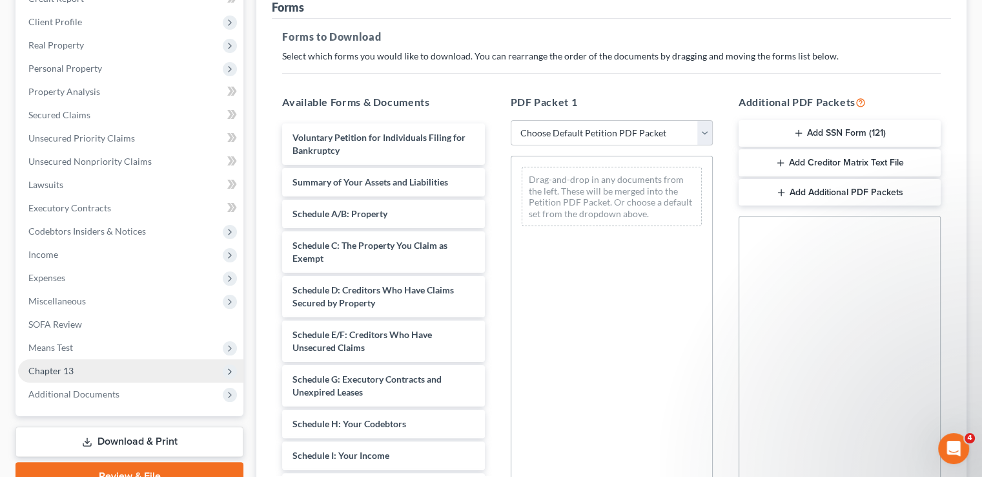
click at [92, 359] on span "Chapter 13" at bounding box center [130, 370] width 225 height 23
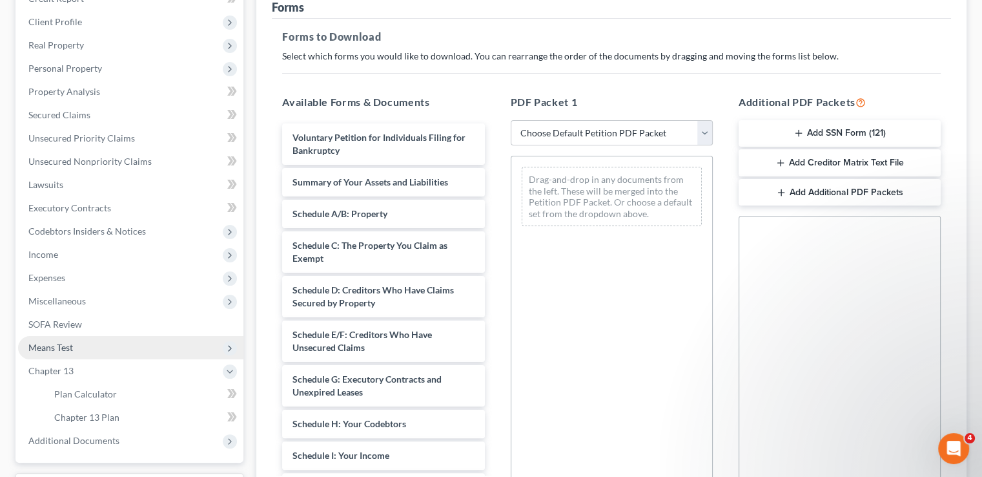
click at [88, 336] on span "Means Test" at bounding box center [130, 347] width 225 height 23
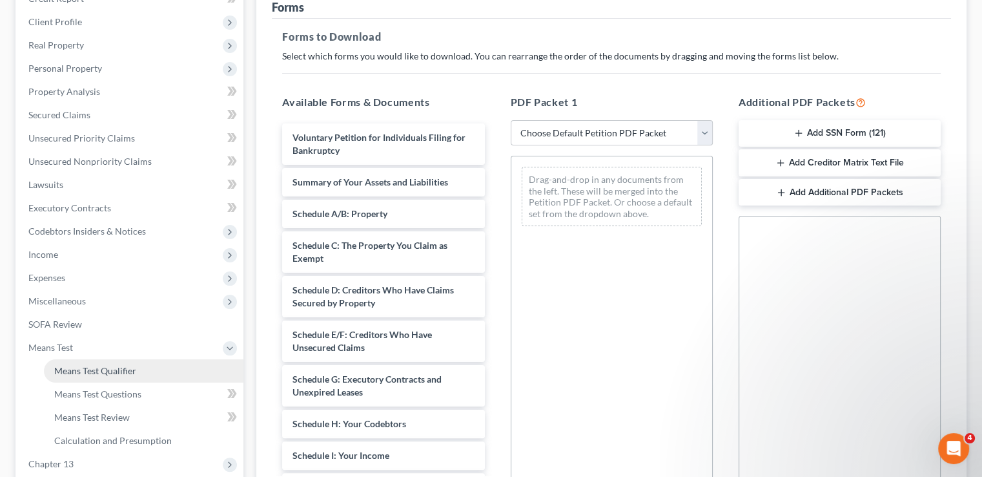
click at [83, 365] on span "Means Test Qualifier" at bounding box center [95, 370] width 82 height 11
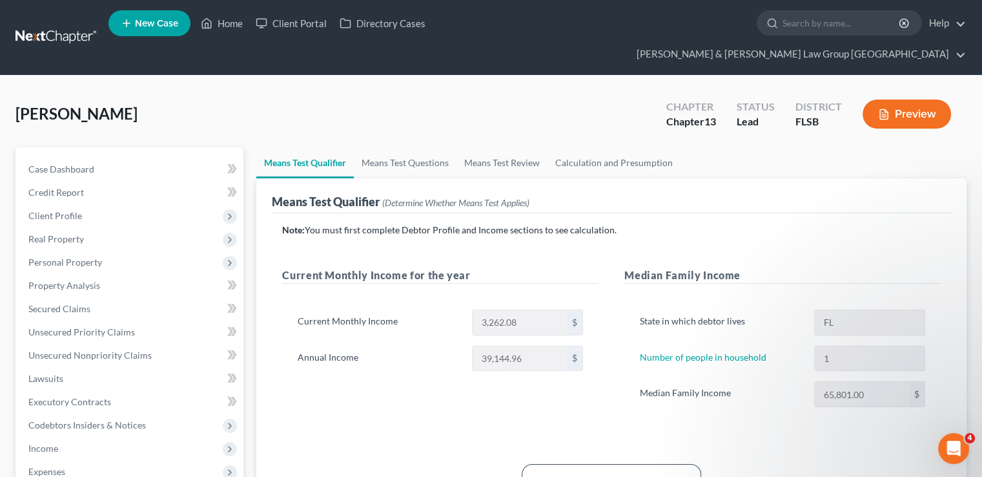
scroll to position [65, 0]
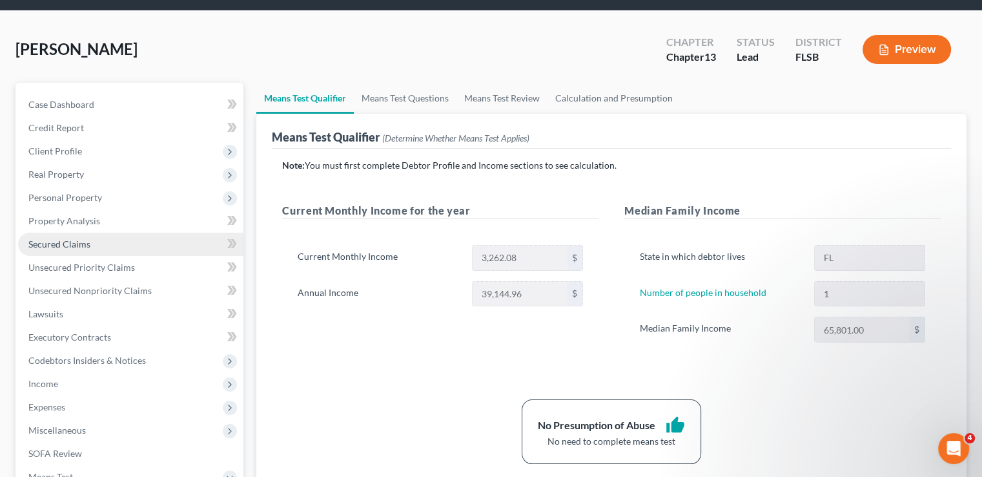
click at [63, 233] on link "Secured Claims" at bounding box center [130, 244] width 225 height 23
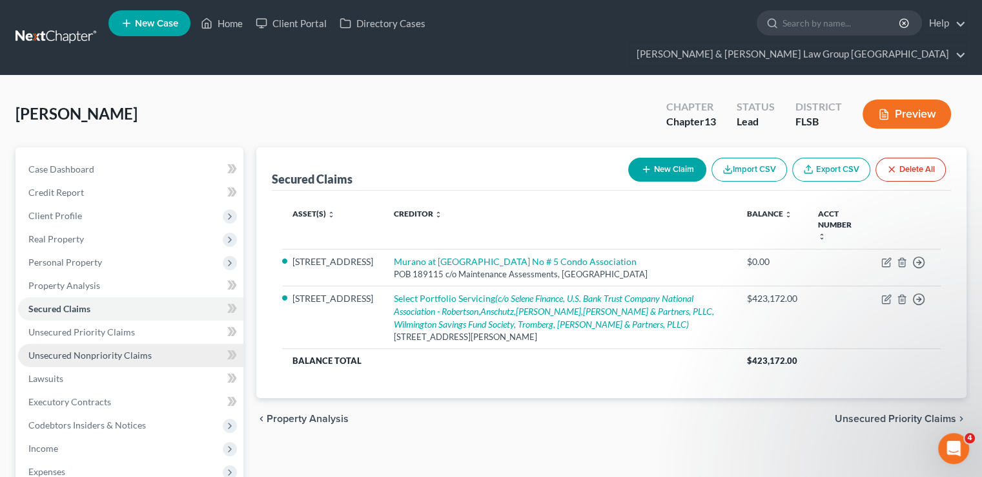
click at [164, 344] on link "Unsecured Nonpriority Claims" at bounding box center [130, 355] width 225 height 23
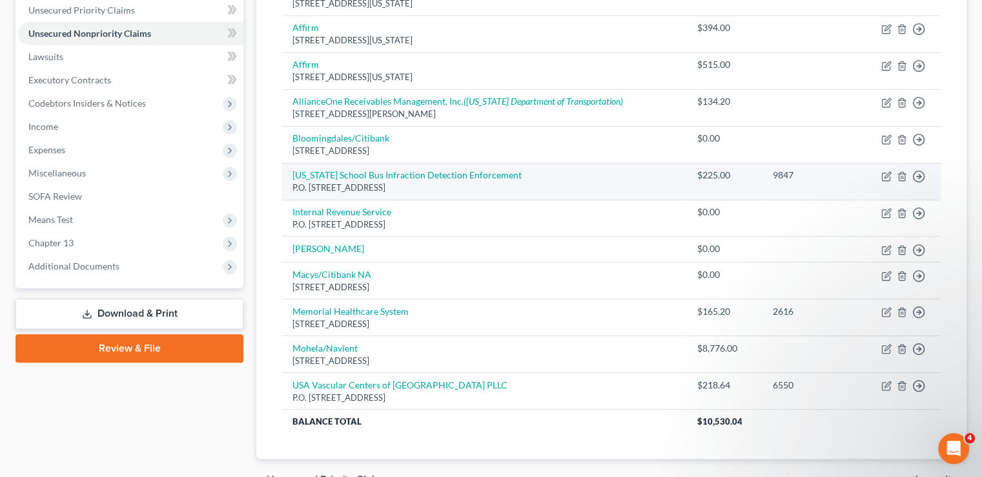
scroll to position [323, 0]
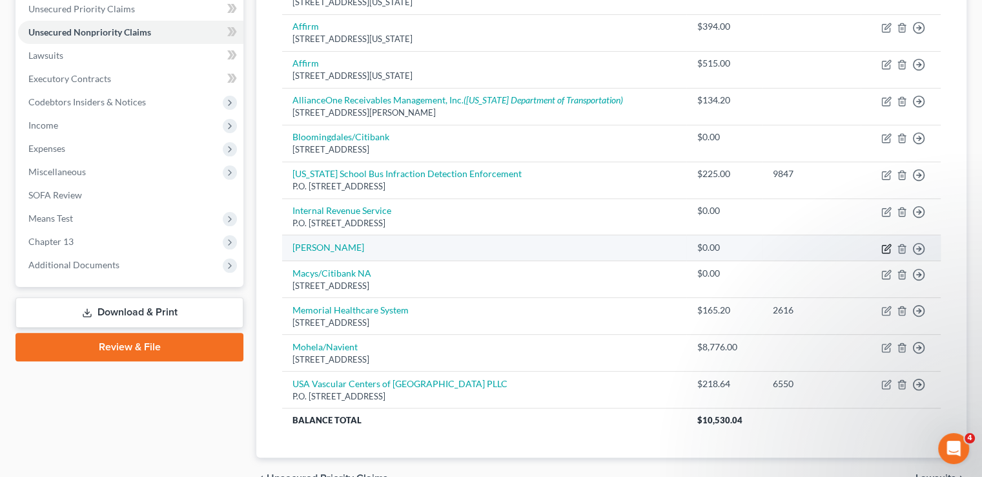
click at [890, 245] on icon "button" at bounding box center [886, 249] width 8 height 8
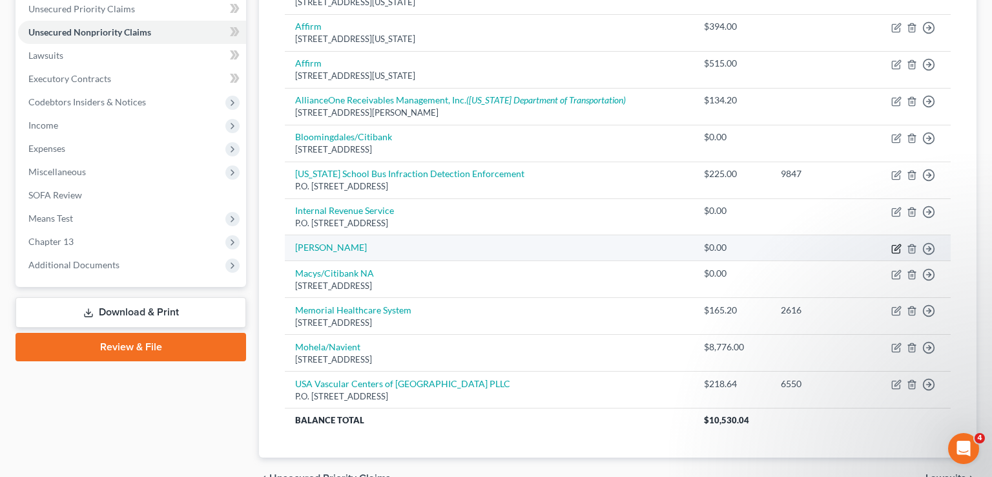
select select "0"
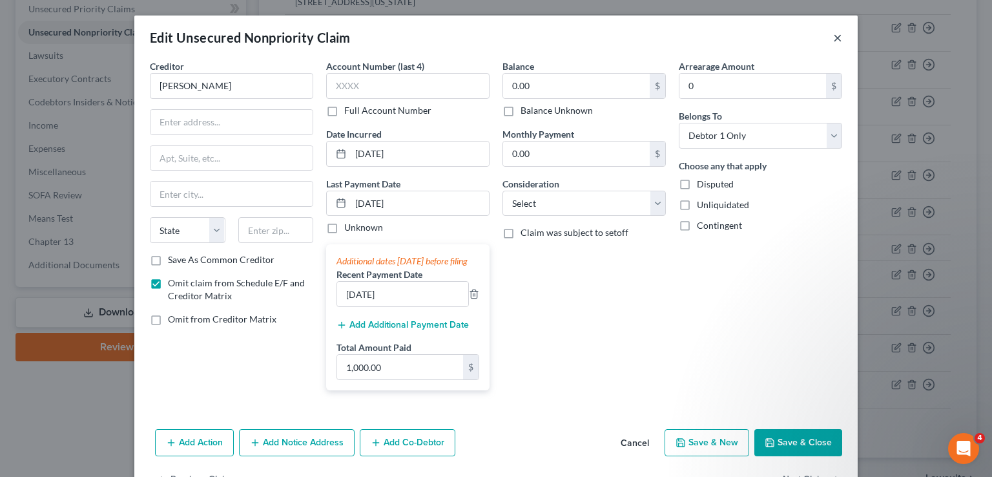
click at [835, 41] on button "×" at bounding box center [837, 38] width 9 height 16
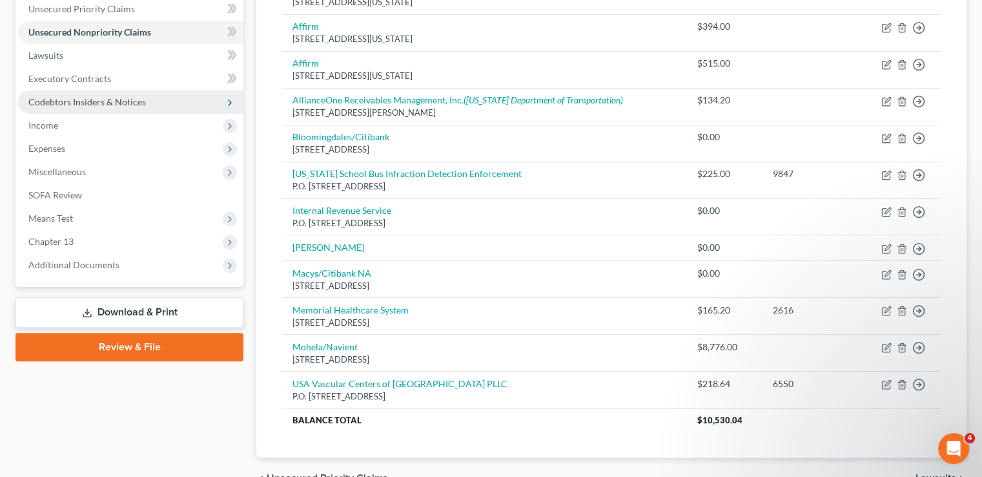
click at [110, 90] on span "Codebtors Insiders & Notices" at bounding box center [130, 101] width 225 height 23
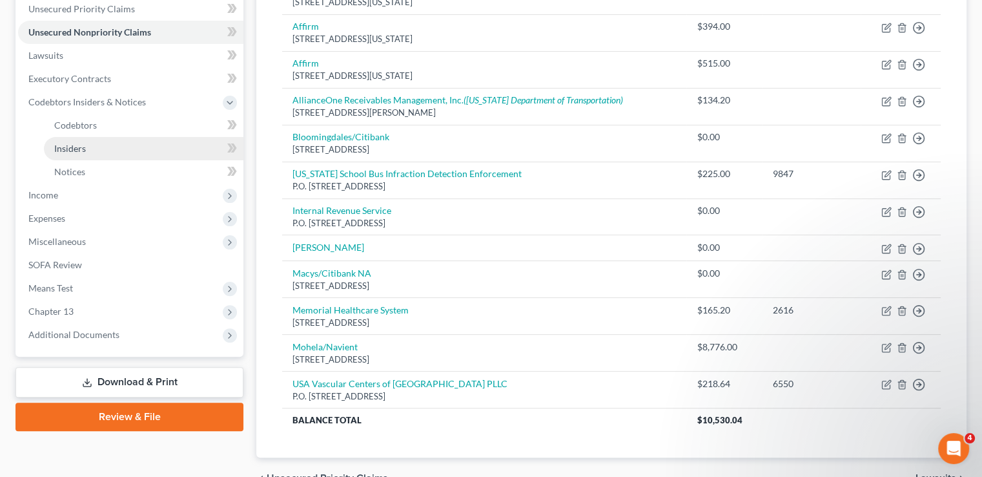
click at [103, 137] on link "Insiders" at bounding box center [144, 148] width 200 height 23
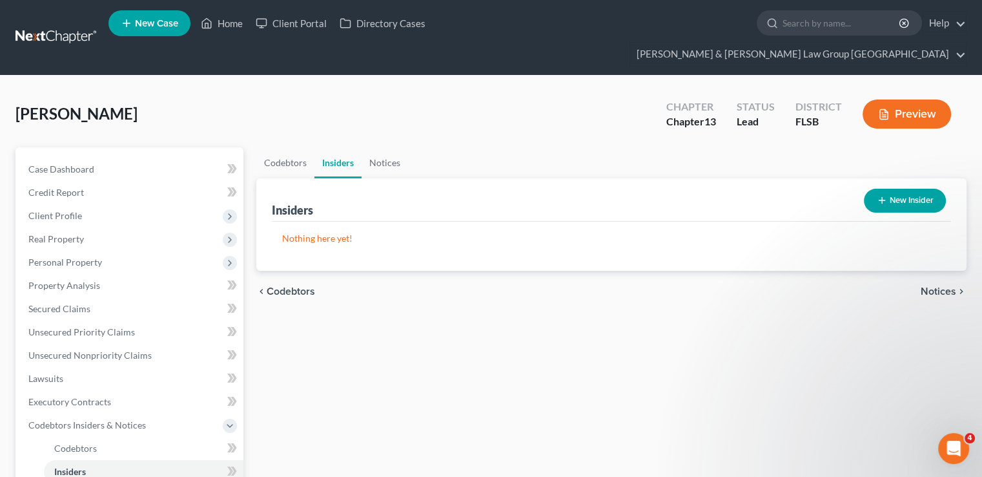
click at [915, 189] on button "New Insider" at bounding box center [905, 201] width 82 height 24
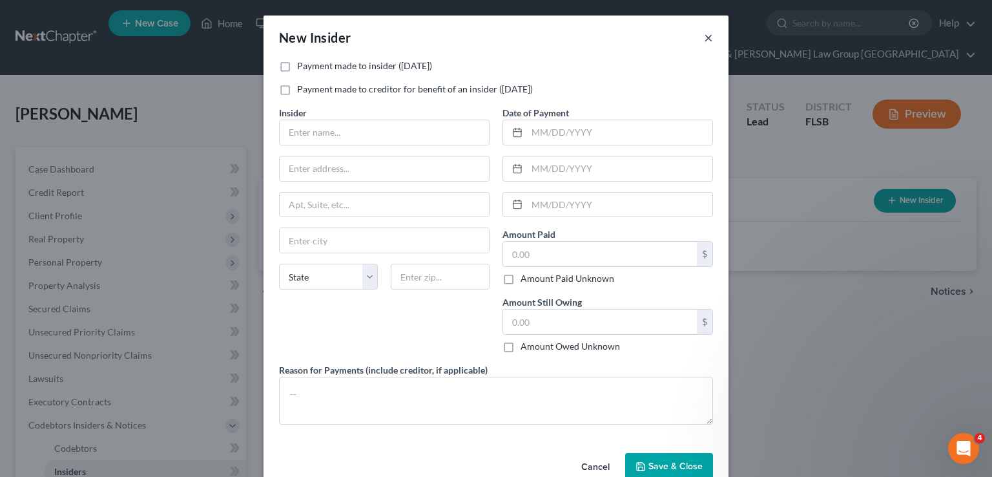
click at [704, 37] on button "×" at bounding box center [708, 38] width 9 height 16
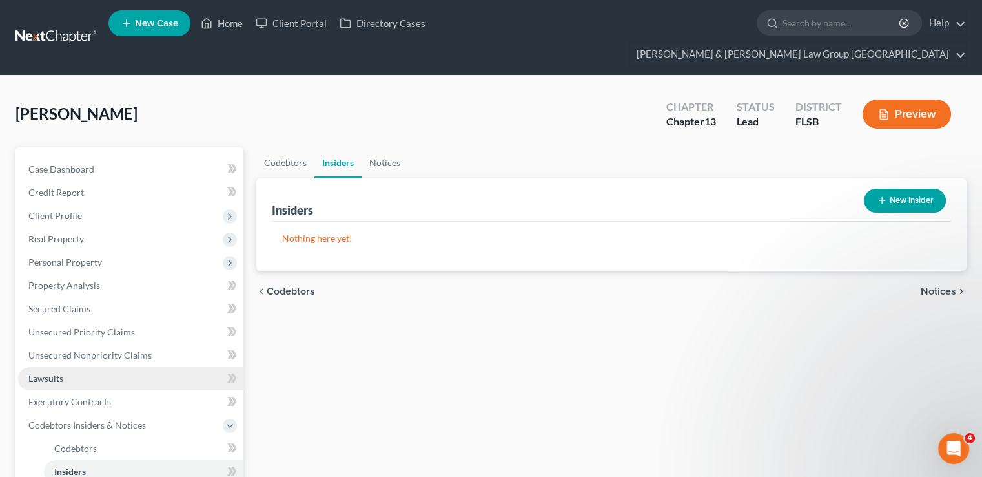
scroll to position [129, 0]
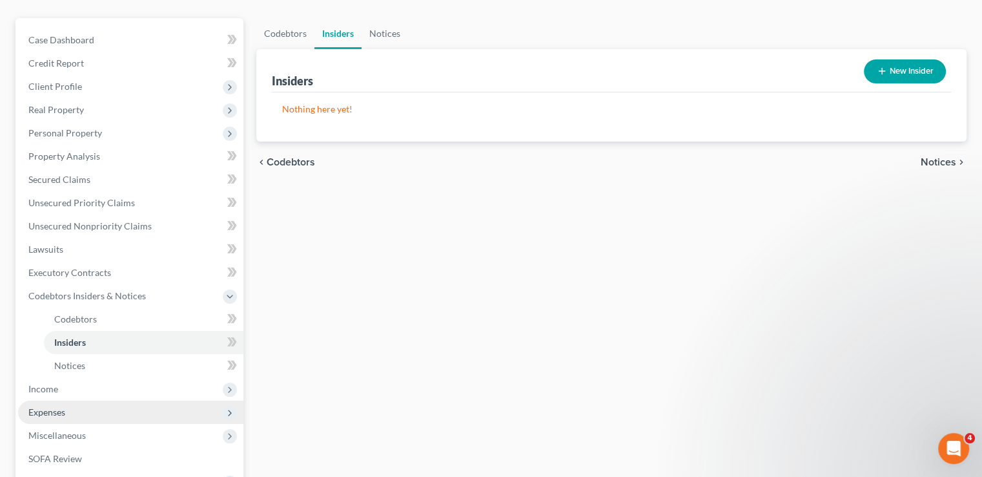
click at [81, 400] on span "Expenses" at bounding box center [130, 411] width 225 height 23
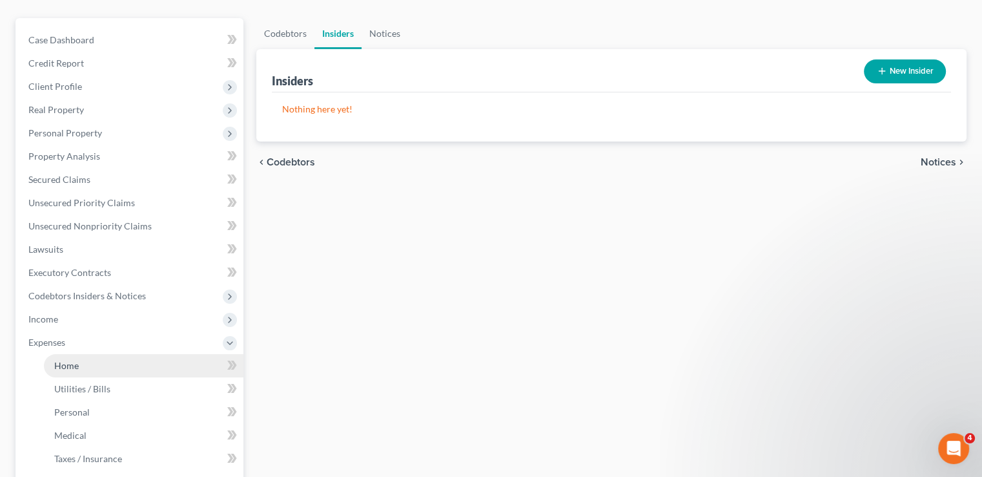
click at [85, 354] on link "Home" at bounding box center [144, 365] width 200 height 23
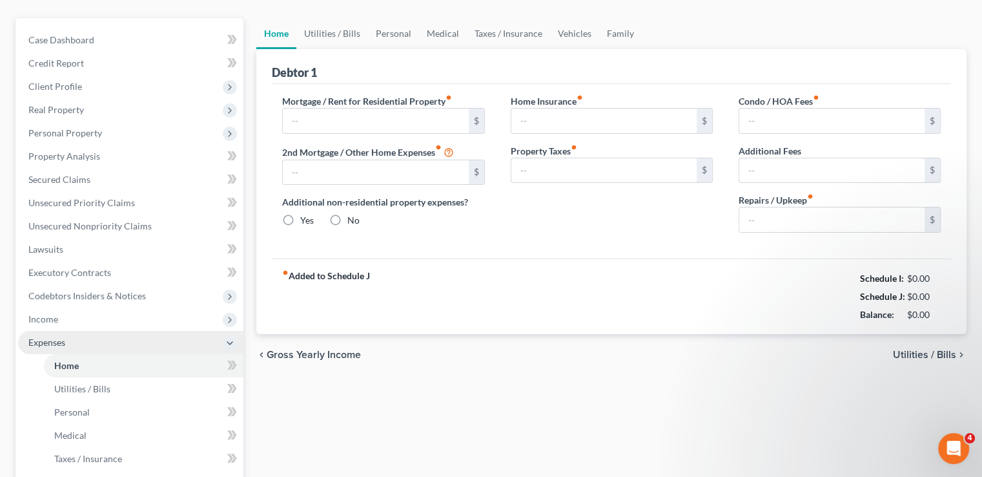
type input "1,277.88"
type input "0.00"
radio input "true"
type input "0.00"
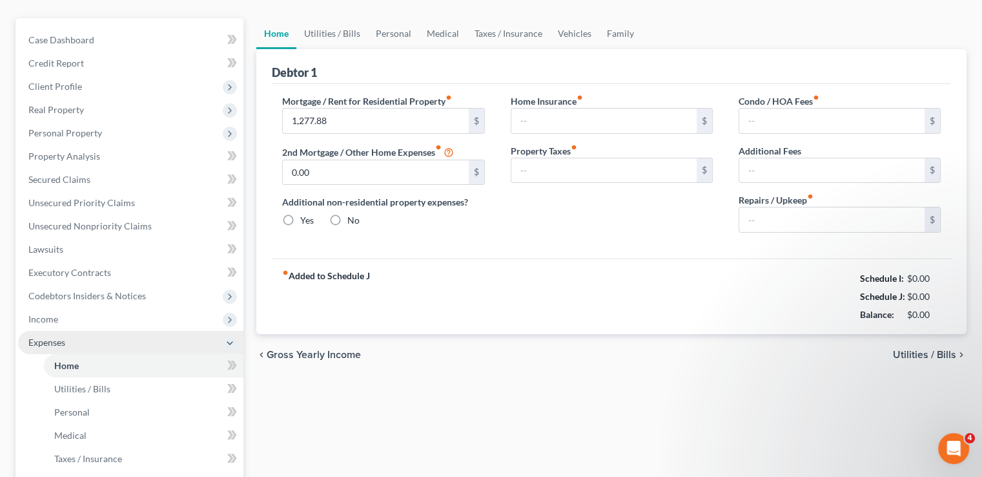
type input "442.37"
type input "0.00"
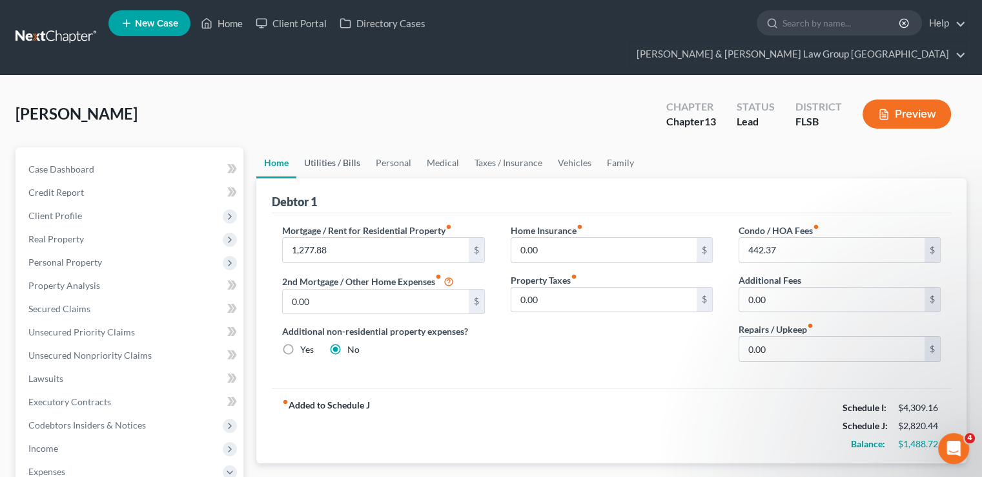
click at [340, 150] on link "Utilities / Bills" at bounding box center [332, 162] width 72 height 31
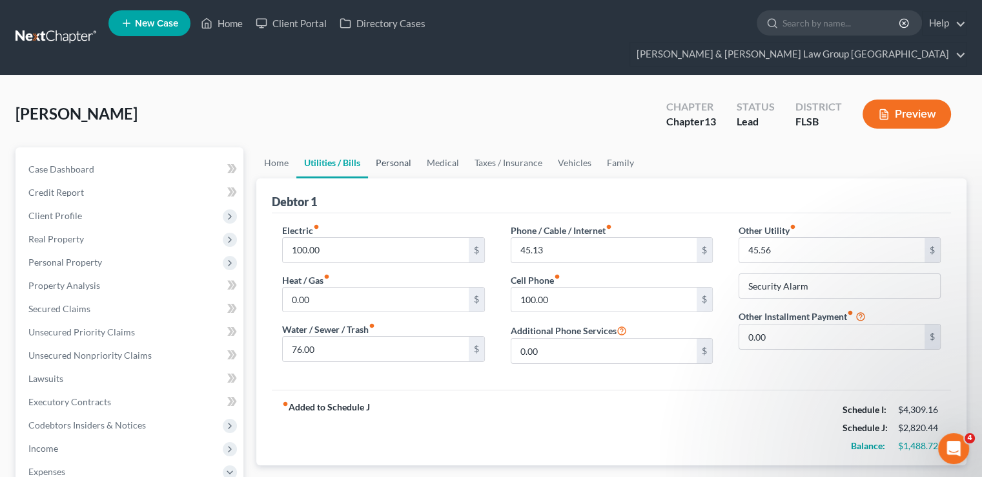
click at [391, 147] on link "Personal" at bounding box center [393, 162] width 51 height 31
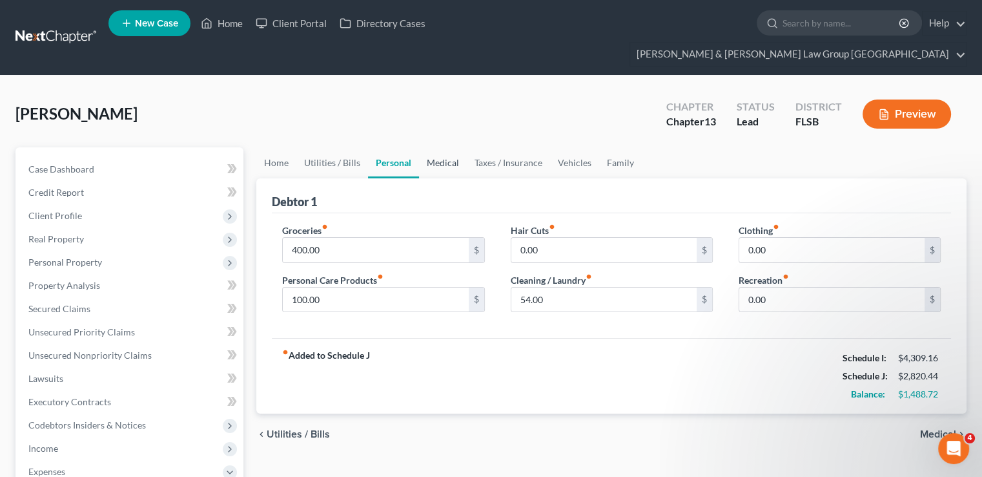
click at [455, 147] on link "Medical" at bounding box center [443, 162] width 48 height 31
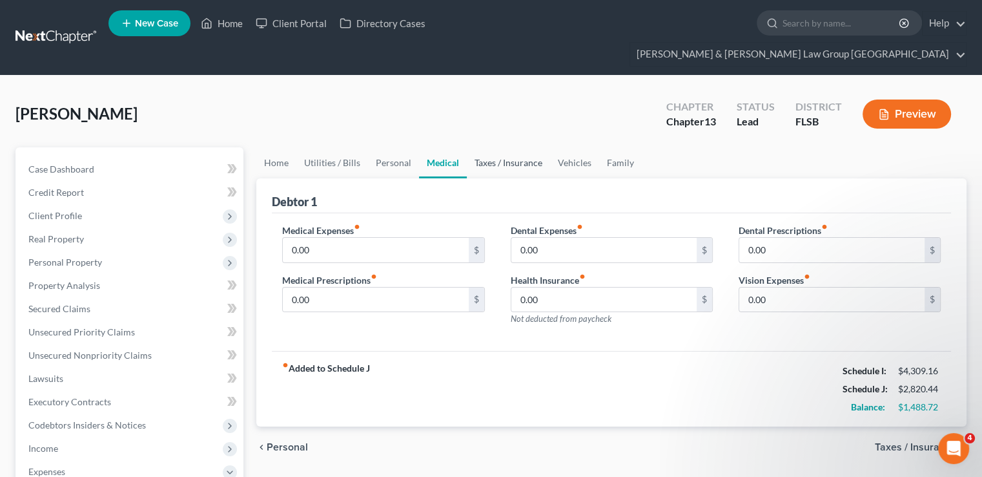
click at [517, 147] on link "Taxes / Insurance" at bounding box center [508, 162] width 83 height 31
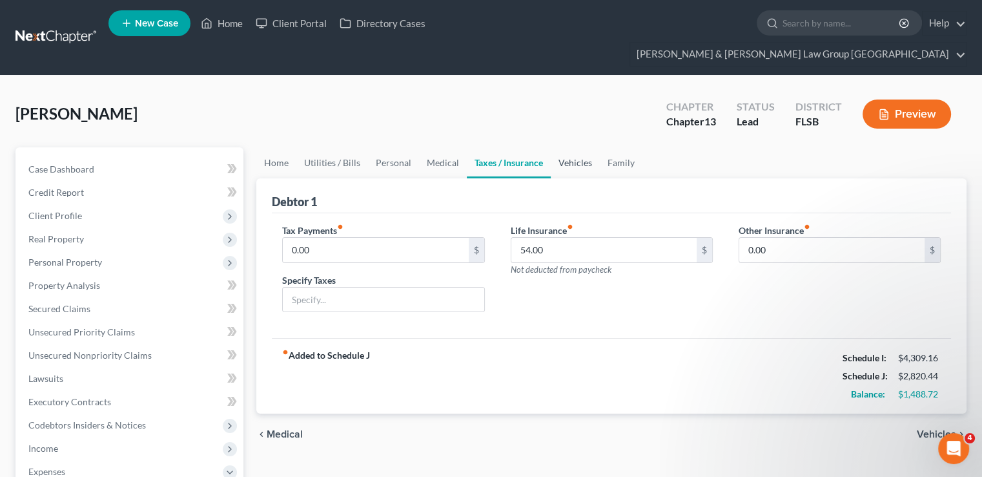
click at [577, 147] on link "Vehicles" at bounding box center [575, 162] width 49 height 31
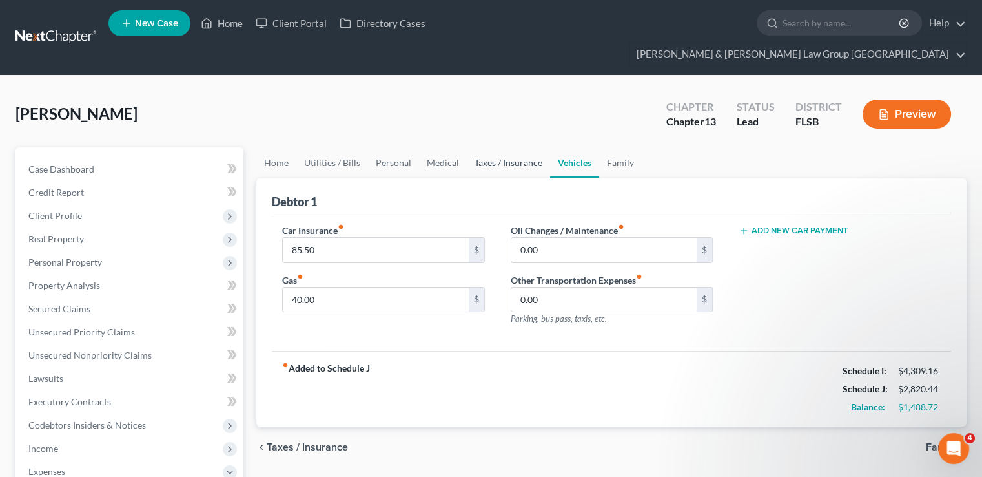
click at [526, 147] on link "Taxes / Insurance" at bounding box center [508, 162] width 83 height 31
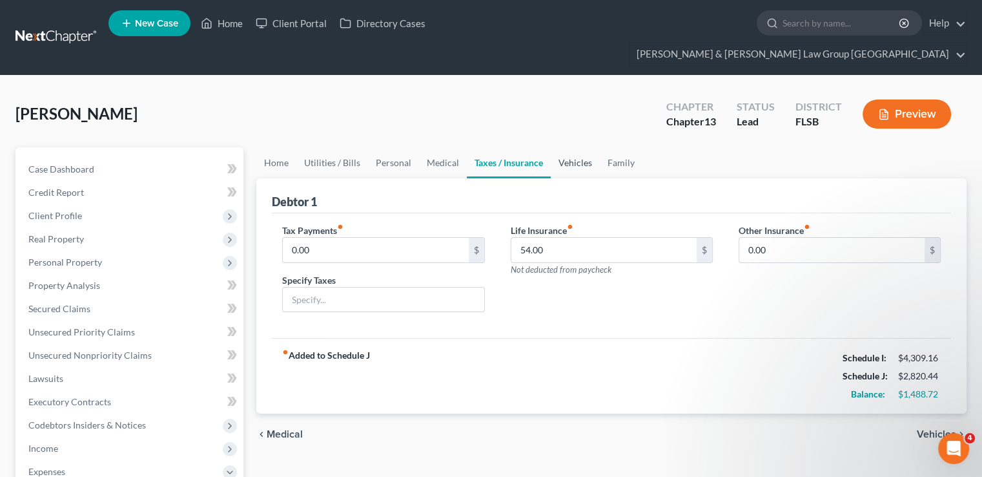
click at [570, 147] on link "Vehicles" at bounding box center [575, 162] width 49 height 31
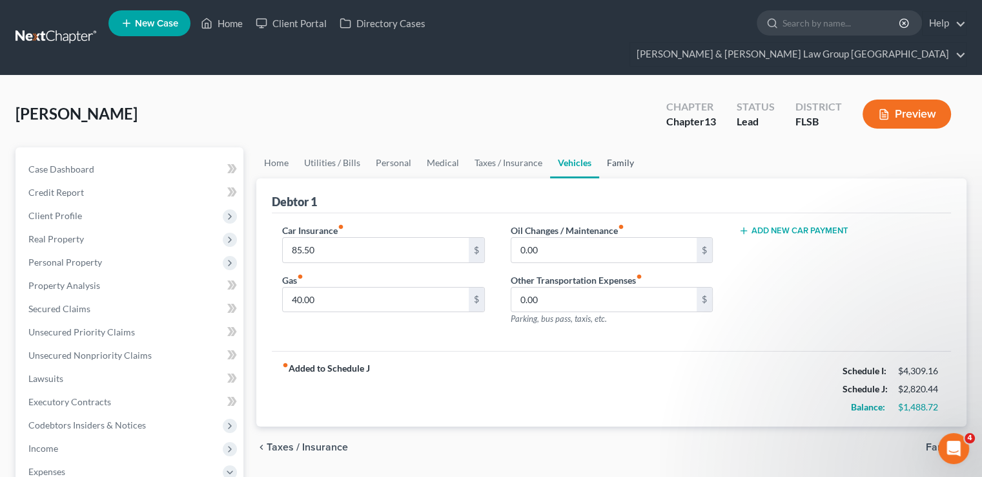
click at [636, 147] on link "Family" at bounding box center [620, 162] width 43 height 31
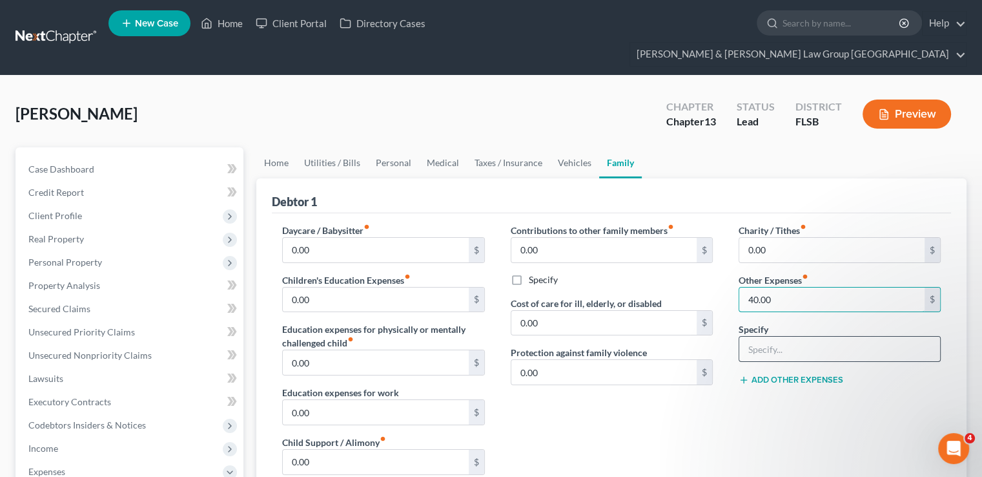
type input "40.00"
click at [767, 336] on input "text" at bounding box center [839, 348] width 201 height 25
type input "Contribution to Father's insurance policy"
click at [674, 422] on div "Contributions to other family members fiber_manual_record 0.00 $ Specify Cost o…" at bounding box center [612, 360] width 228 height 274
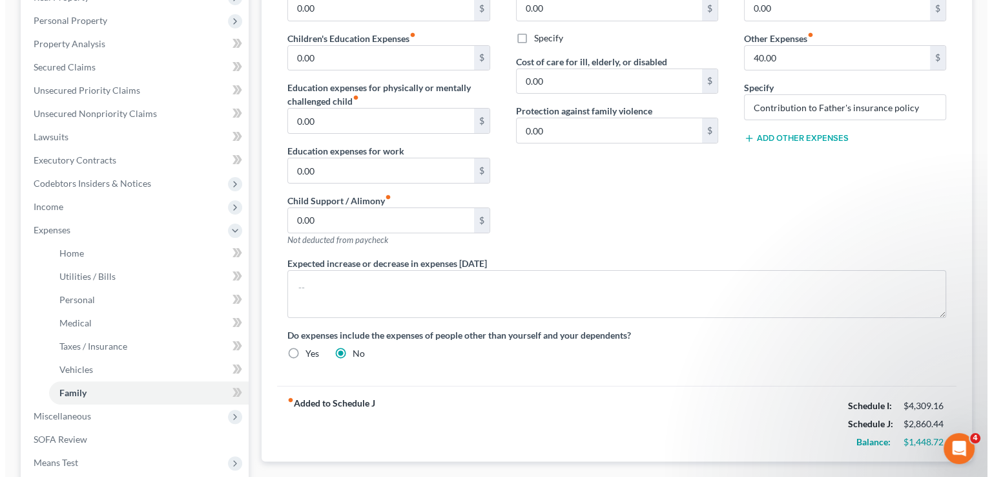
scroll to position [323, 0]
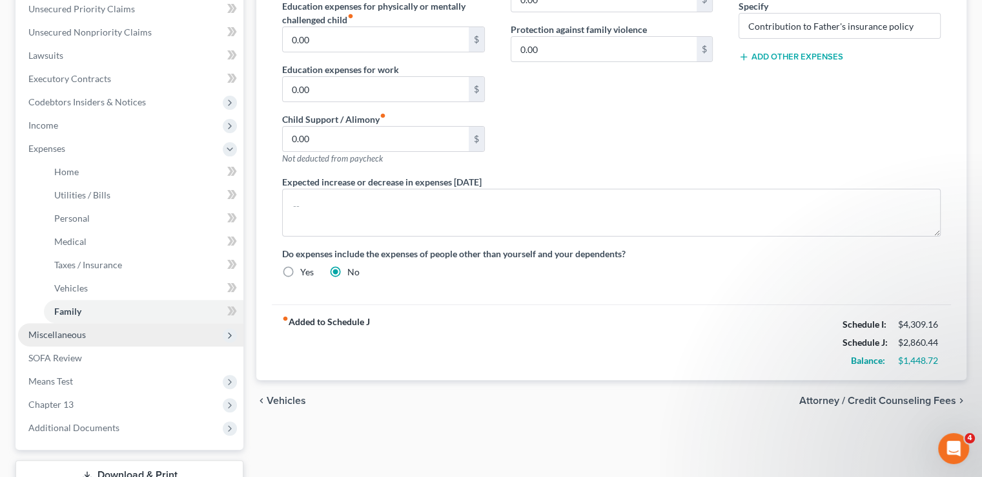
click at [83, 329] on span "Miscellaneous" at bounding box center [56, 334] width 57 height 11
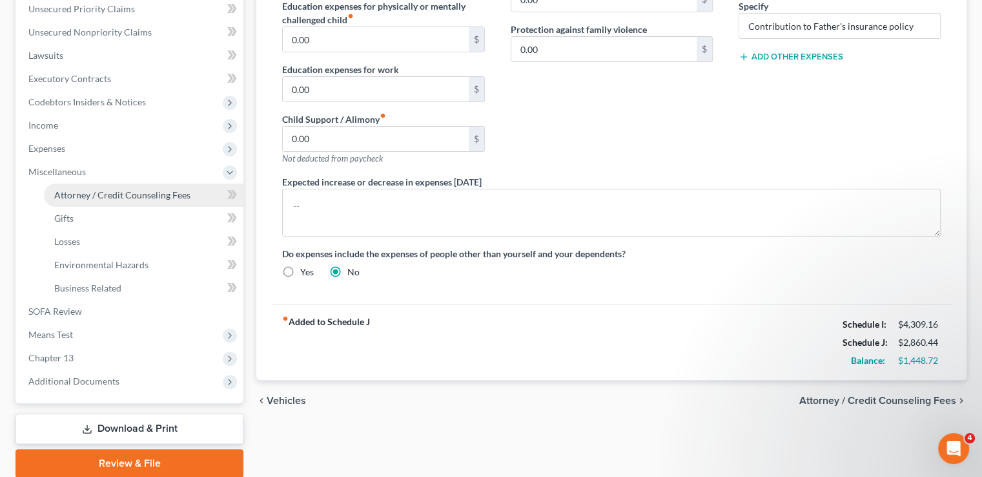
click at [116, 183] on link "Attorney / Credit Counseling Fees" at bounding box center [144, 194] width 200 height 23
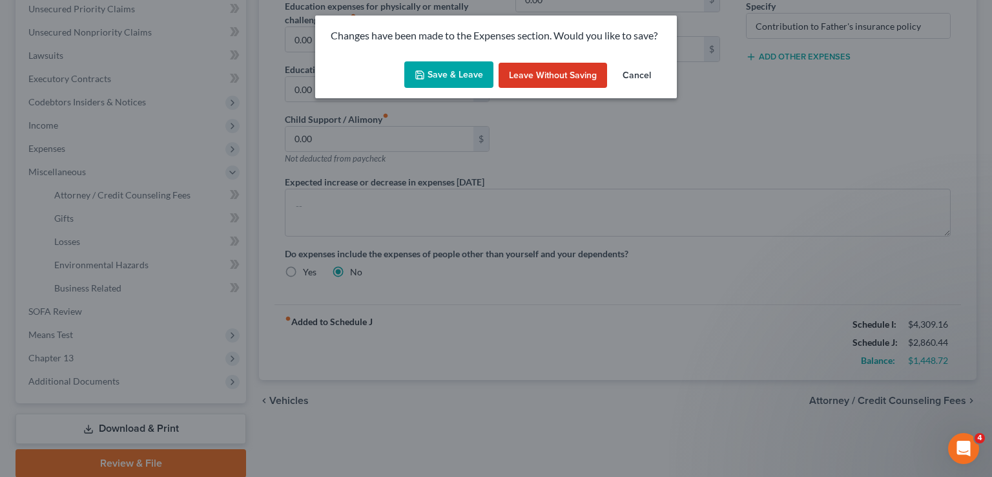
click at [479, 72] on button "Save & Leave" at bounding box center [448, 74] width 89 height 27
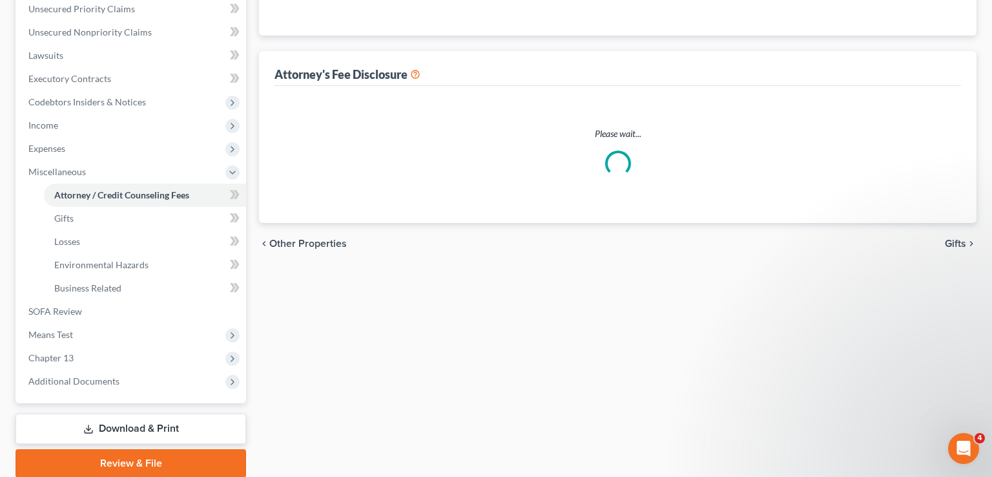
select select "5"
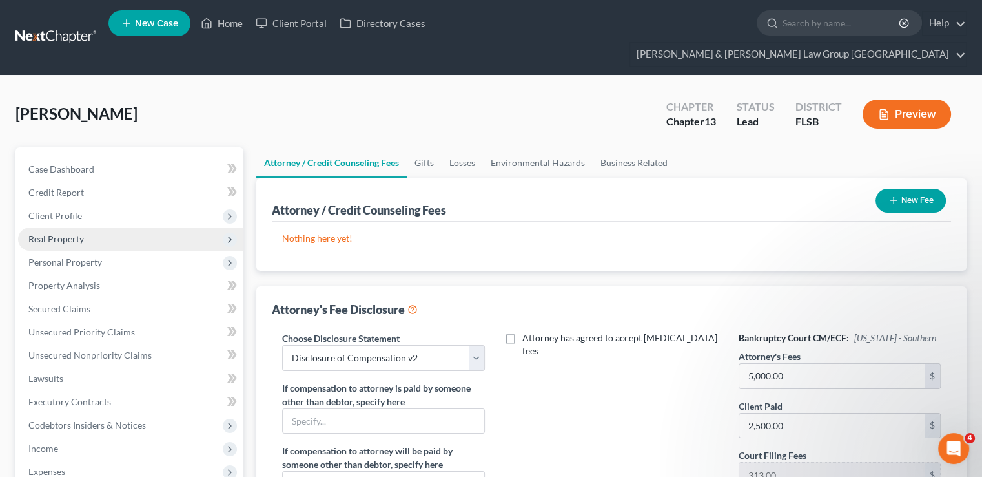
click at [72, 227] on span "Real Property" at bounding box center [130, 238] width 225 height 23
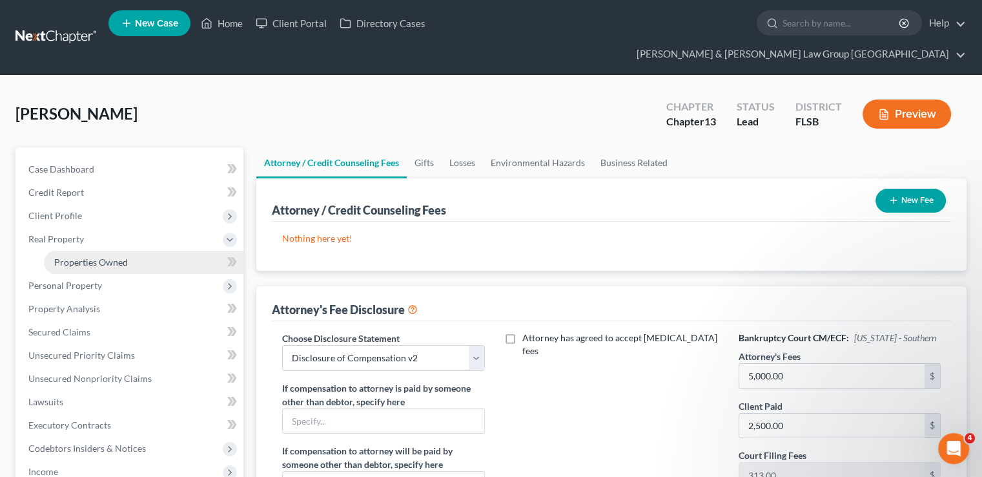
click at [76, 256] on span "Properties Owned" at bounding box center [91, 261] width 74 height 11
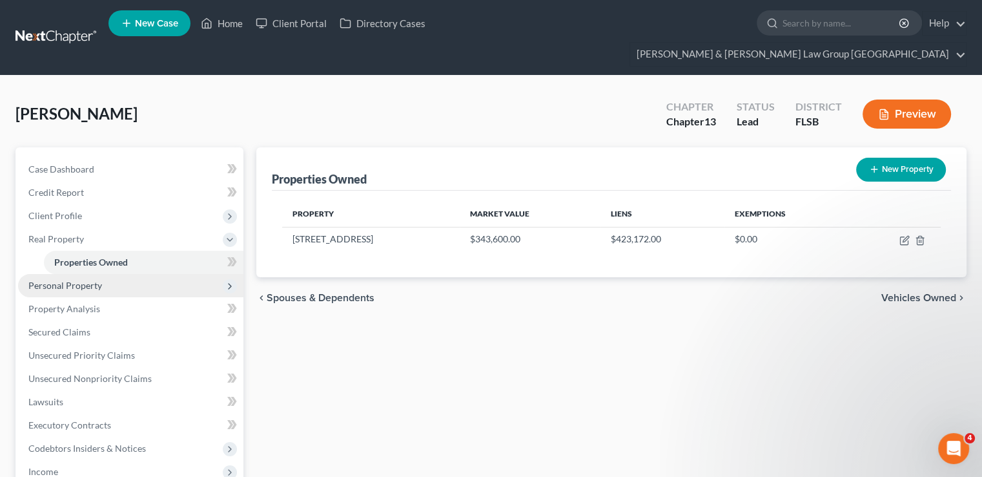
click at [71, 280] on span "Personal Property" at bounding box center [65, 285] width 74 height 11
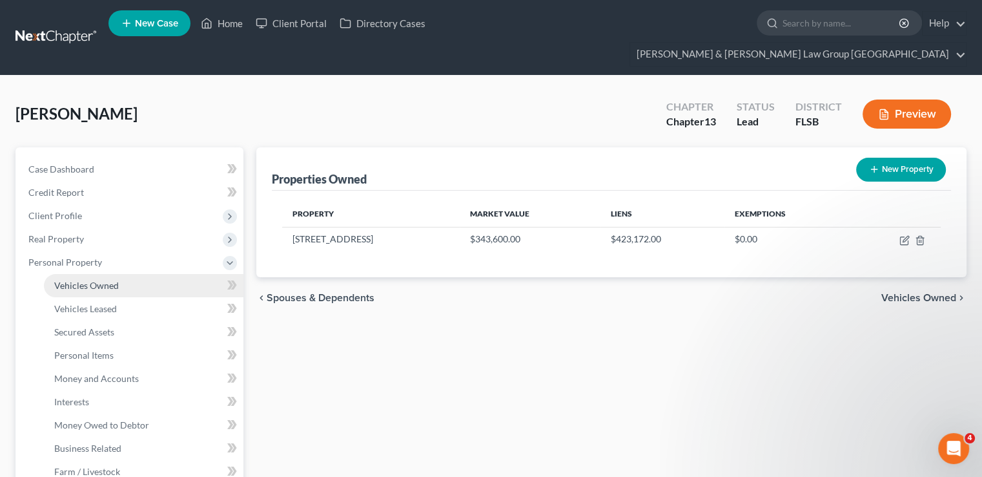
click at [81, 280] on span "Vehicles Owned" at bounding box center [86, 285] width 65 height 11
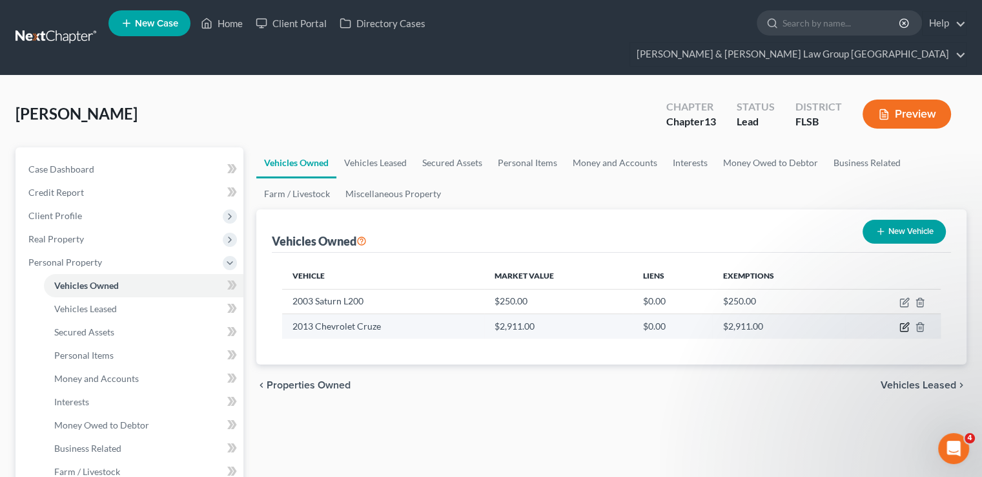
click at [904, 322] on icon "button" at bounding box center [905, 327] width 10 height 10
select select "0"
select select "13"
select select "2"
select select "0"
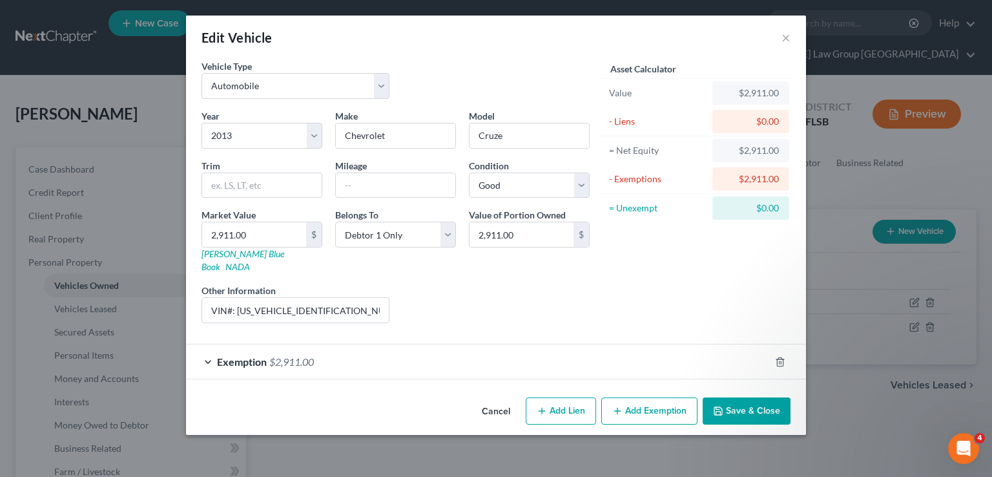
click at [572, 397] on button "Add Lien" at bounding box center [561, 410] width 70 height 27
select select "0"
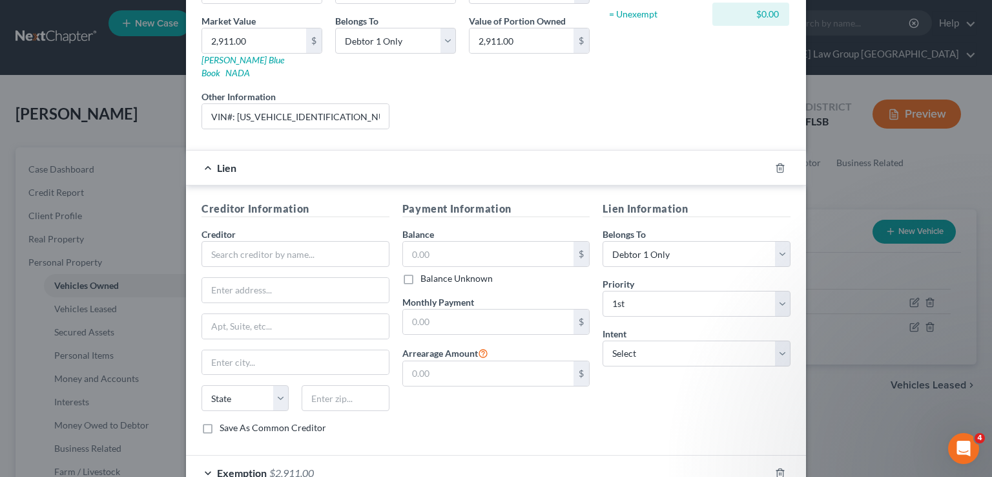
scroll to position [258, 0]
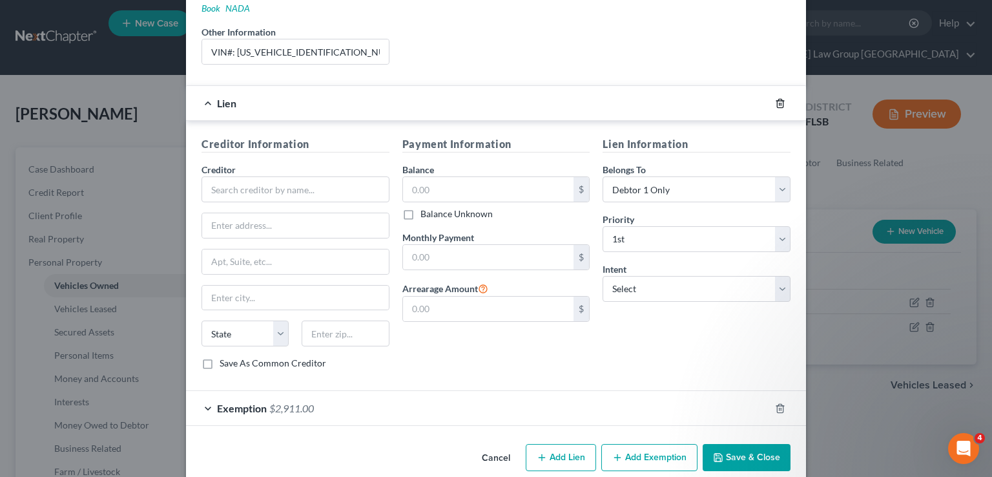
click at [775, 98] on icon "button" at bounding box center [780, 103] width 10 height 10
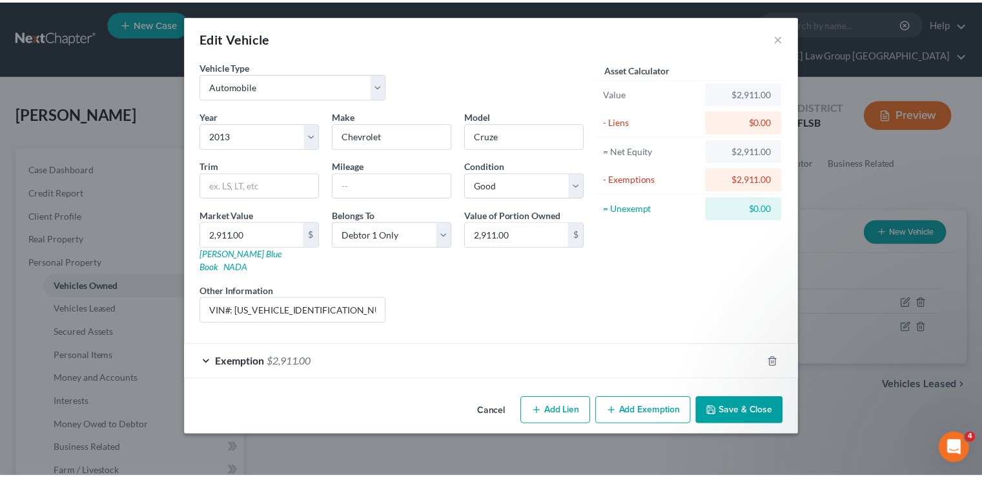
scroll to position [0, 0]
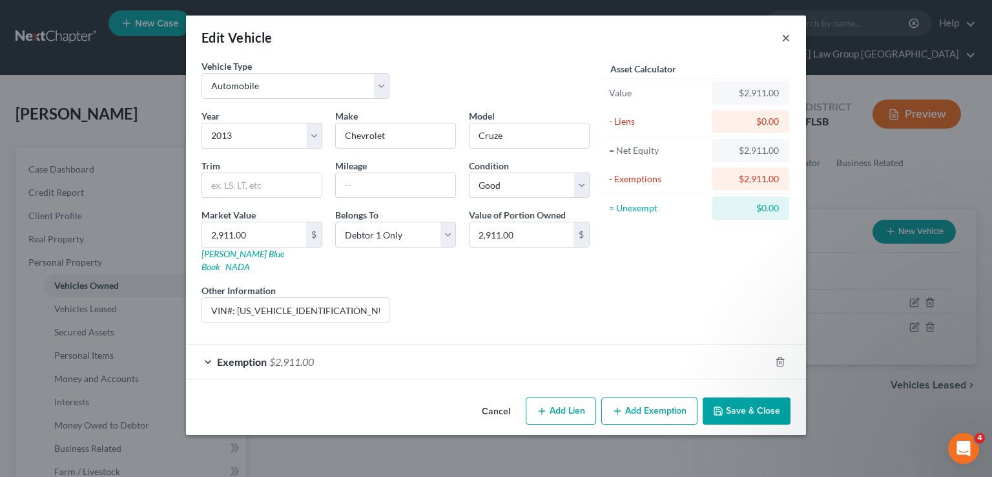
click at [790, 39] on button "×" at bounding box center [785, 38] width 9 height 16
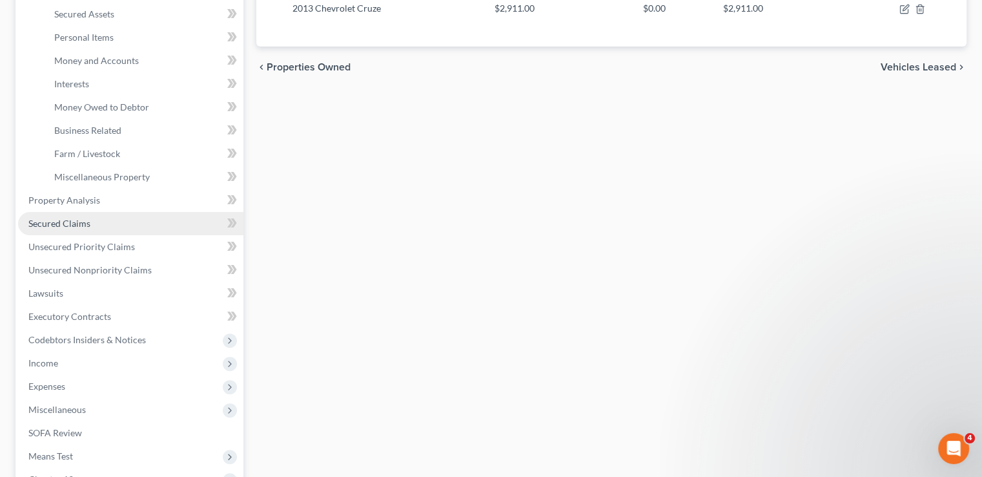
scroll to position [388, 0]
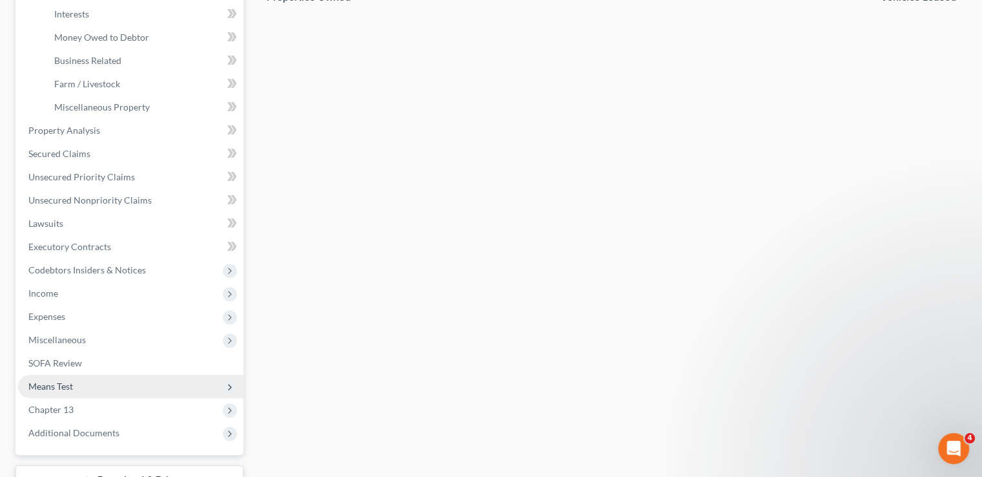
click at [116, 375] on span "Means Test" at bounding box center [130, 386] width 225 height 23
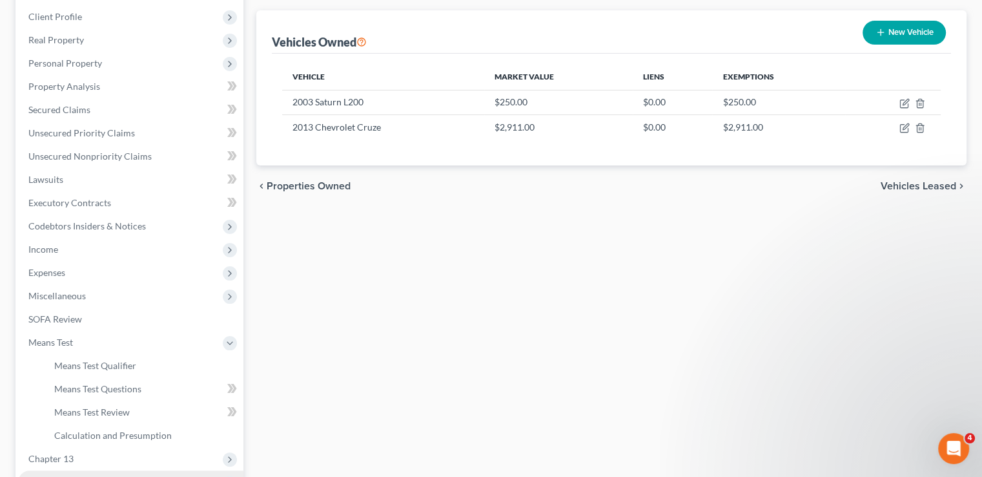
scroll to position [326, 0]
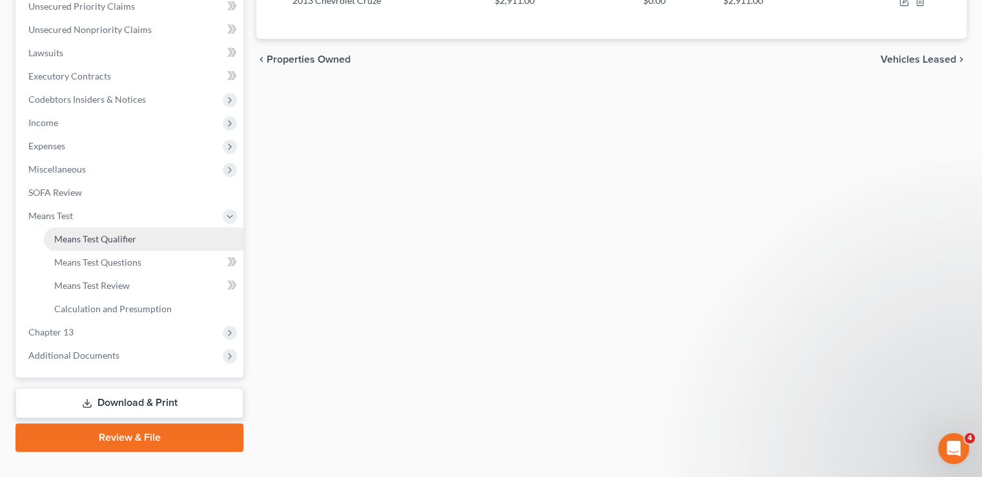
click at [96, 233] on span "Means Test Qualifier" at bounding box center [95, 238] width 82 height 11
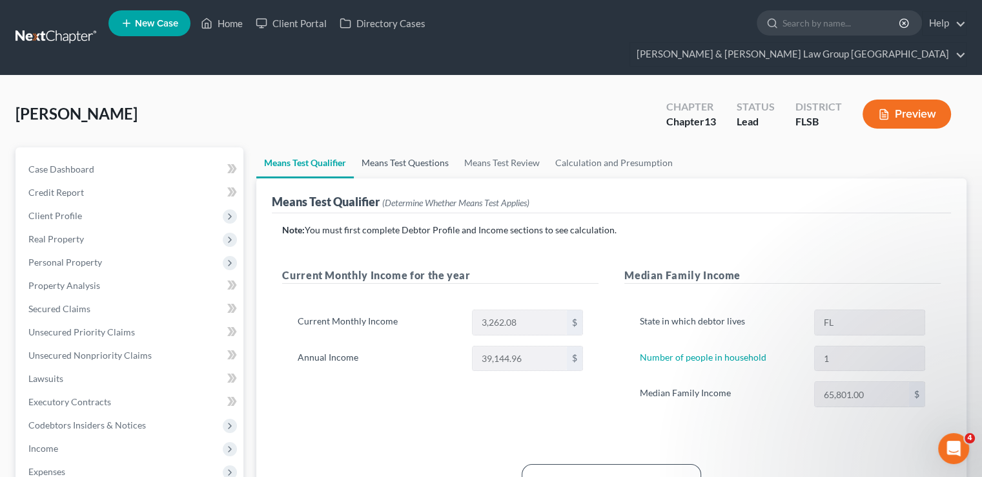
click at [410, 147] on link "Means Test Questions" at bounding box center [405, 162] width 103 height 31
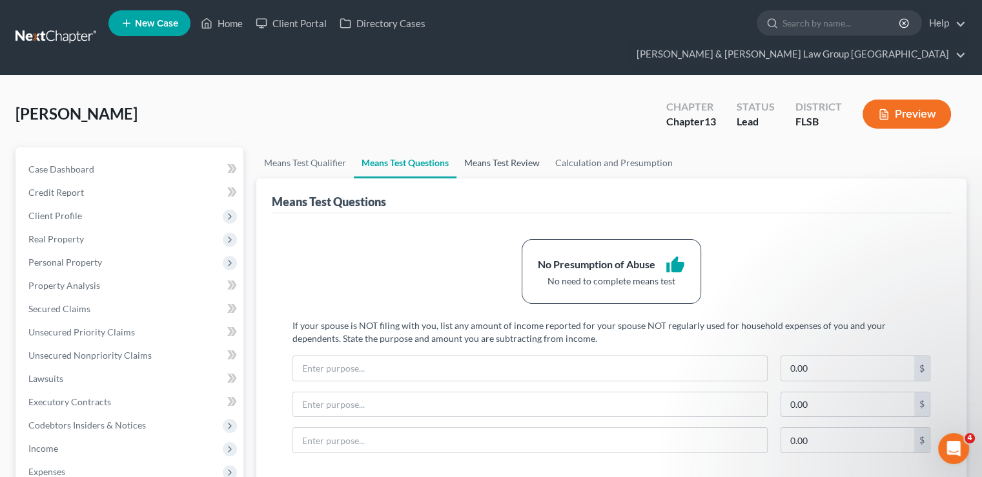
click at [493, 147] on link "Means Test Review" at bounding box center [502, 162] width 91 height 31
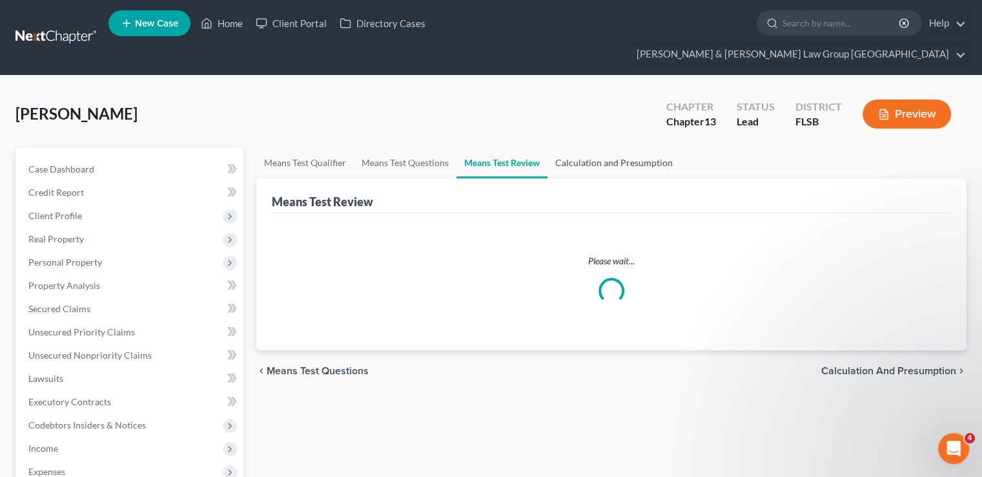
click at [591, 147] on link "Calculation and Presumption" at bounding box center [614, 162] width 133 height 31
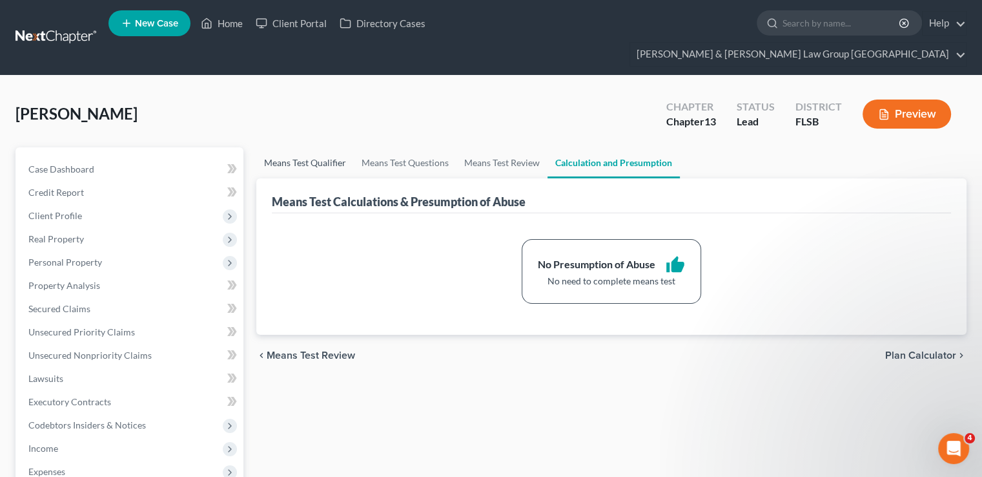
click at [330, 147] on link "Means Test Qualifier" at bounding box center [305, 162] width 98 height 31
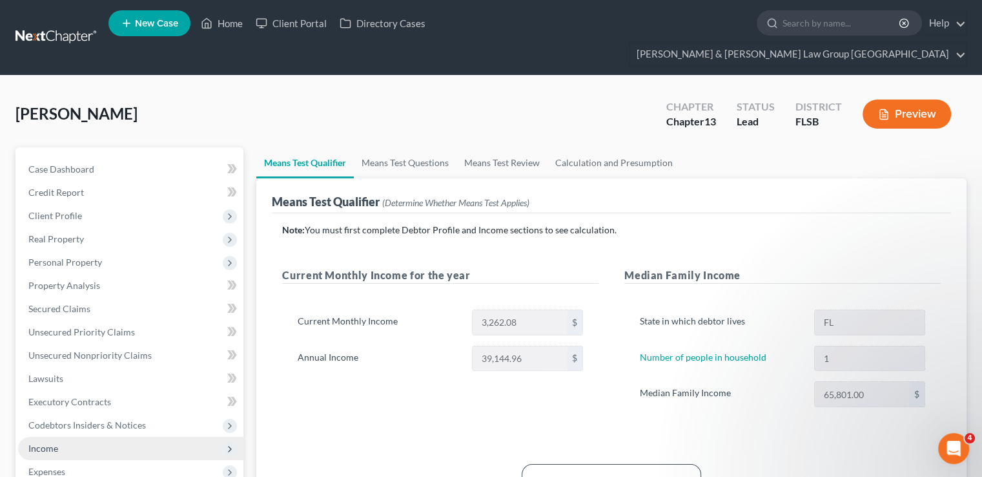
click at [100, 437] on span "Income" at bounding box center [130, 448] width 225 height 23
click at [108, 466] on span "Employment Income" at bounding box center [95, 471] width 83 height 11
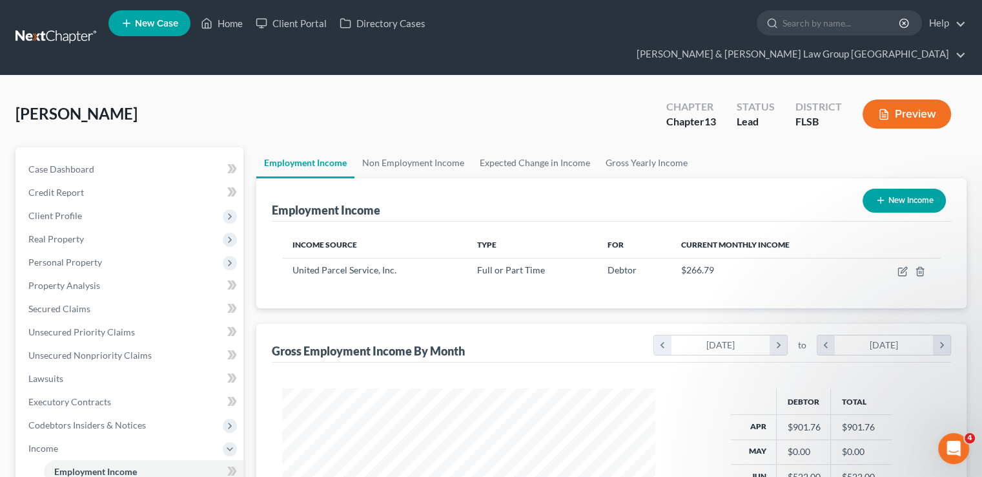
scroll to position [230, 398]
click at [427, 147] on link "Non Employment Income" at bounding box center [414, 162] width 118 height 31
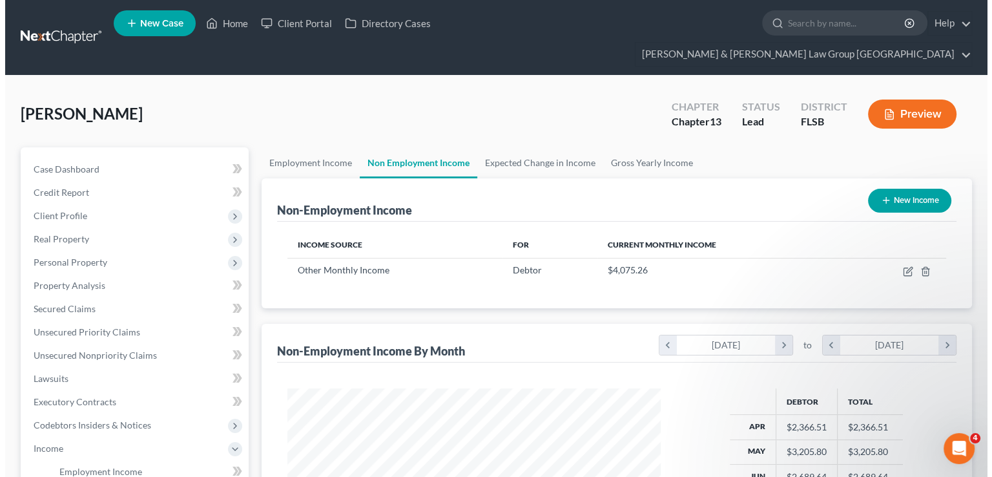
scroll to position [230, 398]
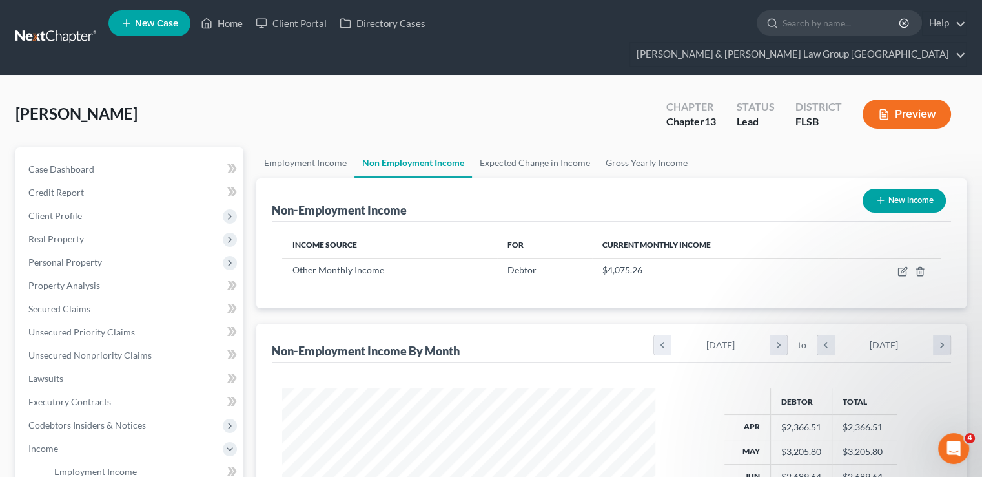
click at [884, 195] on icon "button" at bounding box center [881, 200] width 10 height 10
select select "0"
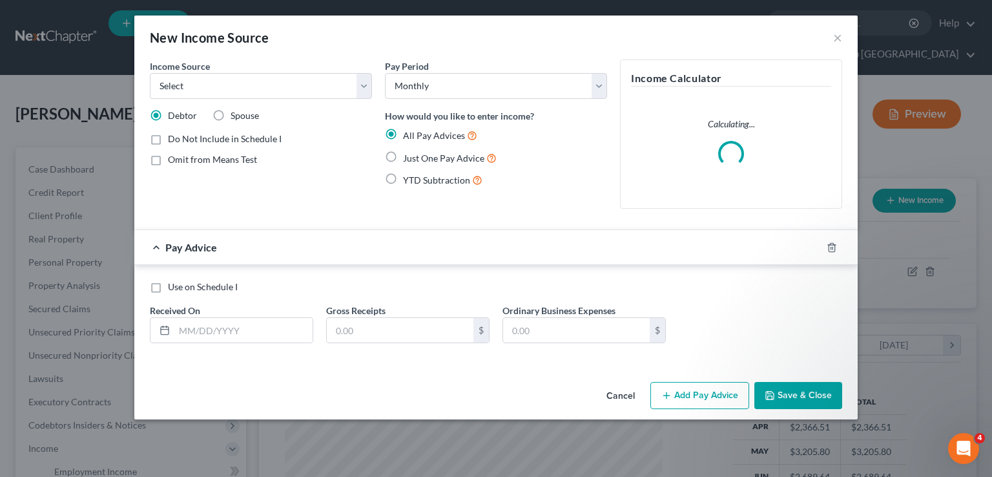
scroll to position [230, 403]
click at [326, 86] on select "Select Unemployment Disability (from employer) Pension Retirement Social Securi…" at bounding box center [261, 86] width 222 height 26
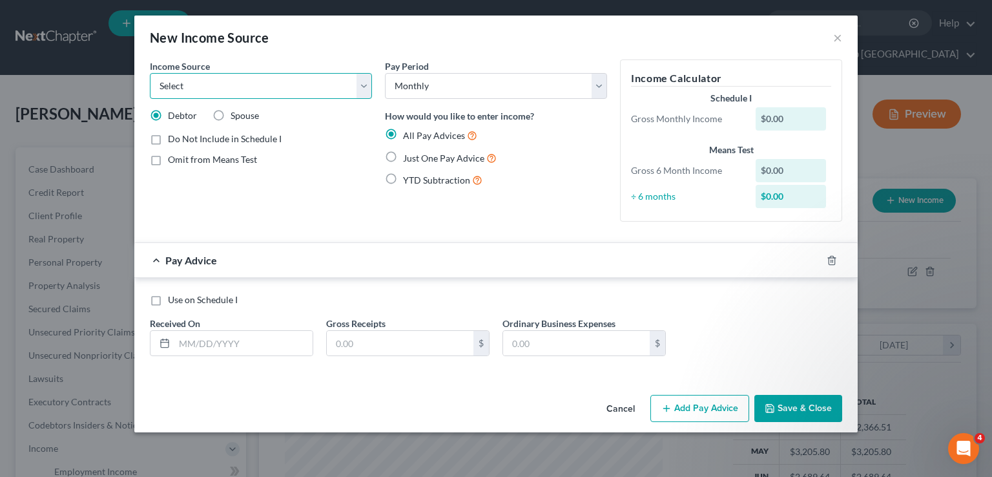
select select "13"
click at [150, 73] on select "Select Unemployment Disability (from employer) Pension Retirement Social Securi…" at bounding box center [261, 86] width 222 height 26
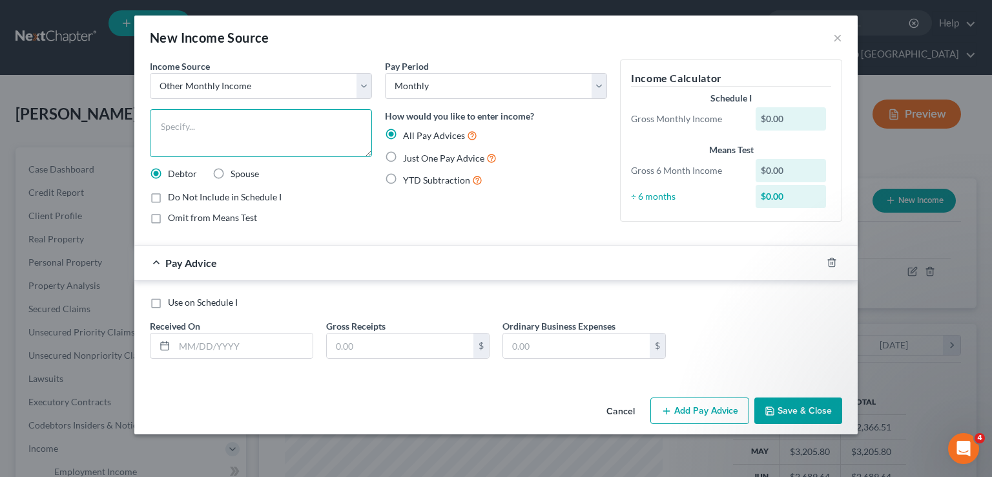
click at [248, 114] on textarea at bounding box center [261, 133] width 222 height 48
type textarea "ASUE ("
click at [362, 39] on div "New Income Source ×" at bounding box center [495, 38] width 723 height 44
